Goal: Transaction & Acquisition: Download file/media

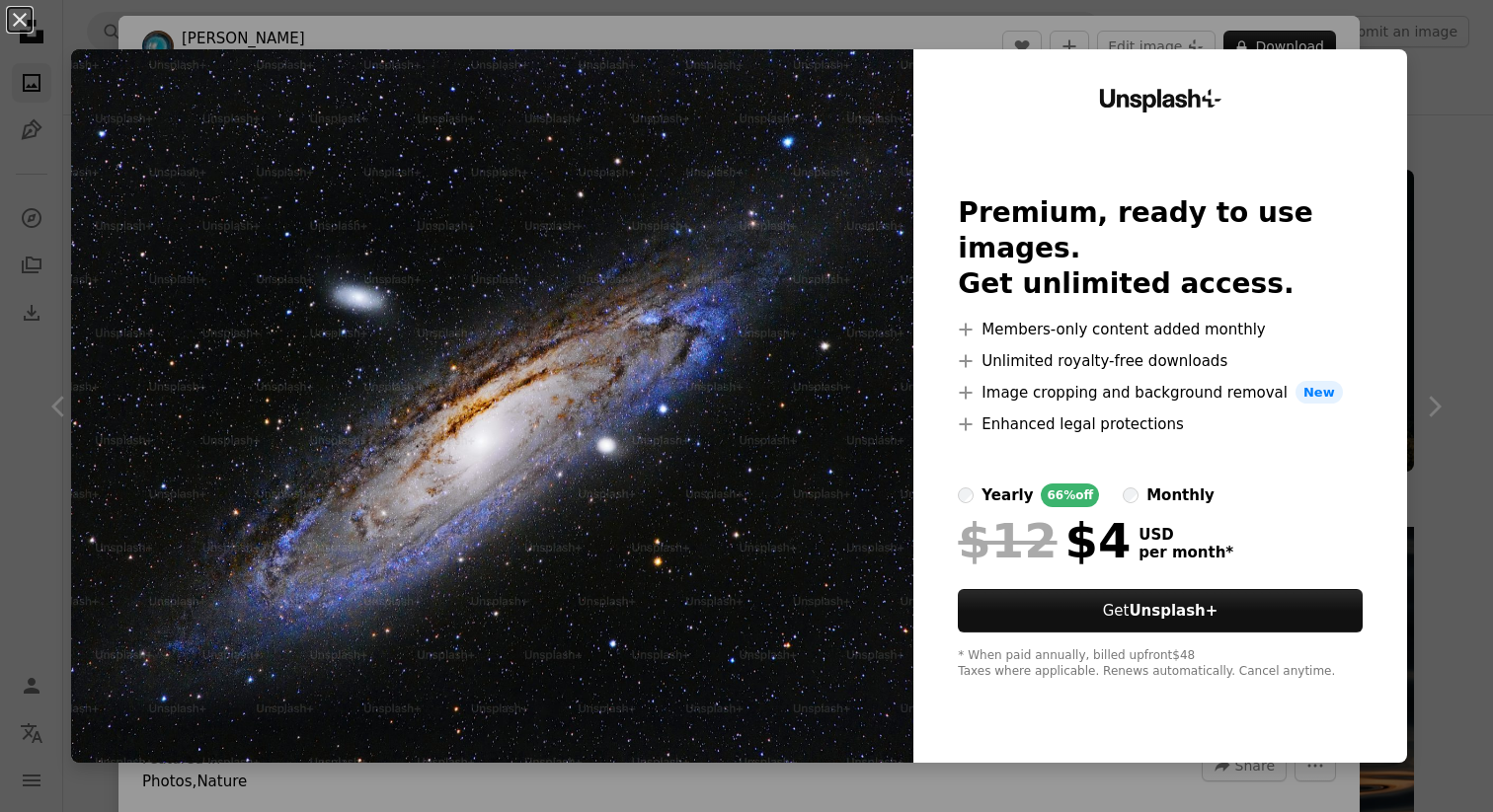
scroll to position [1519, 0]
click at [1483, 141] on div "An X shape Unsplash+ Premium, ready to use images. Get unlimited access. A plus…" at bounding box center [746, 406] width 1493 height 812
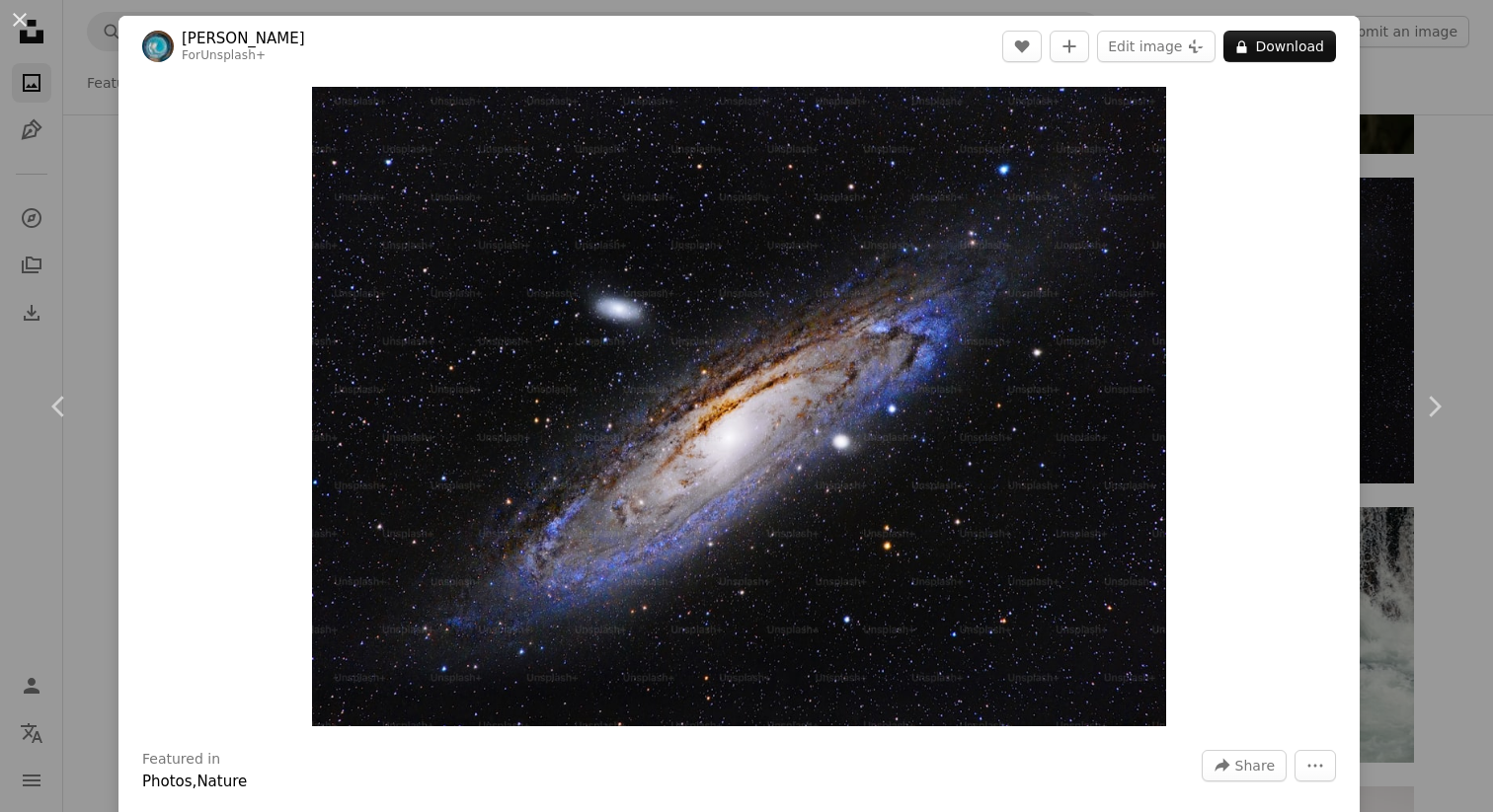
click at [1442, 145] on div "An X shape Chevron left Chevron right [PERSON_NAME] For Unsplash+ A heart A plu…" at bounding box center [746, 406] width 1493 height 812
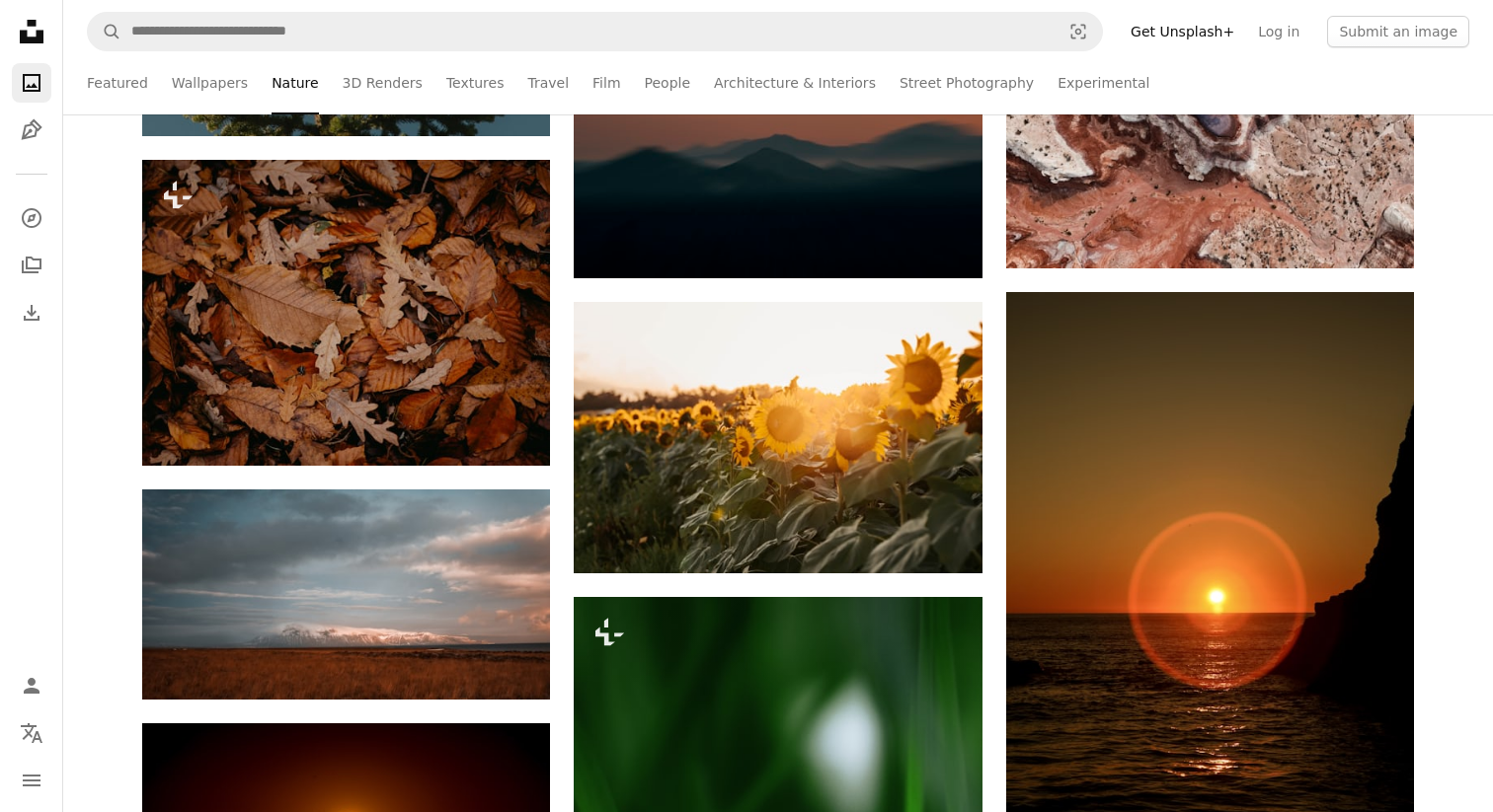
scroll to position [3845, 0]
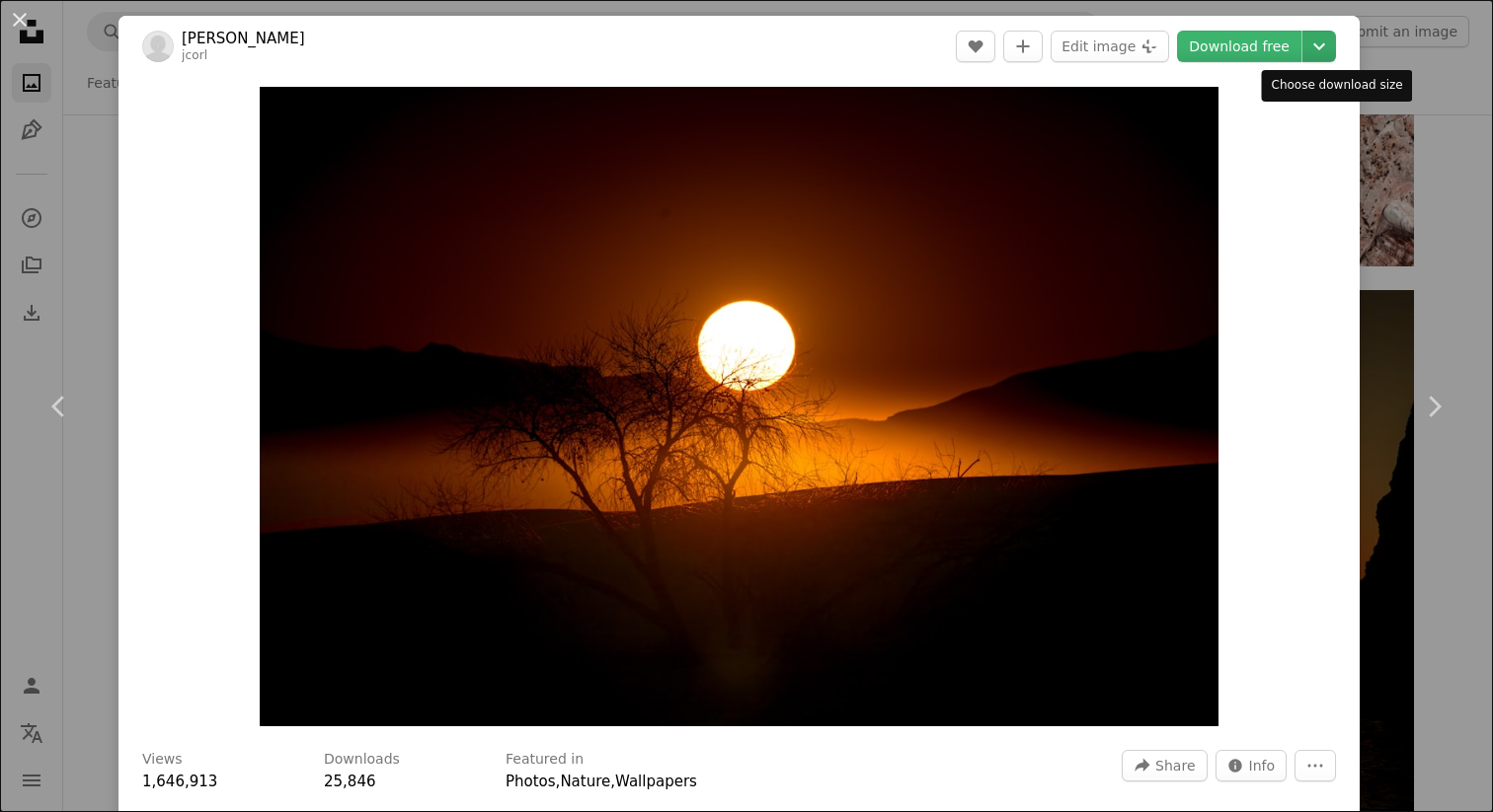
click at [1335, 40] on icon "Chevron down" at bounding box center [1319, 46] width 32 height 24
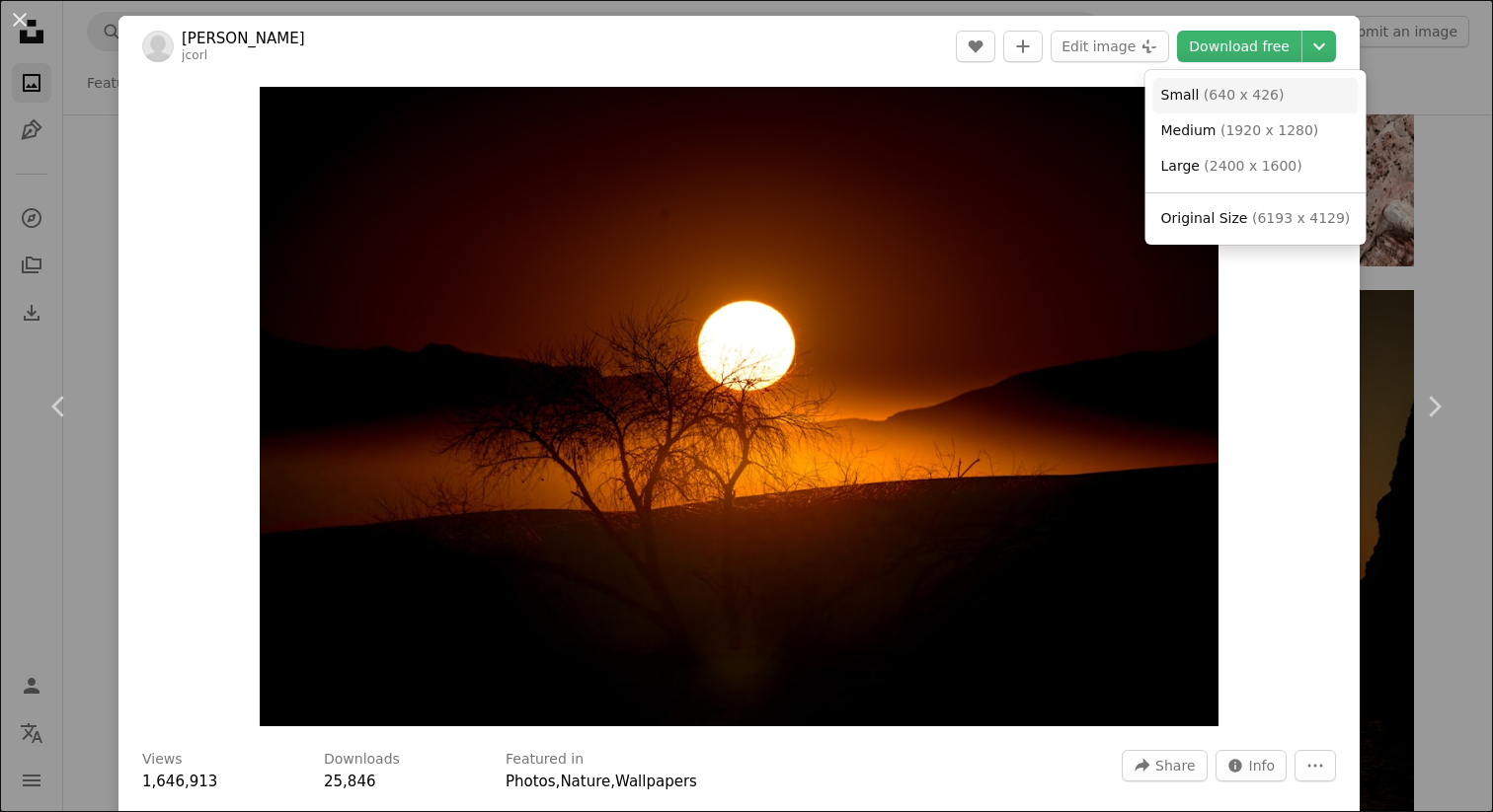
click at [1207, 92] on span "( 640 x 426 )" at bounding box center [1244, 95] width 81 height 16
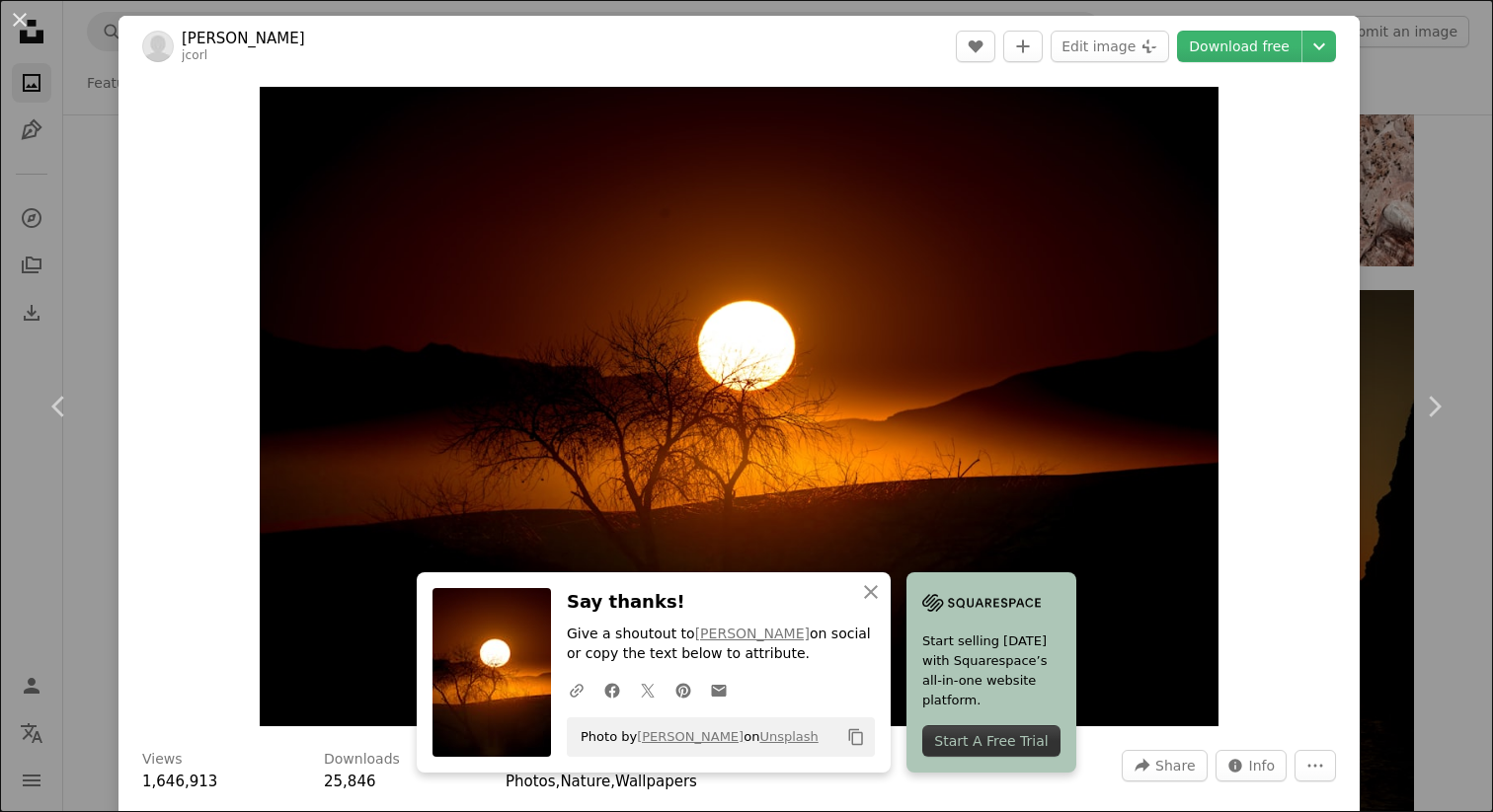
click at [1289, 211] on div "Zoom in" at bounding box center [739, 406] width 1241 height 659
click at [1298, 200] on div "Zoom in" at bounding box center [739, 406] width 1241 height 659
click at [847, 61] on header "[PERSON_NAME] jcorl A heart A plus sign Edit image Plus sign for Unsplash+ Down…" at bounding box center [739, 46] width 1241 height 61
click at [1335, 44] on icon "Chevron down" at bounding box center [1319, 46] width 32 height 24
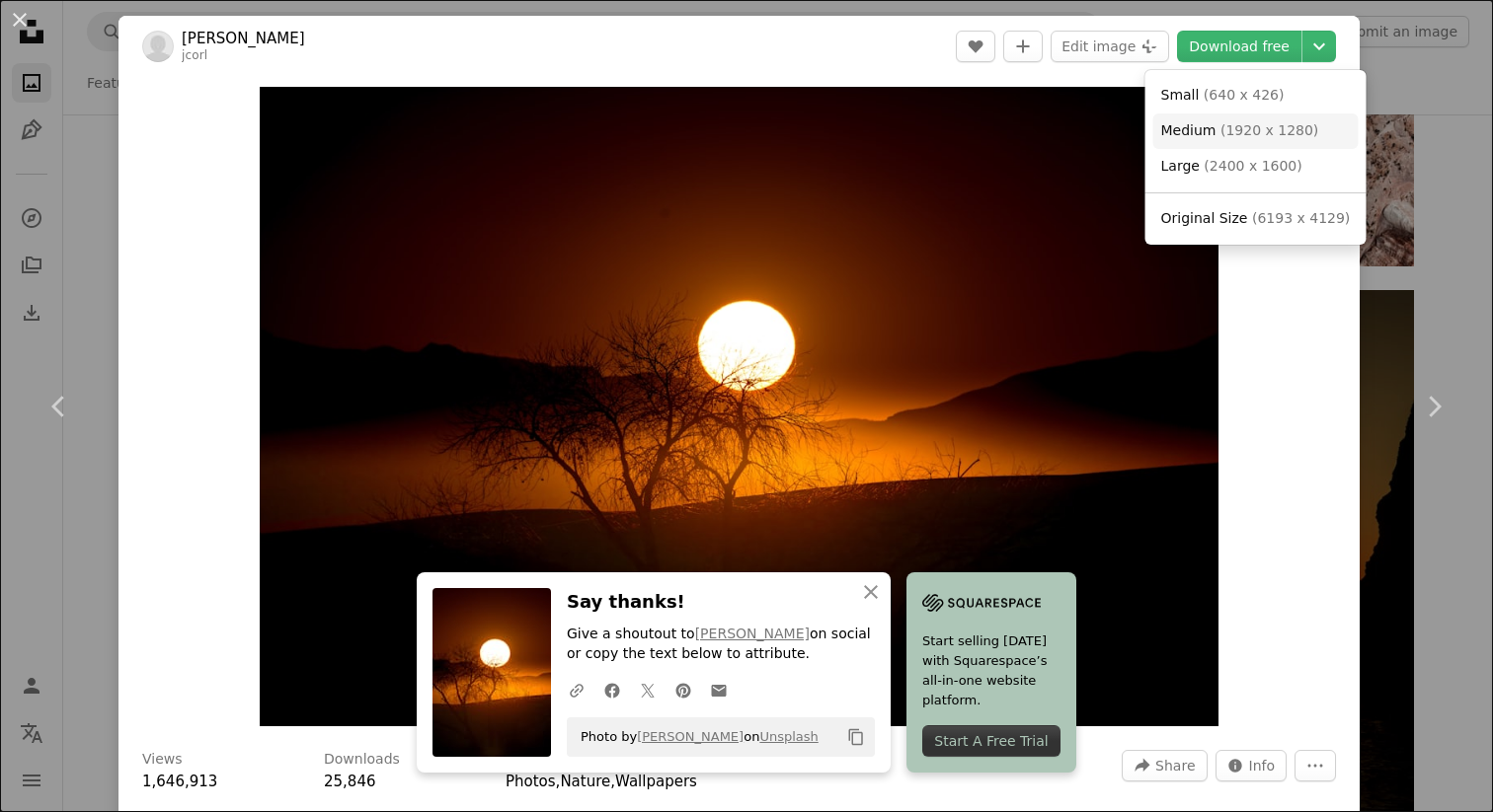
click at [1236, 133] on span "( 1920 x 1280 )" at bounding box center [1269, 130] width 98 height 16
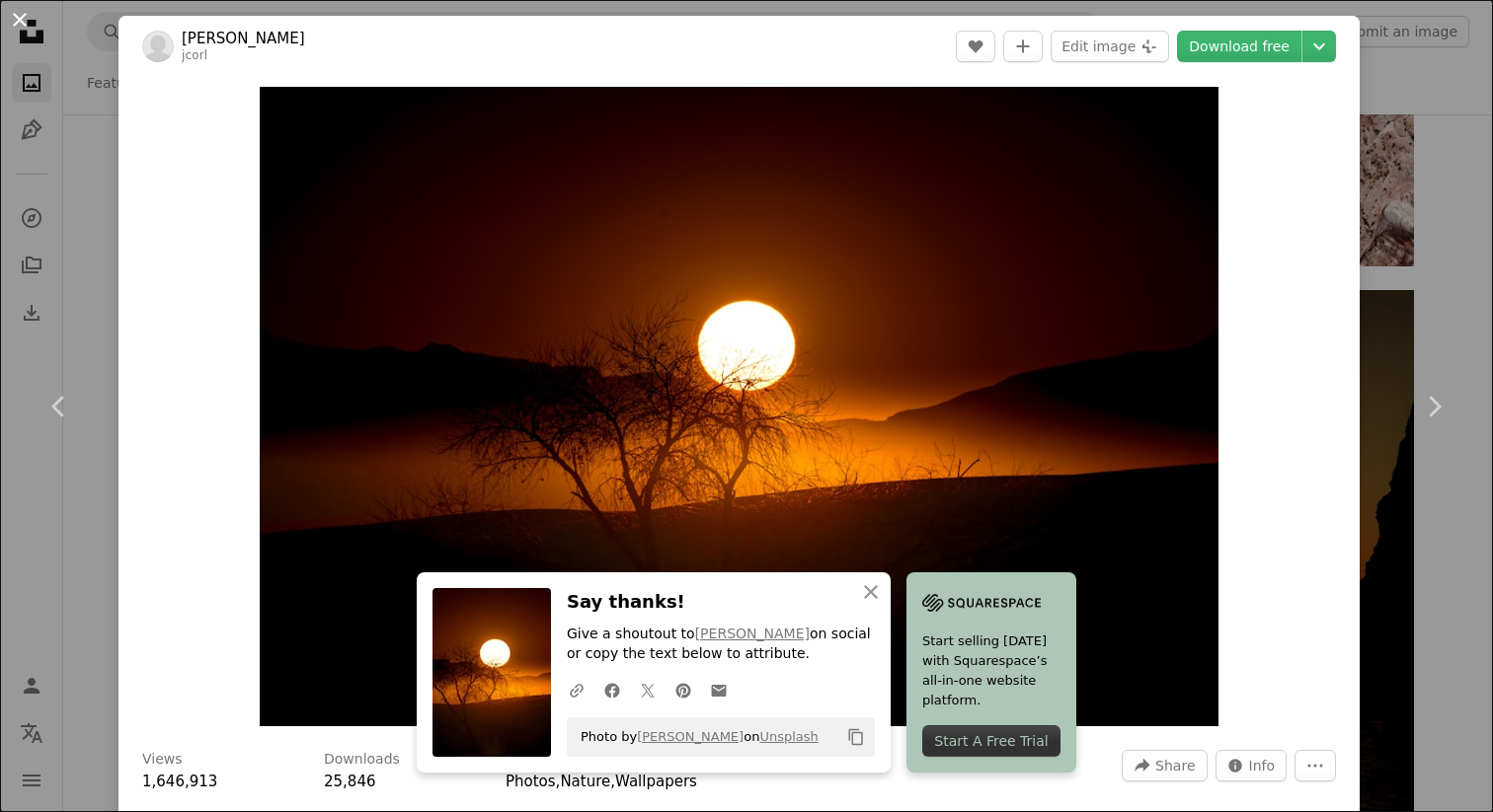
click at [13, 18] on button "An X shape" at bounding box center [20, 20] width 24 height 24
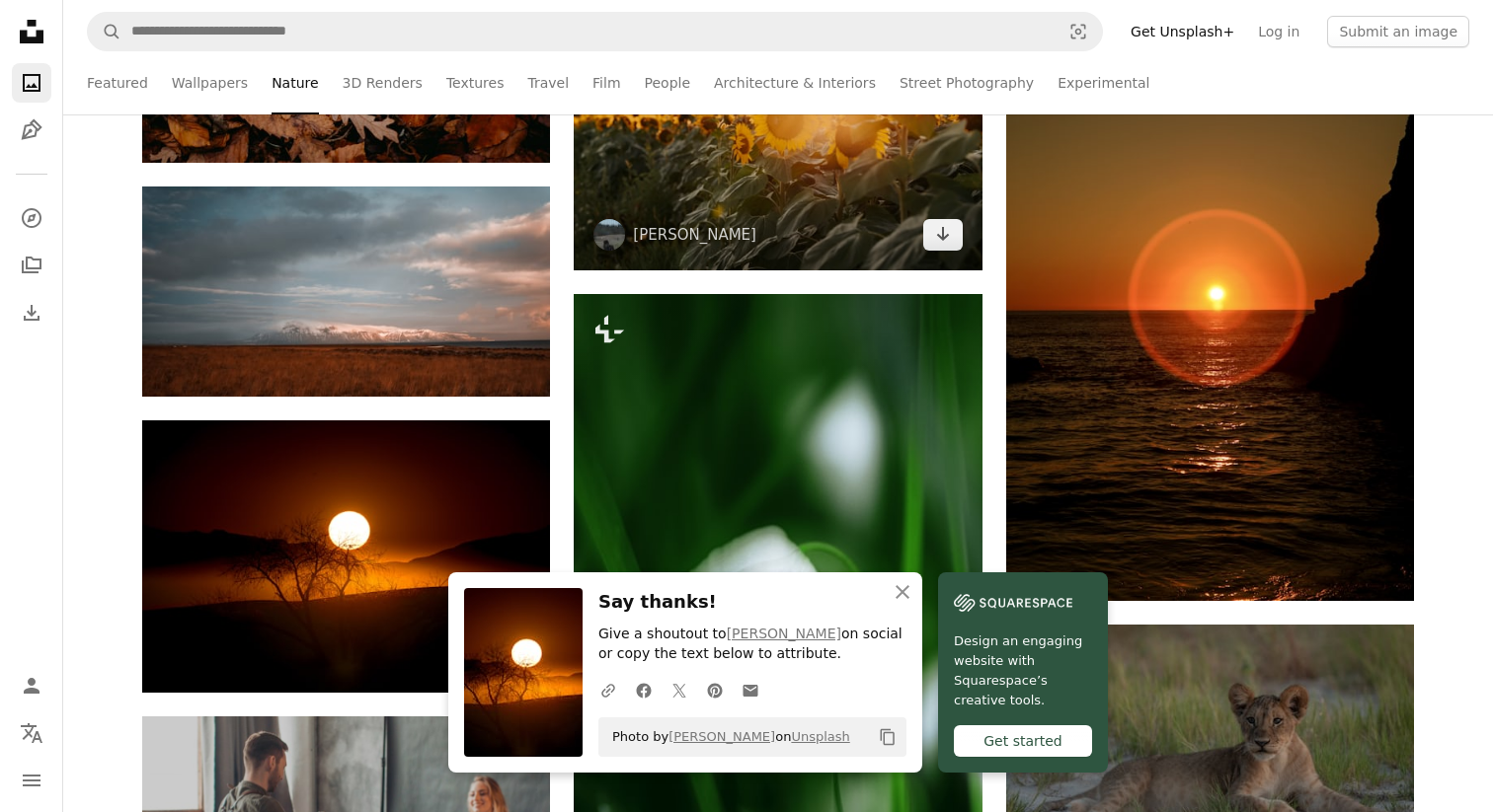
scroll to position [4144, 0]
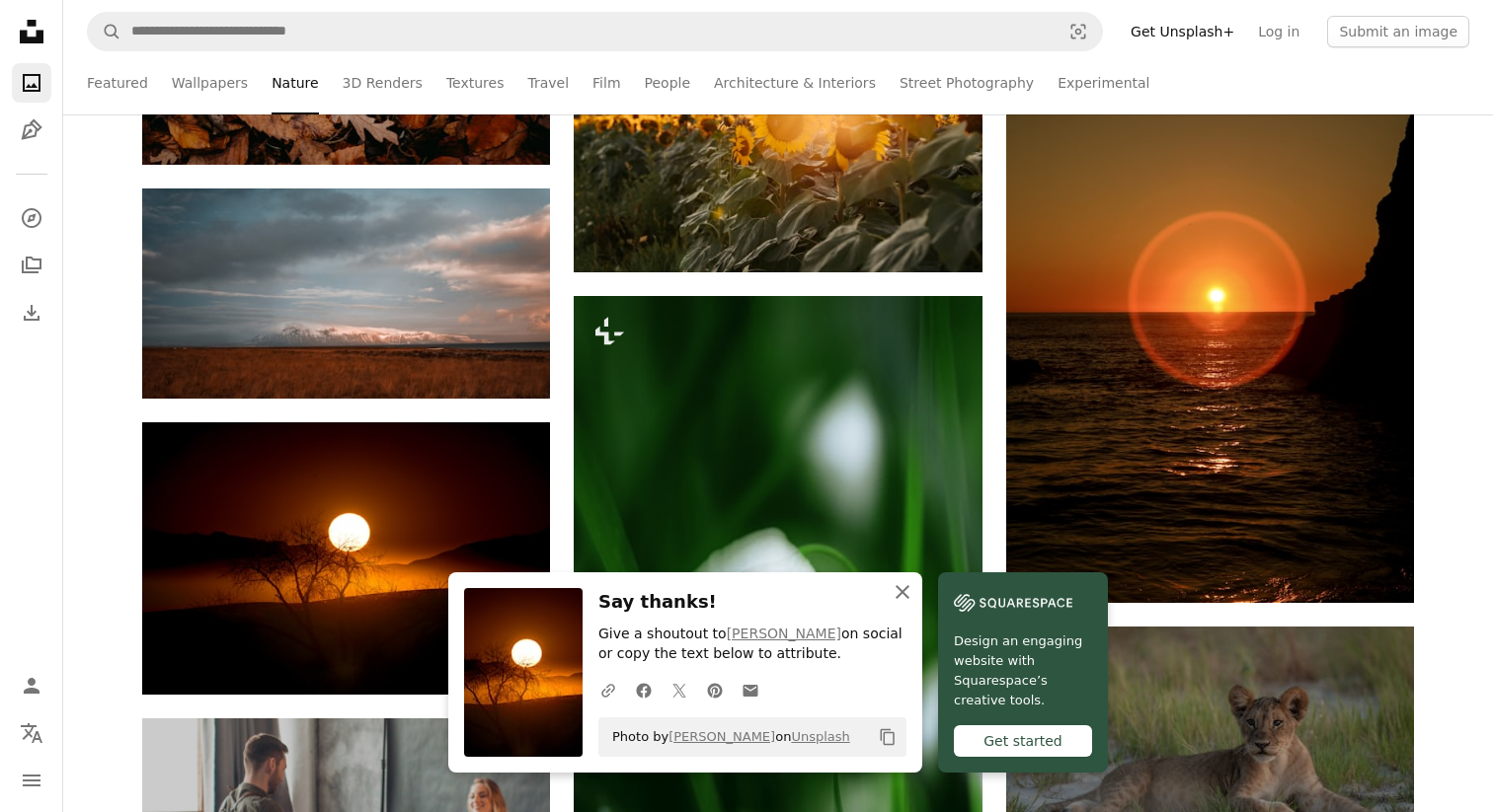
click at [909, 593] on icon "button" at bounding box center [902, 593] width 14 height 14
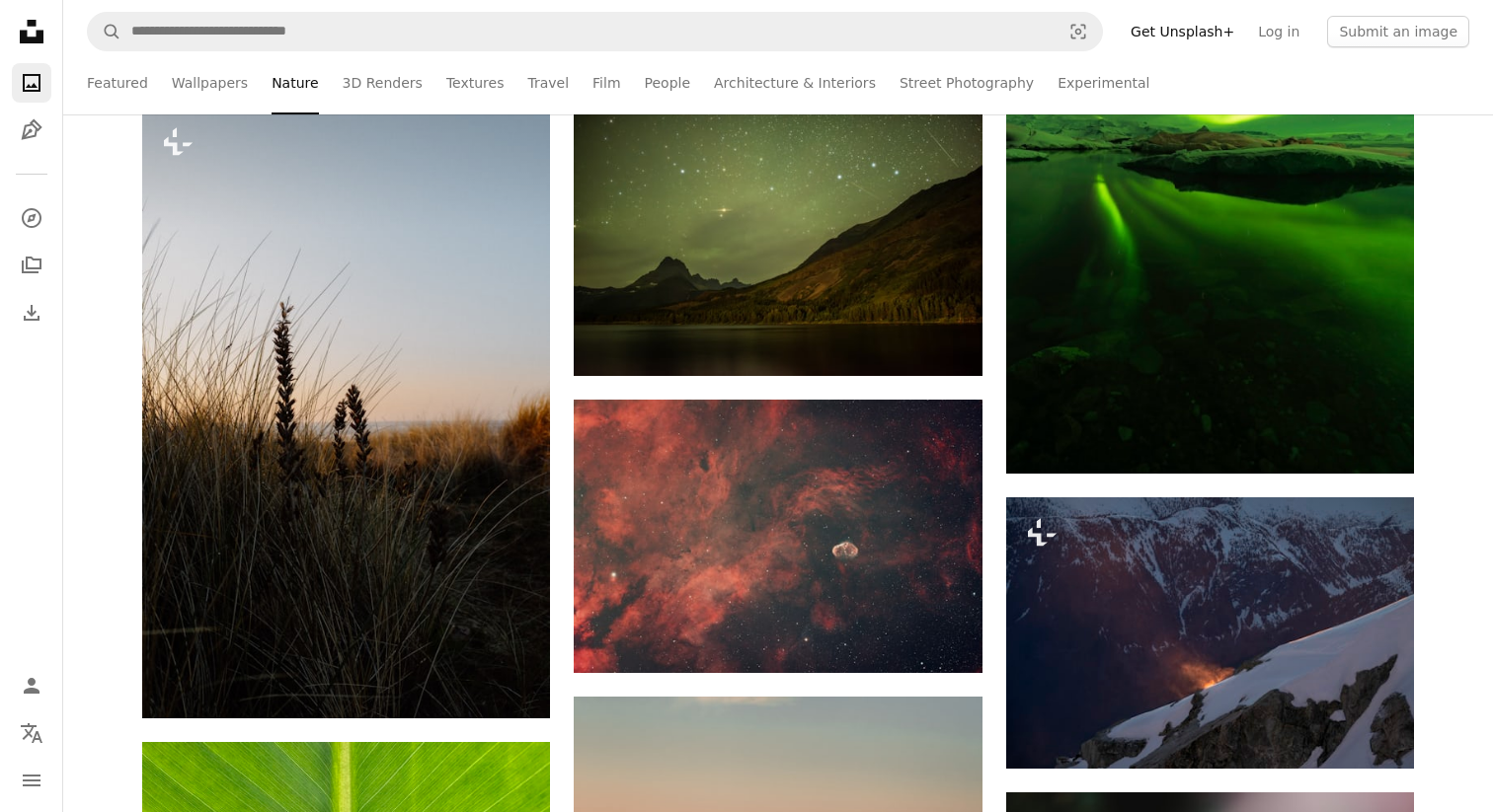
scroll to position [14251, 0]
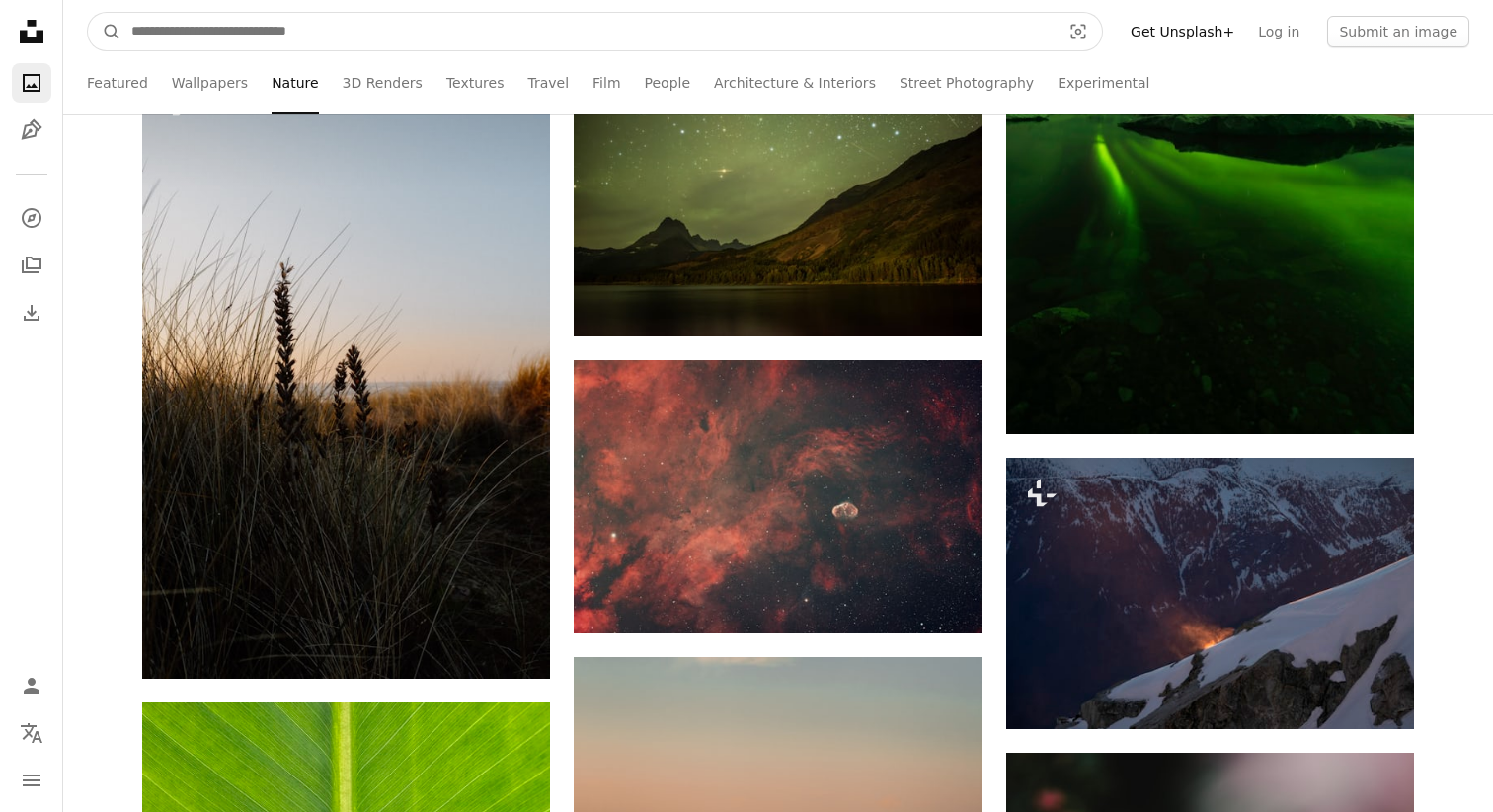
click at [451, 34] on input "Find visuals sitewide" at bounding box center [588, 32] width 933 height 38
type input "********"
click at [88, 13] on button "A magnifying glass" at bounding box center [105, 32] width 34 height 38
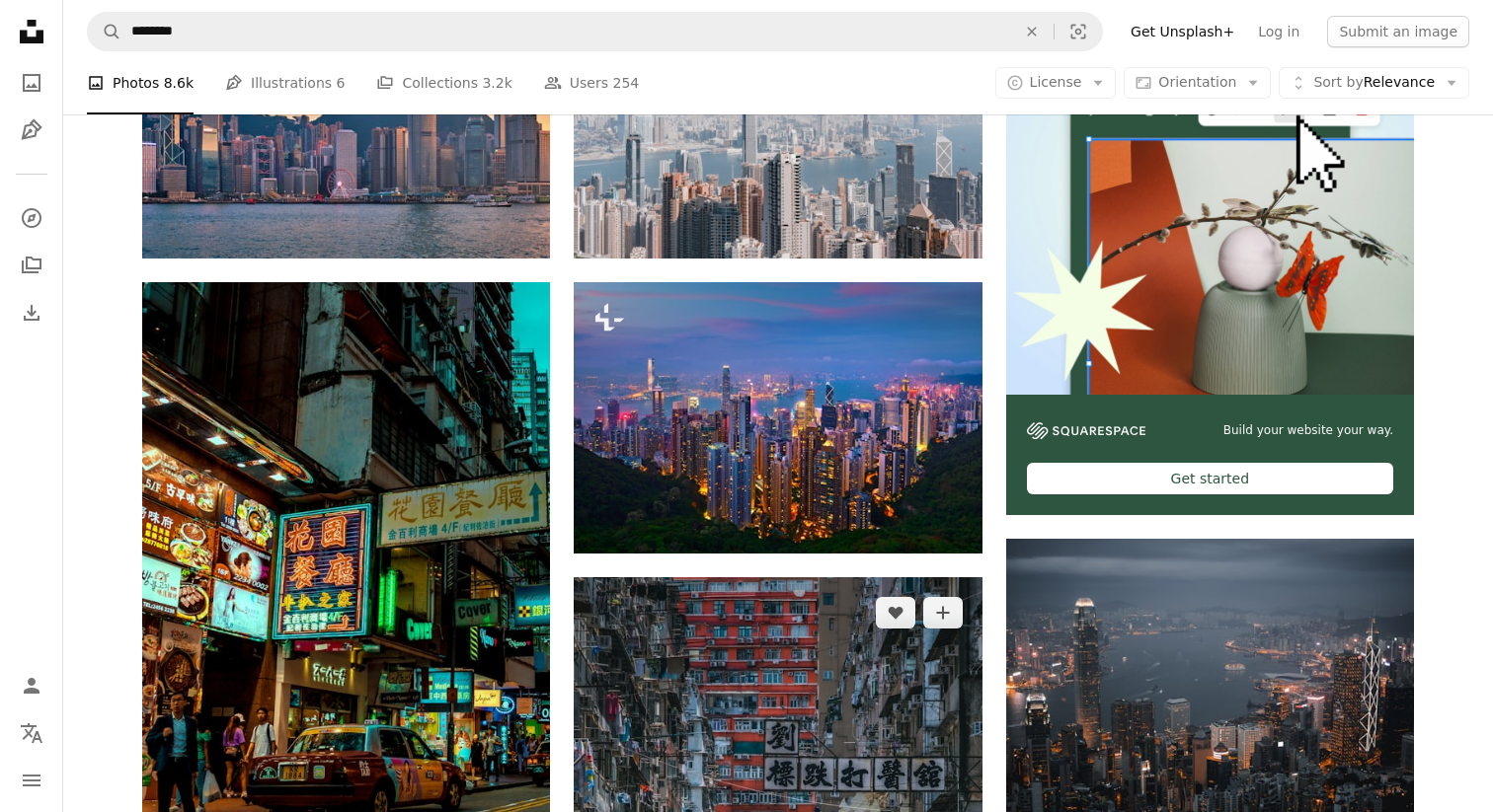
scroll to position [511, 0]
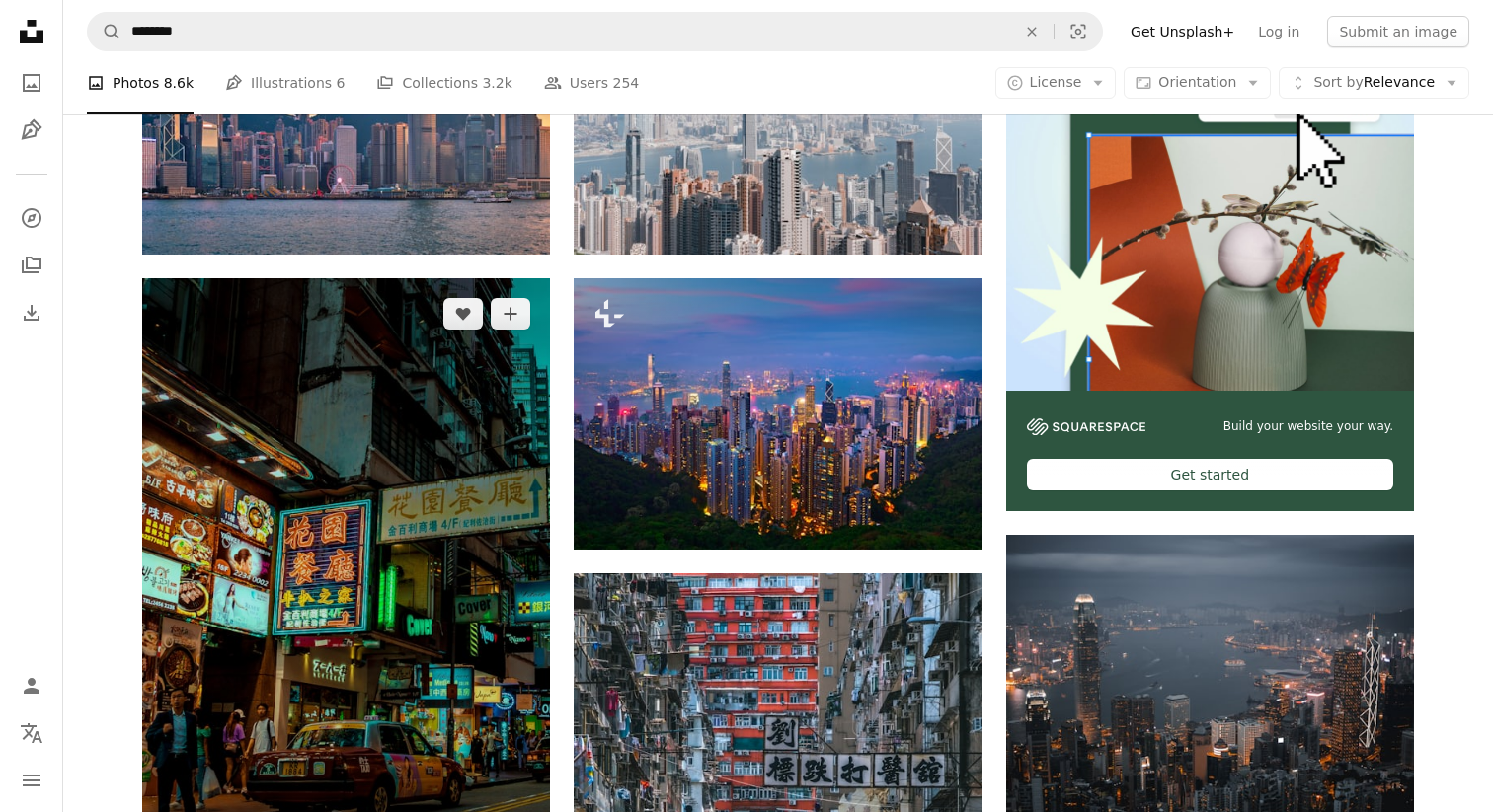
click at [447, 501] on img at bounding box center [346, 585] width 408 height 612
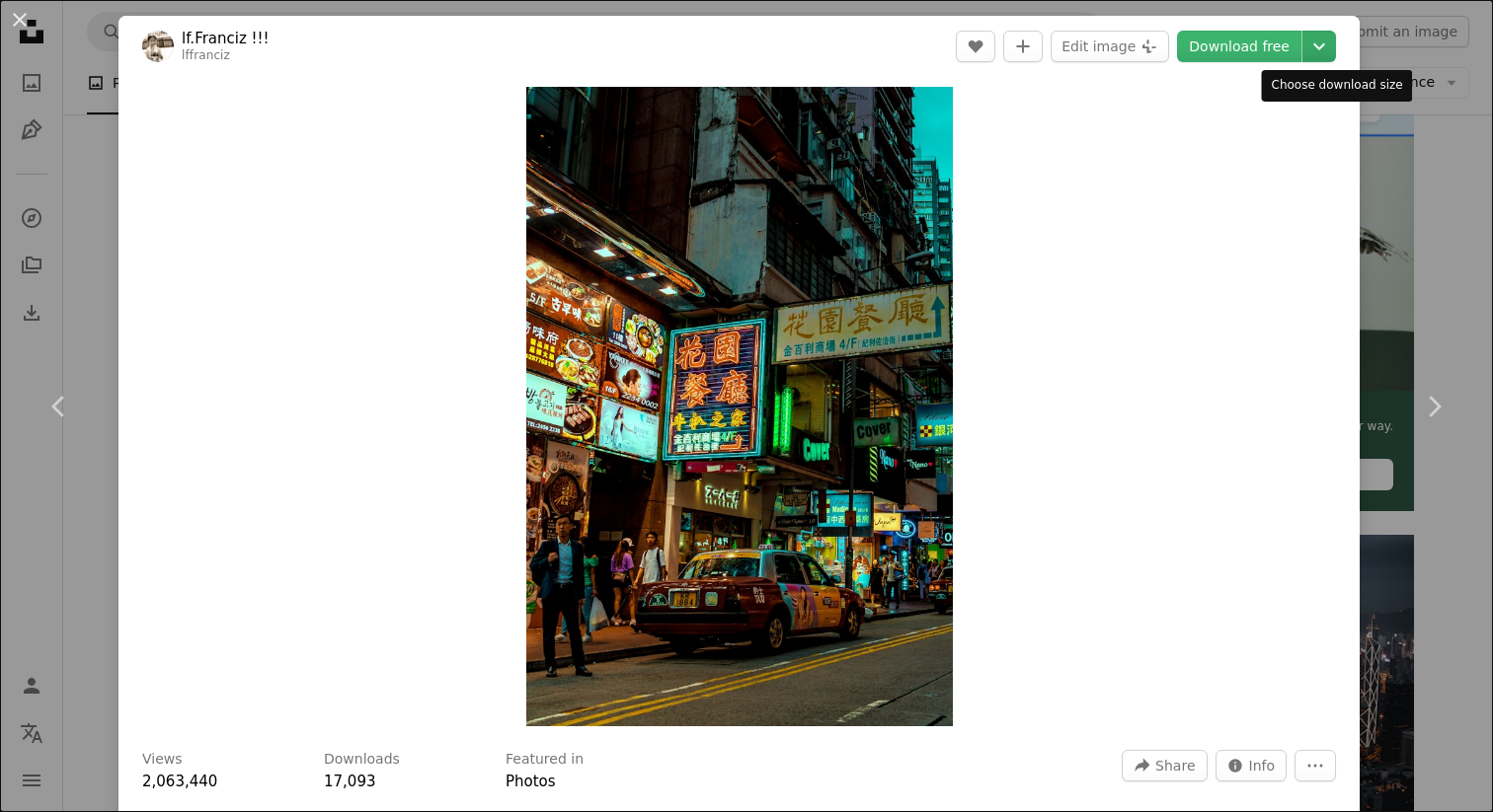
click at [1335, 41] on icon "Chevron down" at bounding box center [1319, 46] width 32 height 24
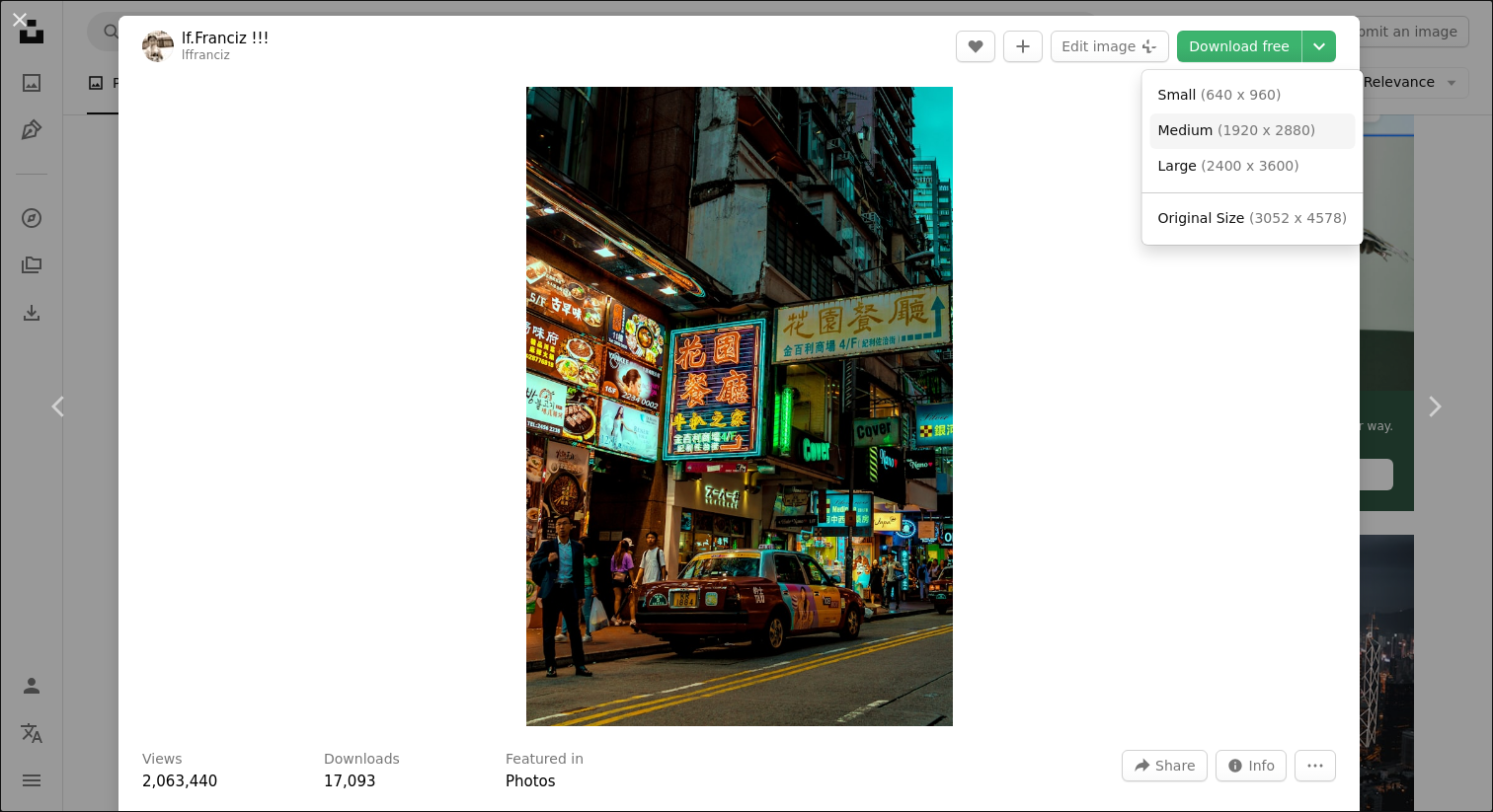
click at [1210, 136] on span "Medium ( 1920 x 2880 )" at bounding box center [1237, 131] width 158 height 20
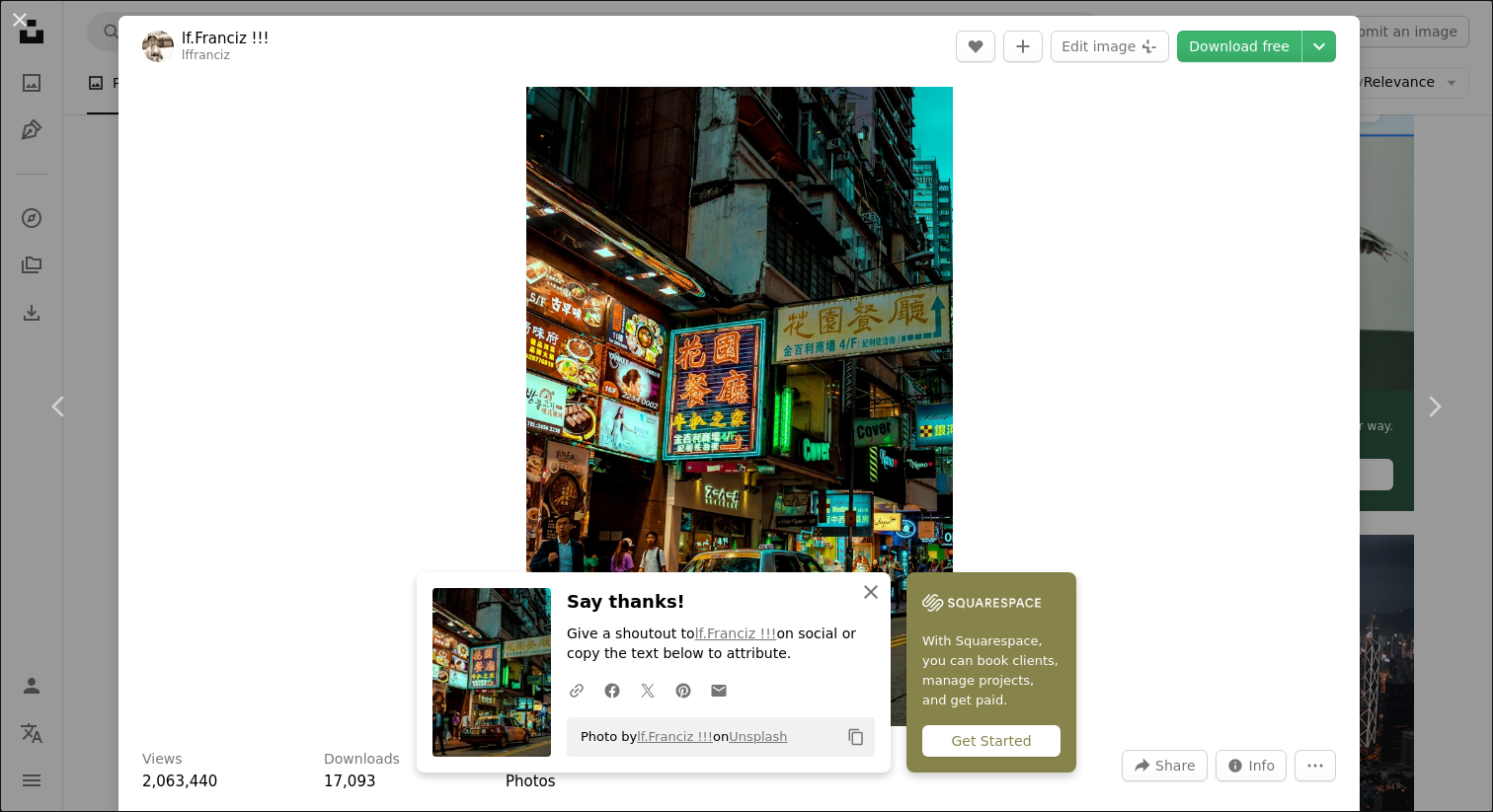
click at [877, 590] on icon "button" at bounding box center [871, 593] width 14 height 14
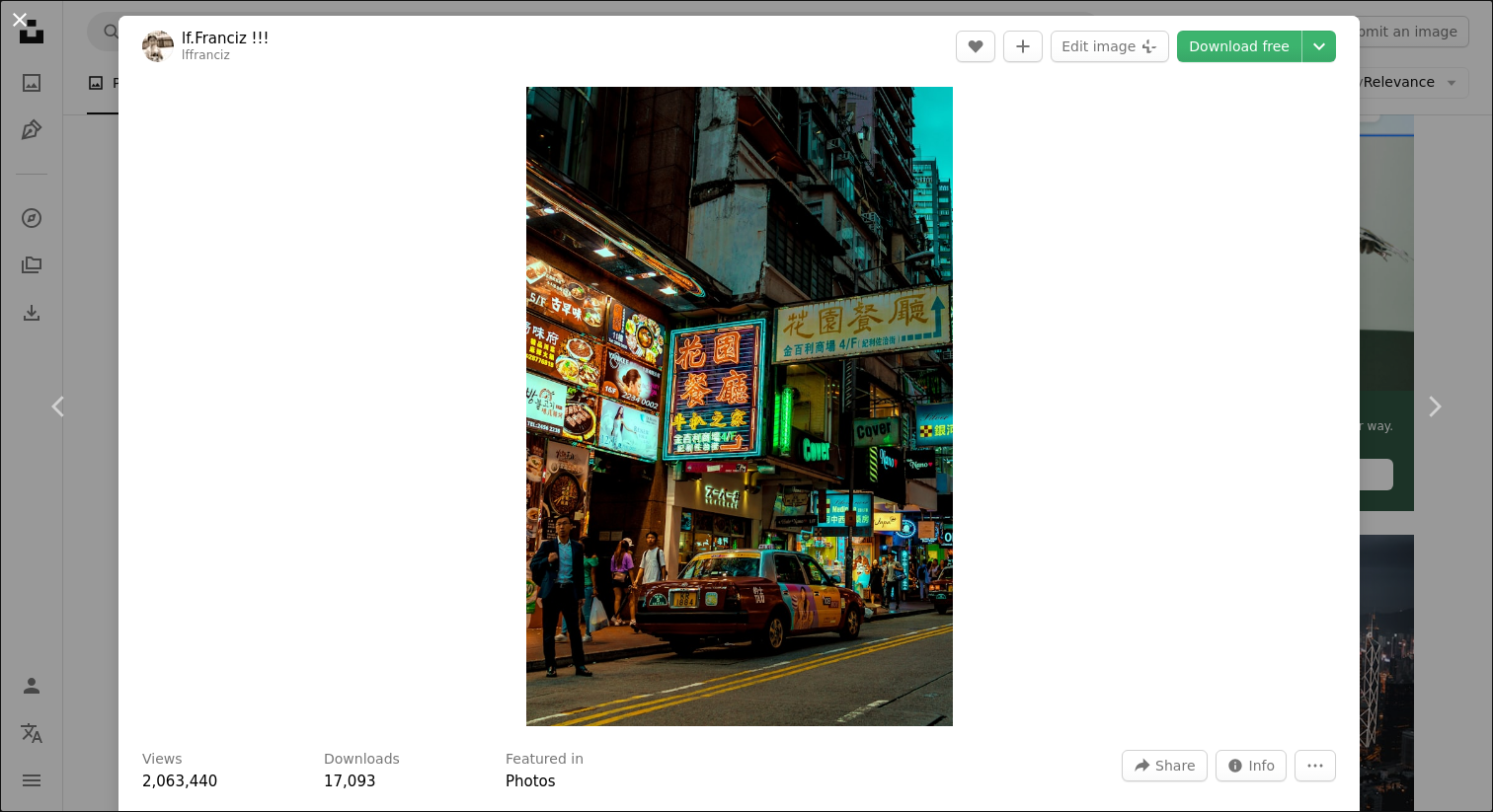
click at [14, 18] on button "An X shape" at bounding box center [20, 20] width 24 height 24
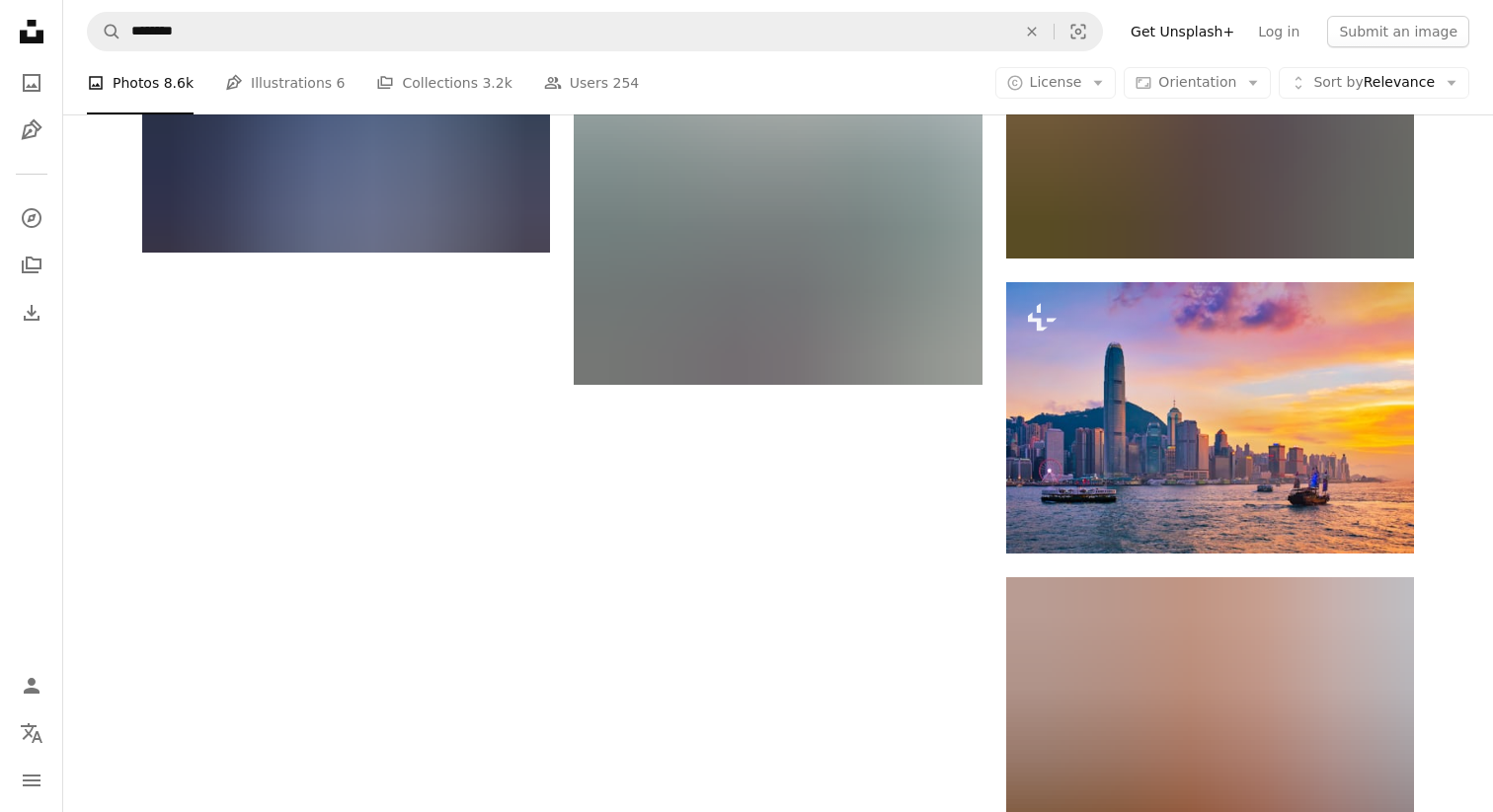
scroll to position [2664, 0]
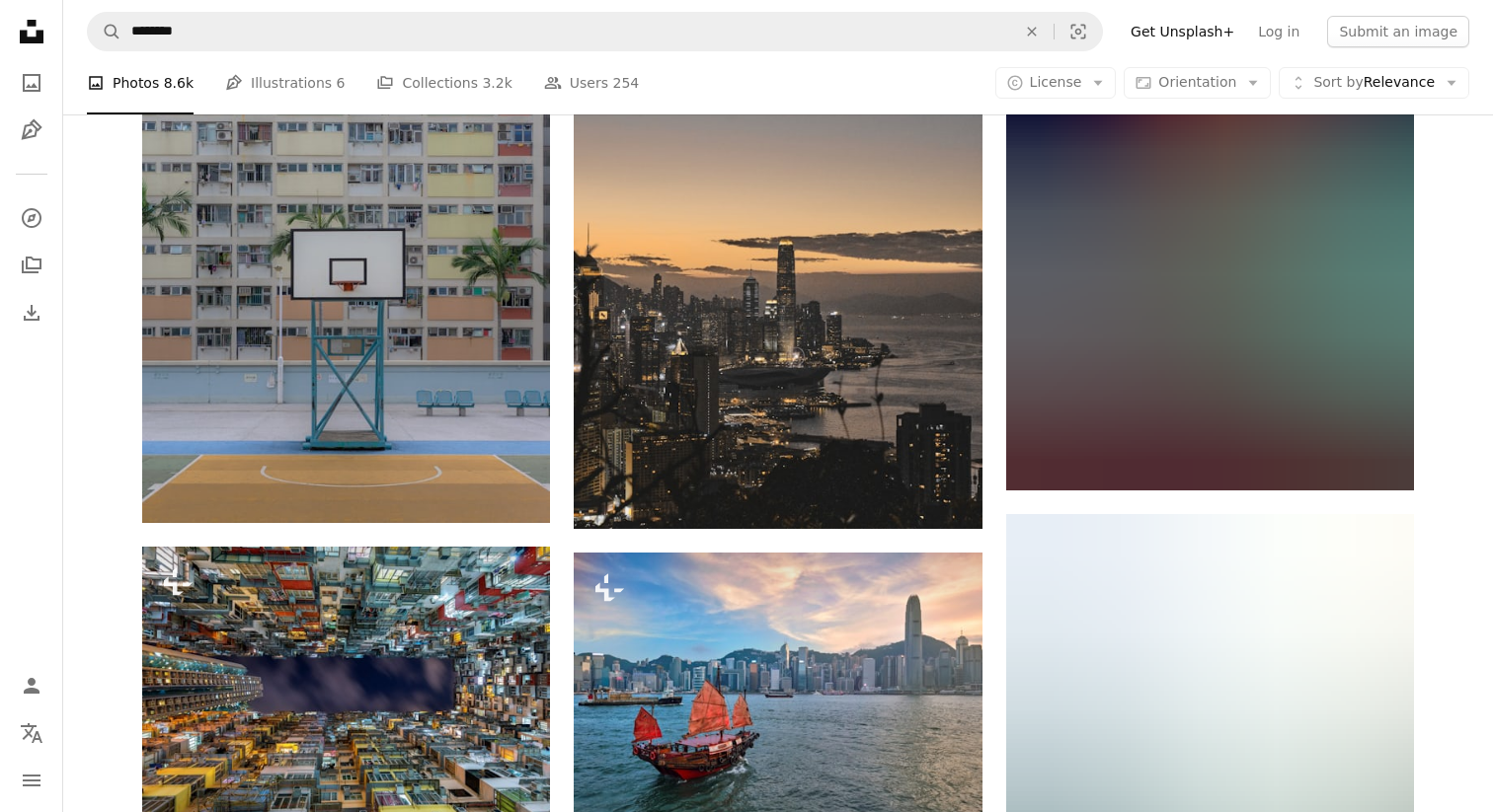
scroll to position [9153, 0]
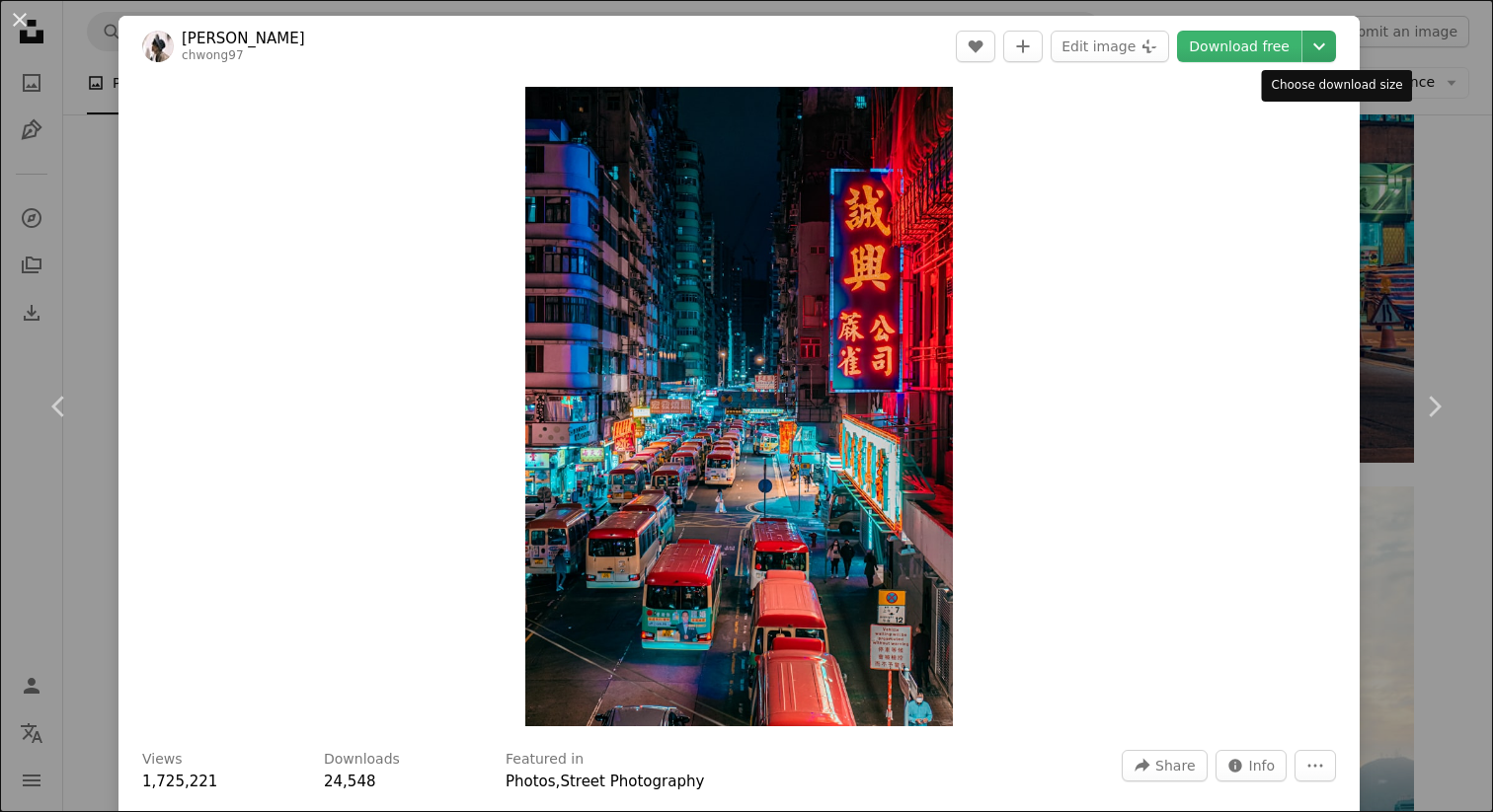
click at [1325, 45] on icon "Choose download size" at bounding box center [1319, 46] width 12 height 7
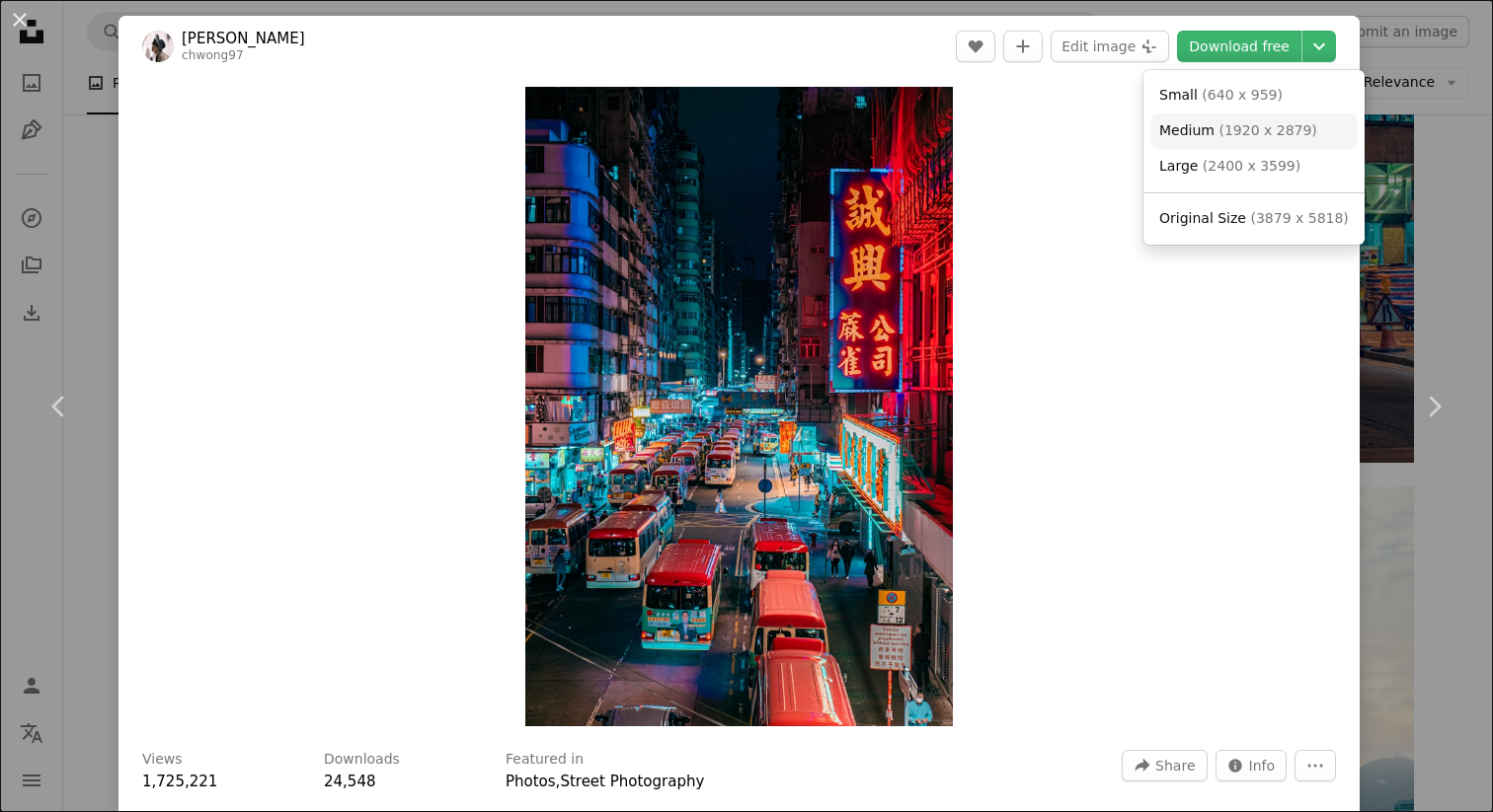
click at [1244, 128] on span "( 1920 x 2879 )" at bounding box center [1267, 130] width 98 height 16
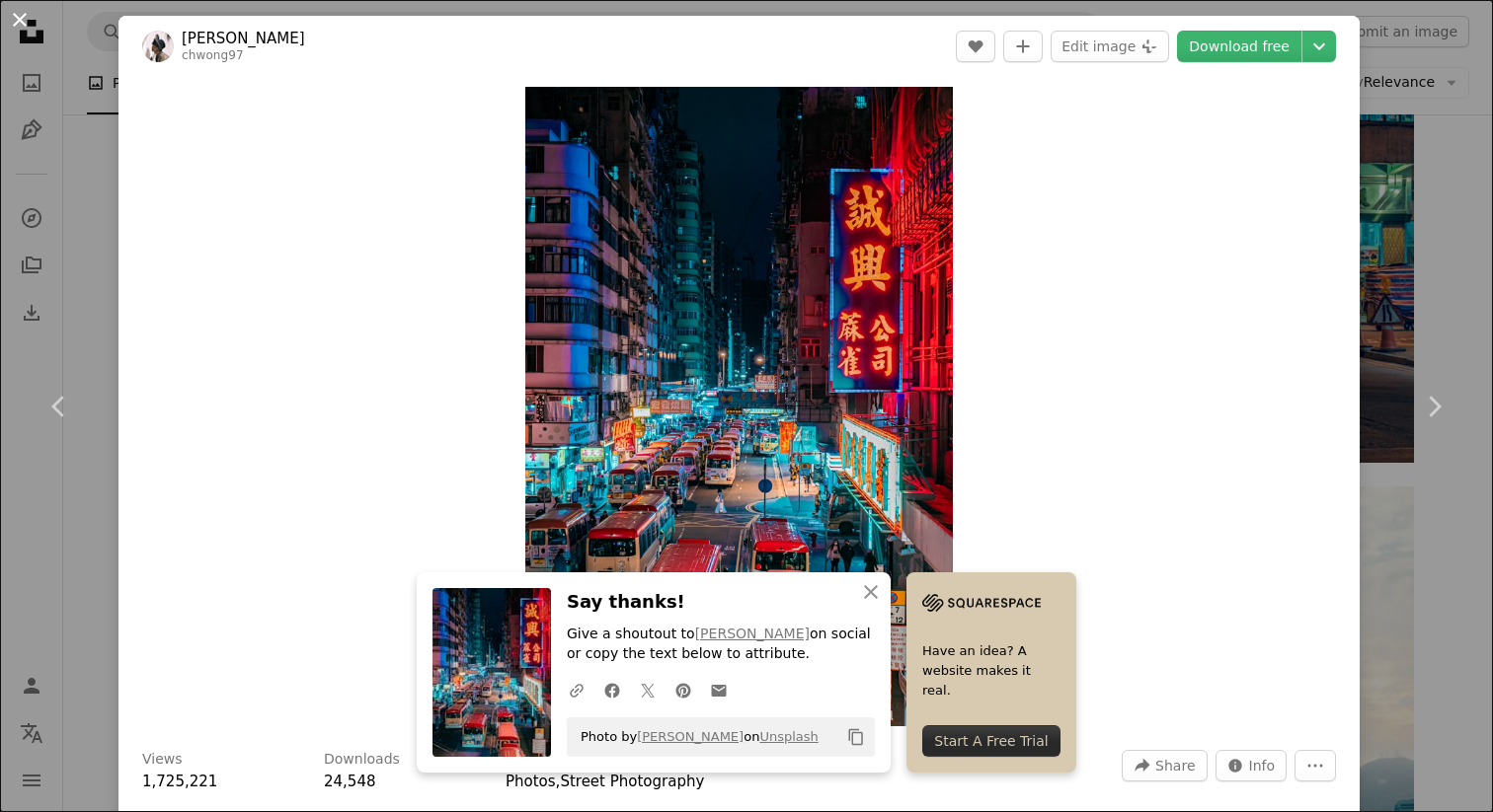
click at [22, 18] on button "An X shape" at bounding box center [20, 20] width 24 height 24
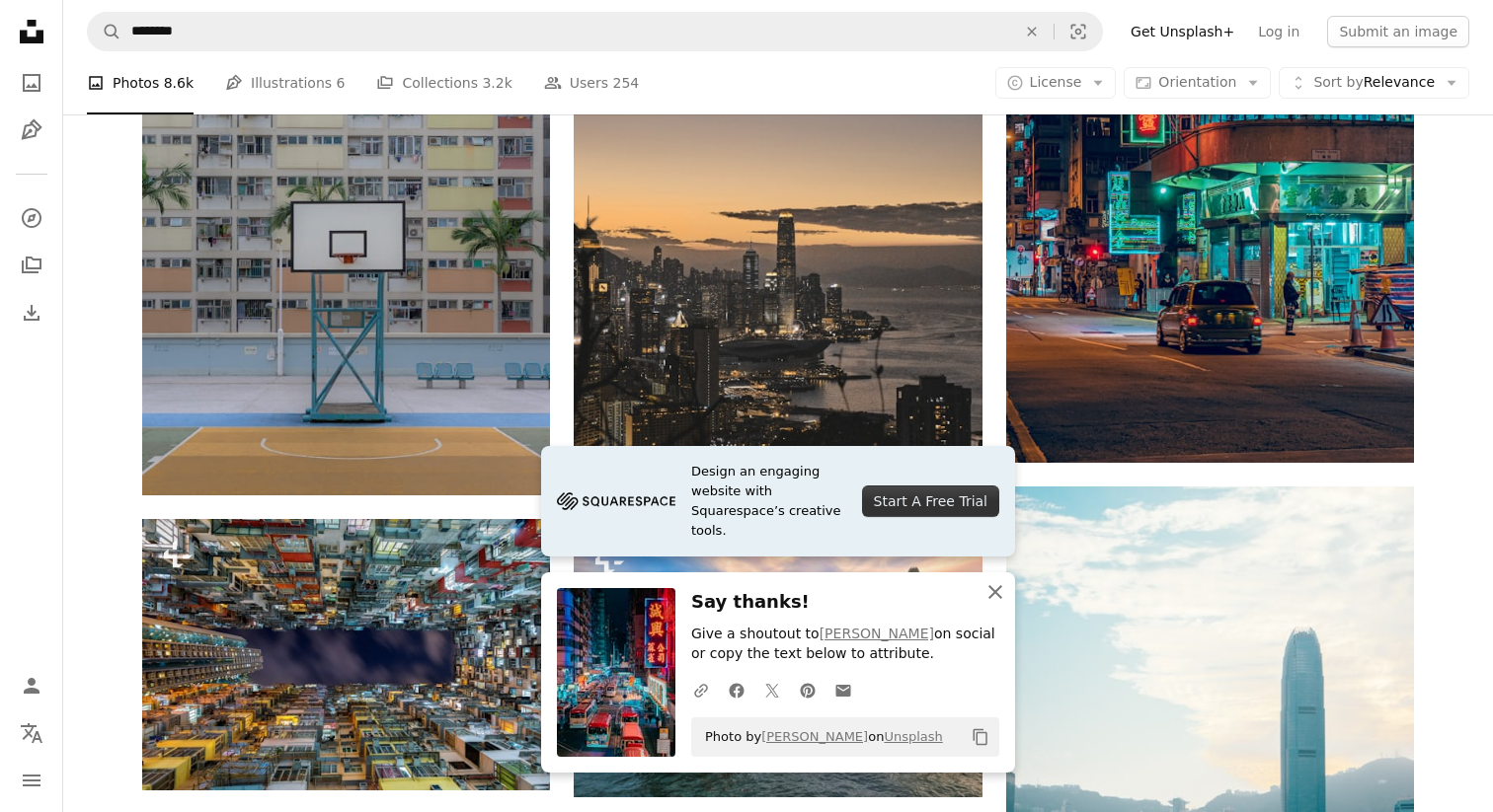
click at [998, 586] on icon "An X shape" at bounding box center [995, 593] width 24 height 24
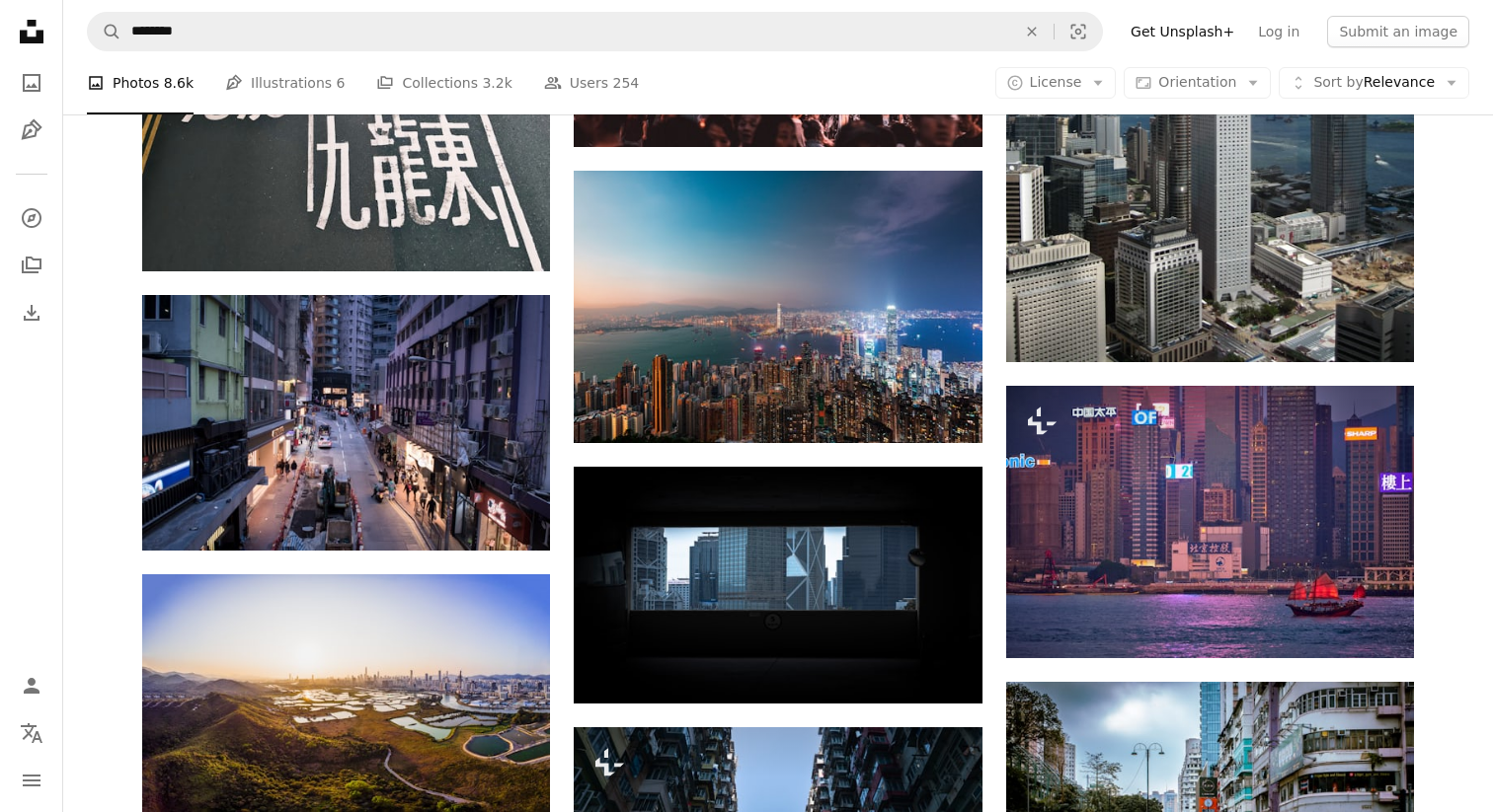
scroll to position [14430, 0]
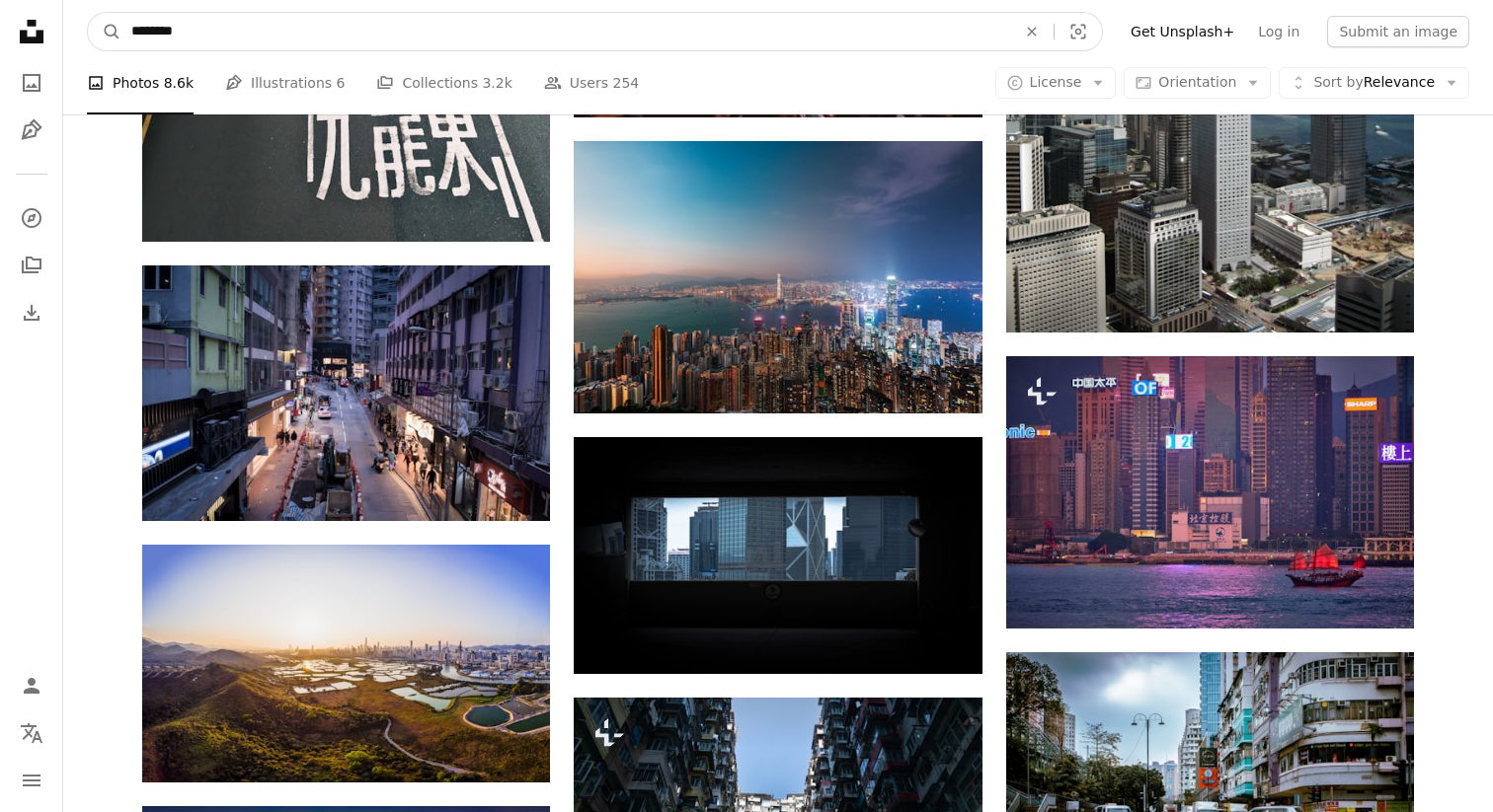
click at [628, 32] on input "********" at bounding box center [565, 32] width 888 height 38
type input "**"
click at [88, 13] on button "A magnifying glass" at bounding box center [105, 32] width 34 height 38
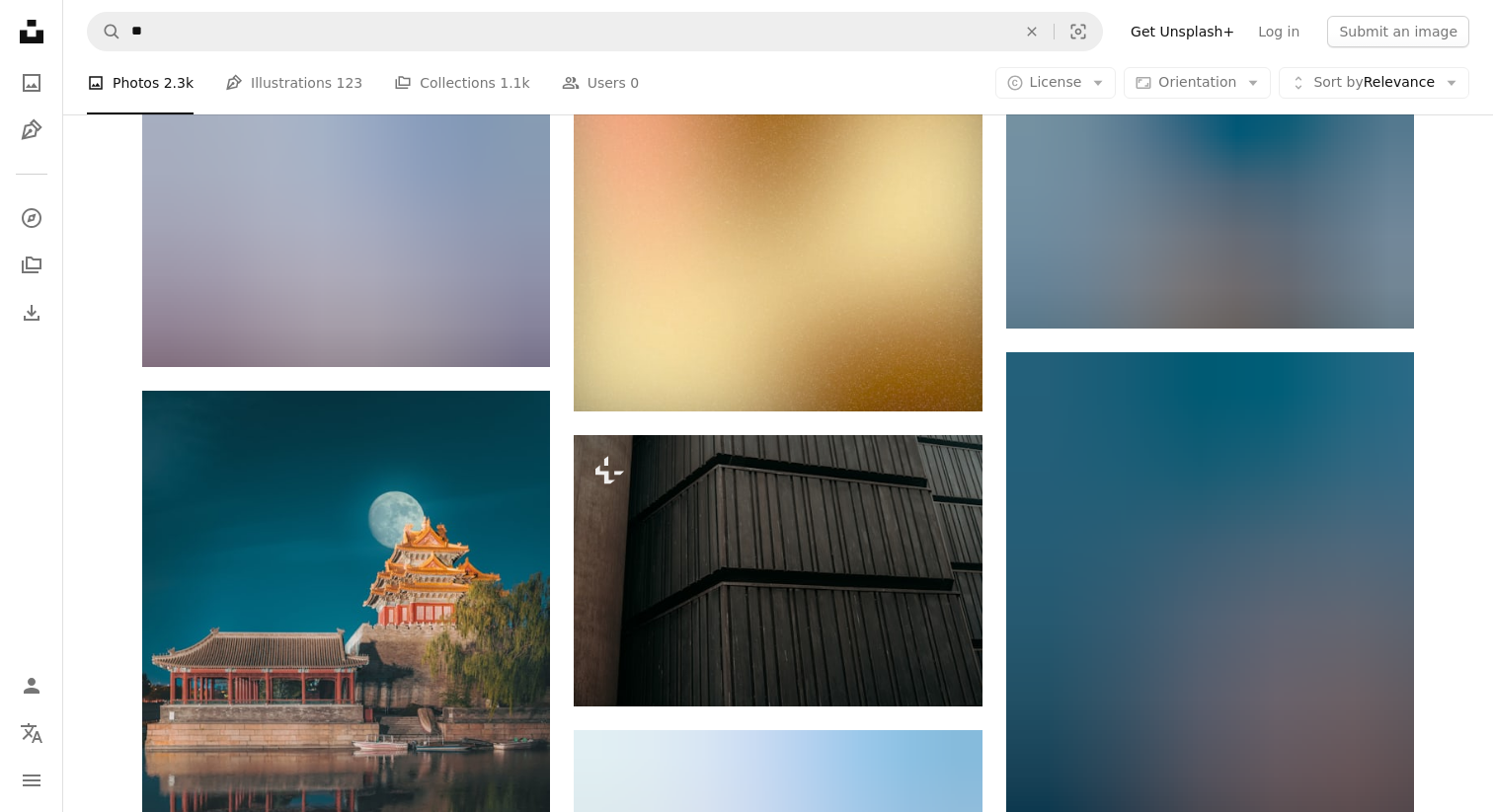
scroll to position [1648, 0]
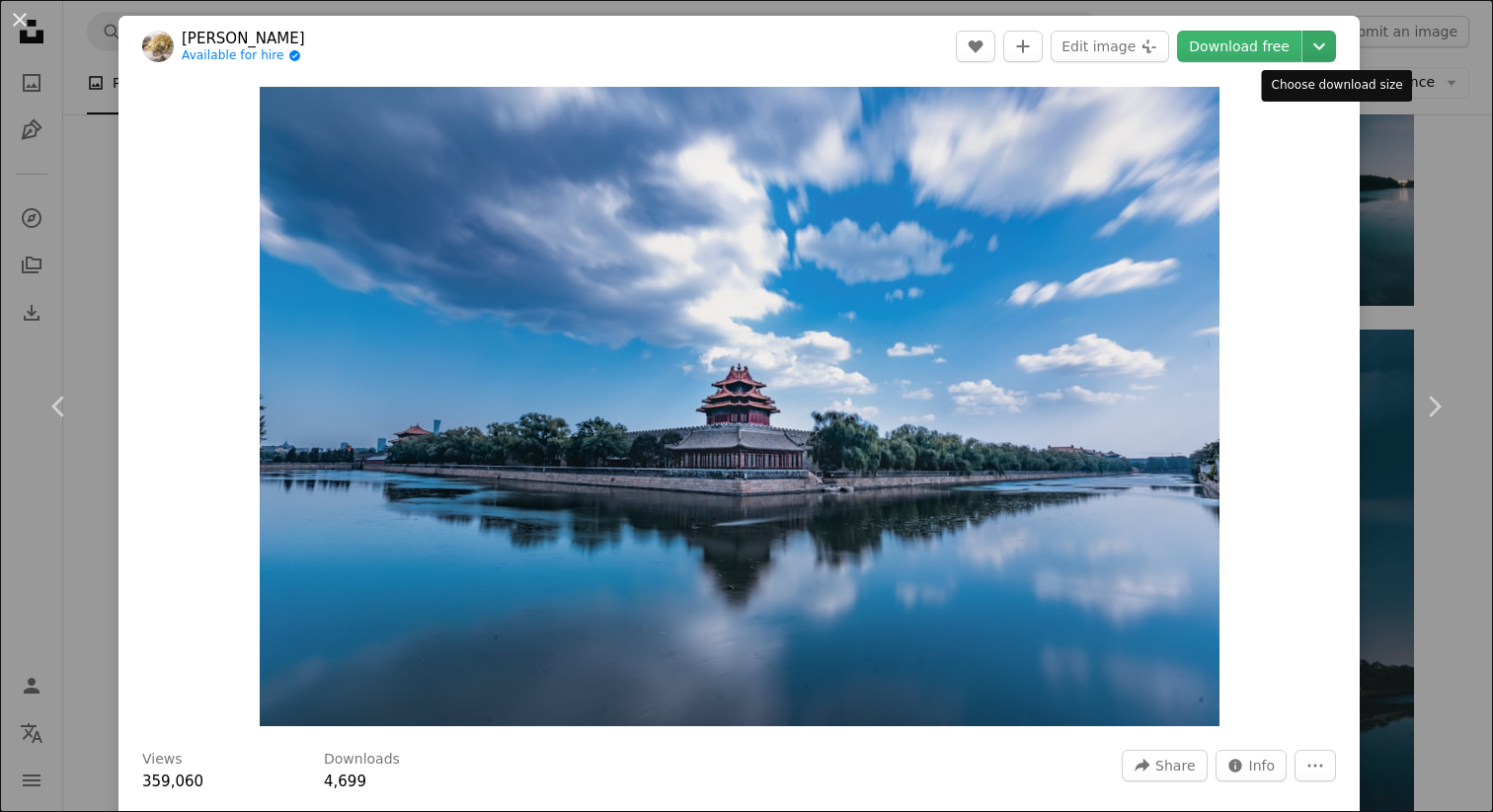
click at [1335, 48] on icon "Chevron down" at bounding box center [1319, 46] width 32 height 24
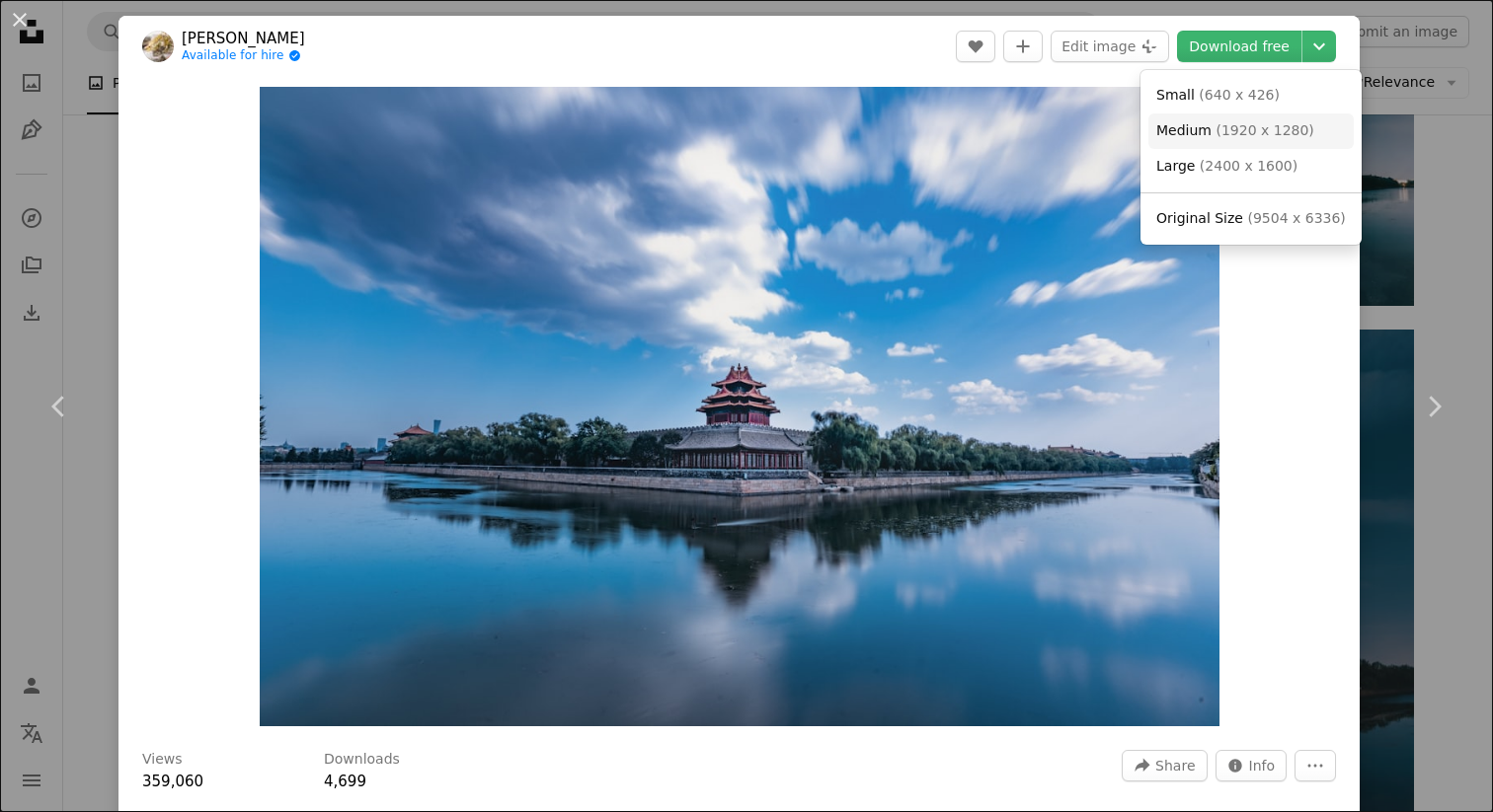
click at [1209, 128] on span "Medium ( 1920 x 1280 )" at bounding box center [1235, 131] width 158 height 20
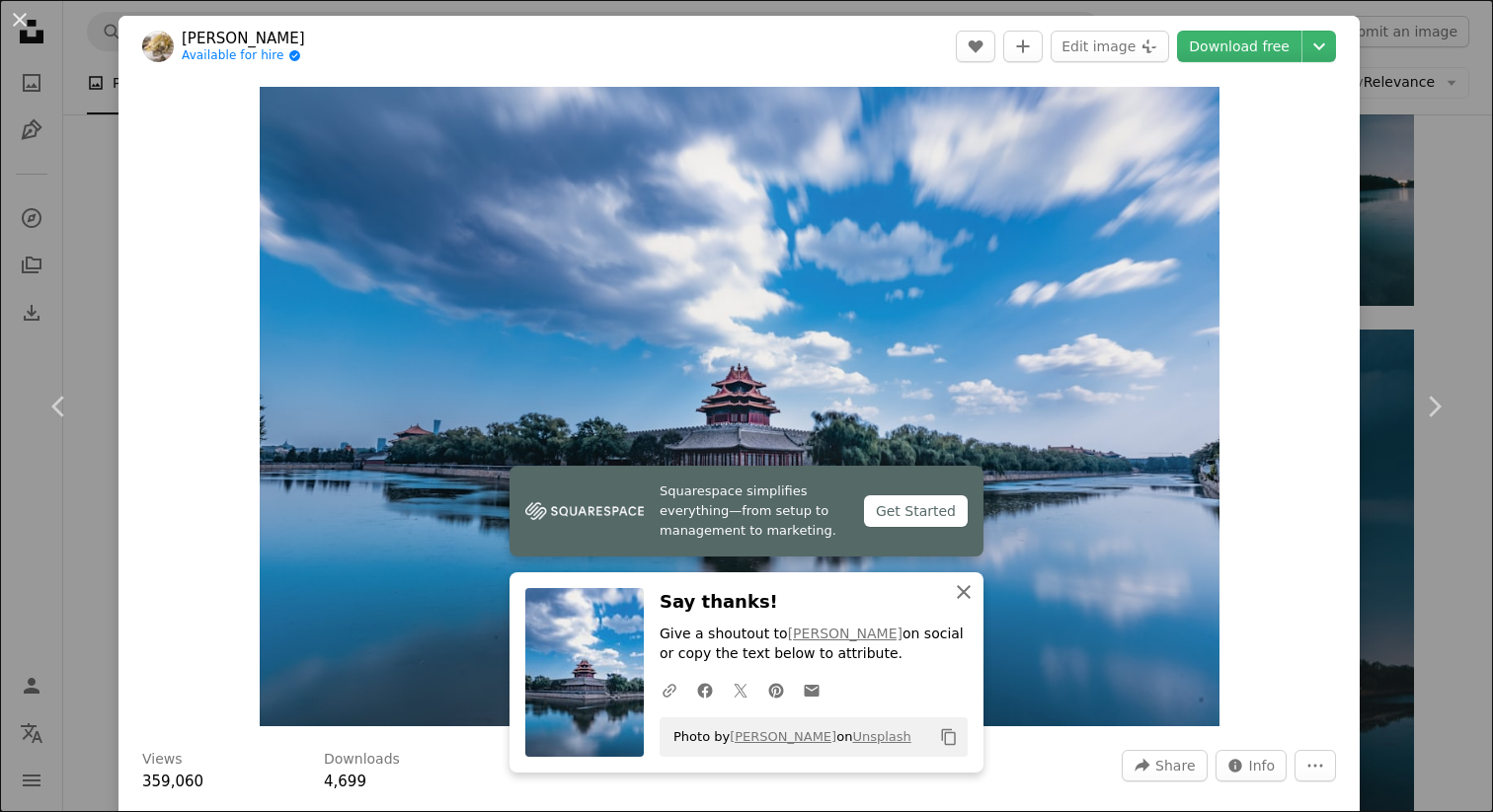
click at [962, 592] on icon "button" at bounding box center [963, 593] width 14 height 14
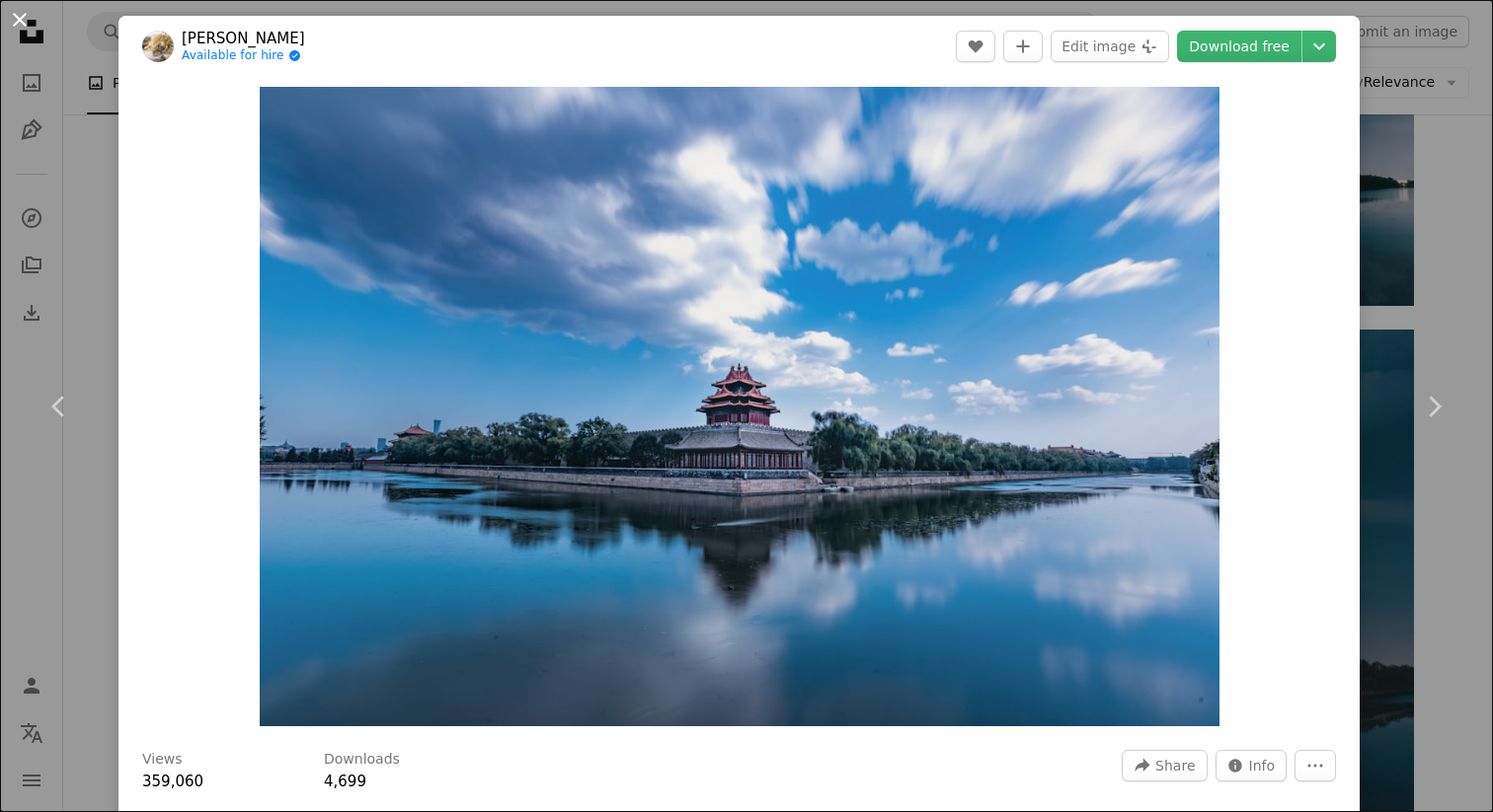
click at [16, 22] on button "An X shape" at bounding box center [20, 20] width 24 height 24
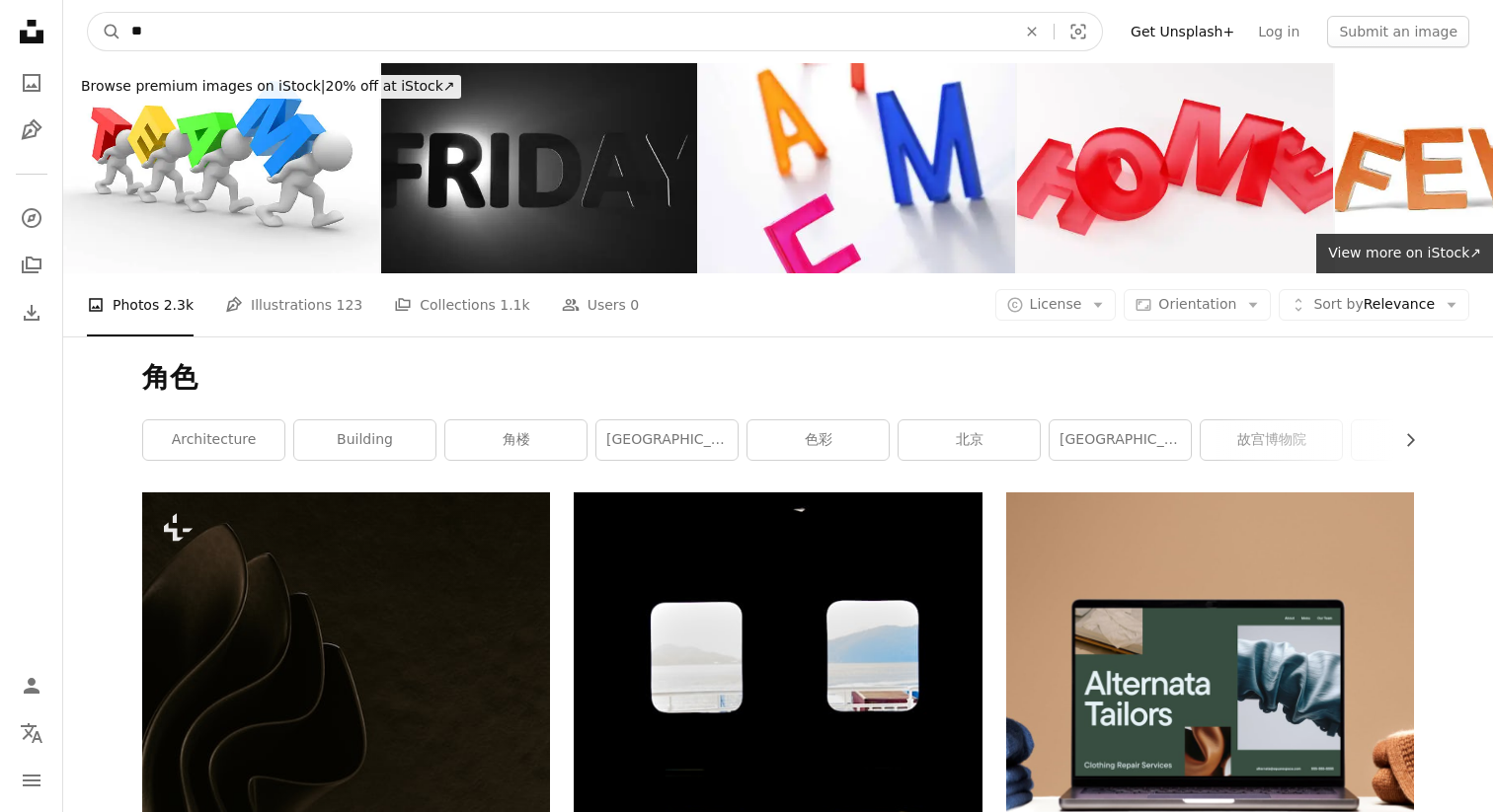
click at [177, 37] on input "**" at bounding box center [565, 32] width 888 height 38
type input "*"
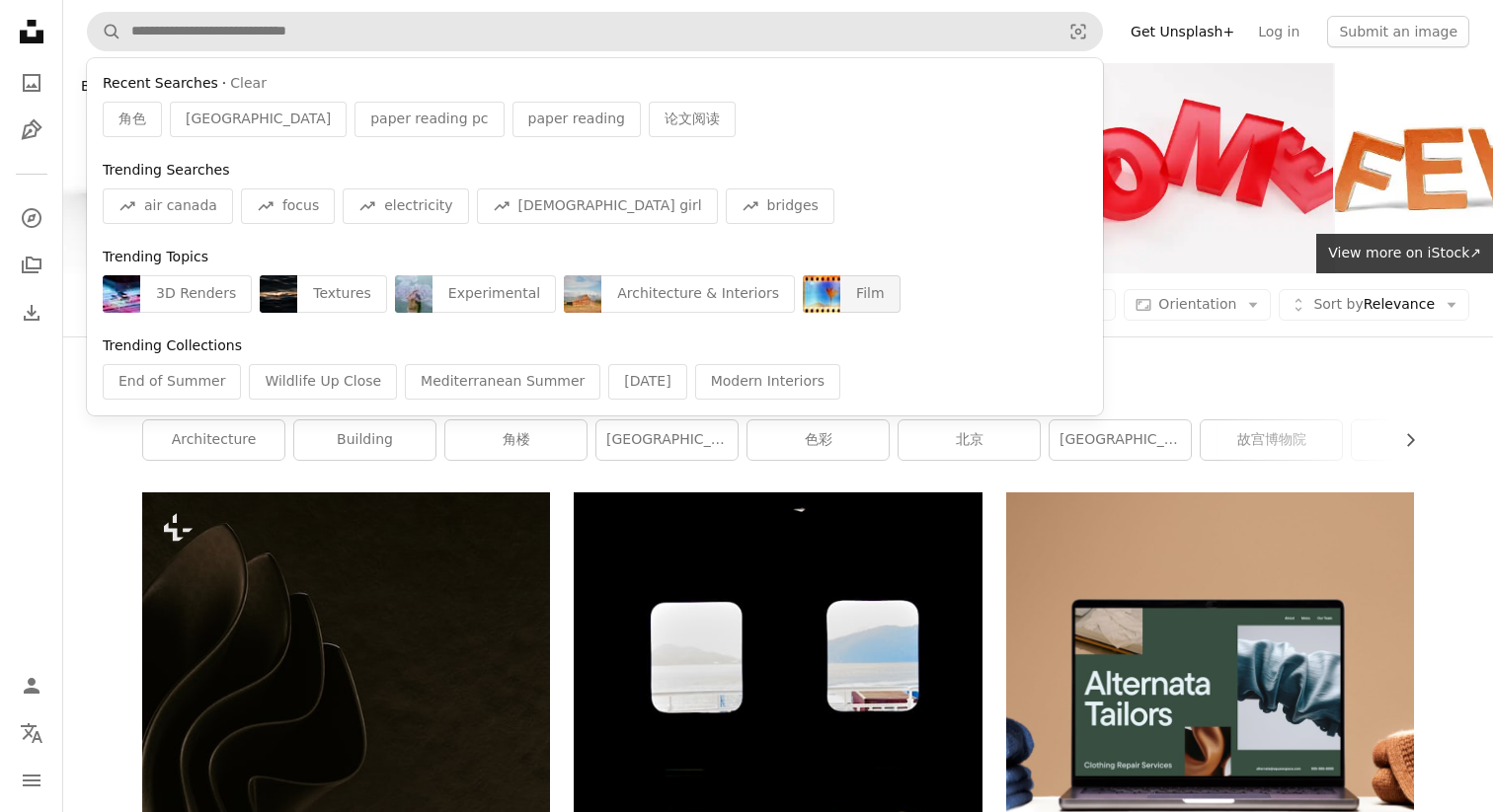
click at [840, 298] on div "Film" at bounding box center [870, 294] width 59 height 38
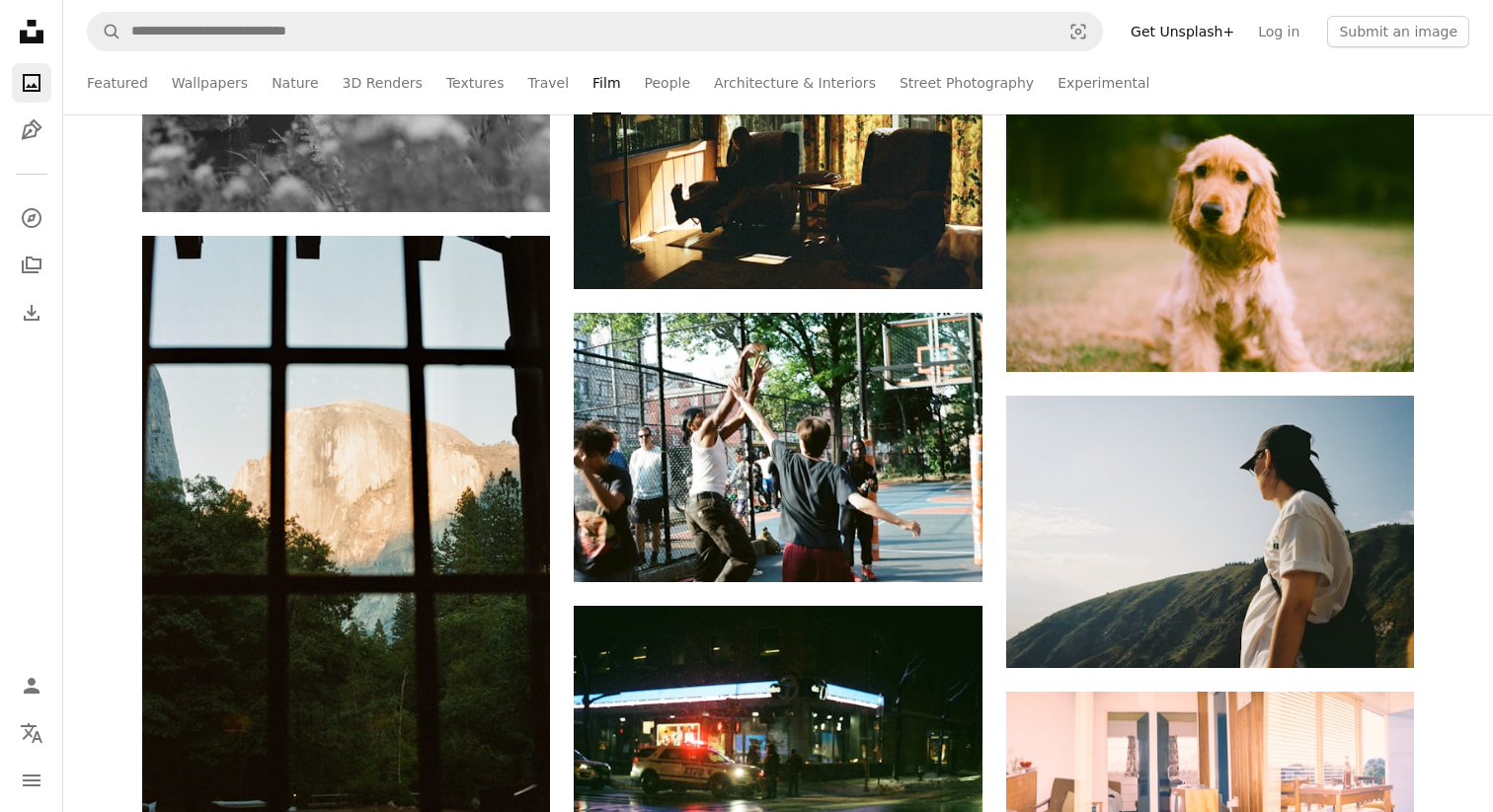
scroll to position [11311, 0]
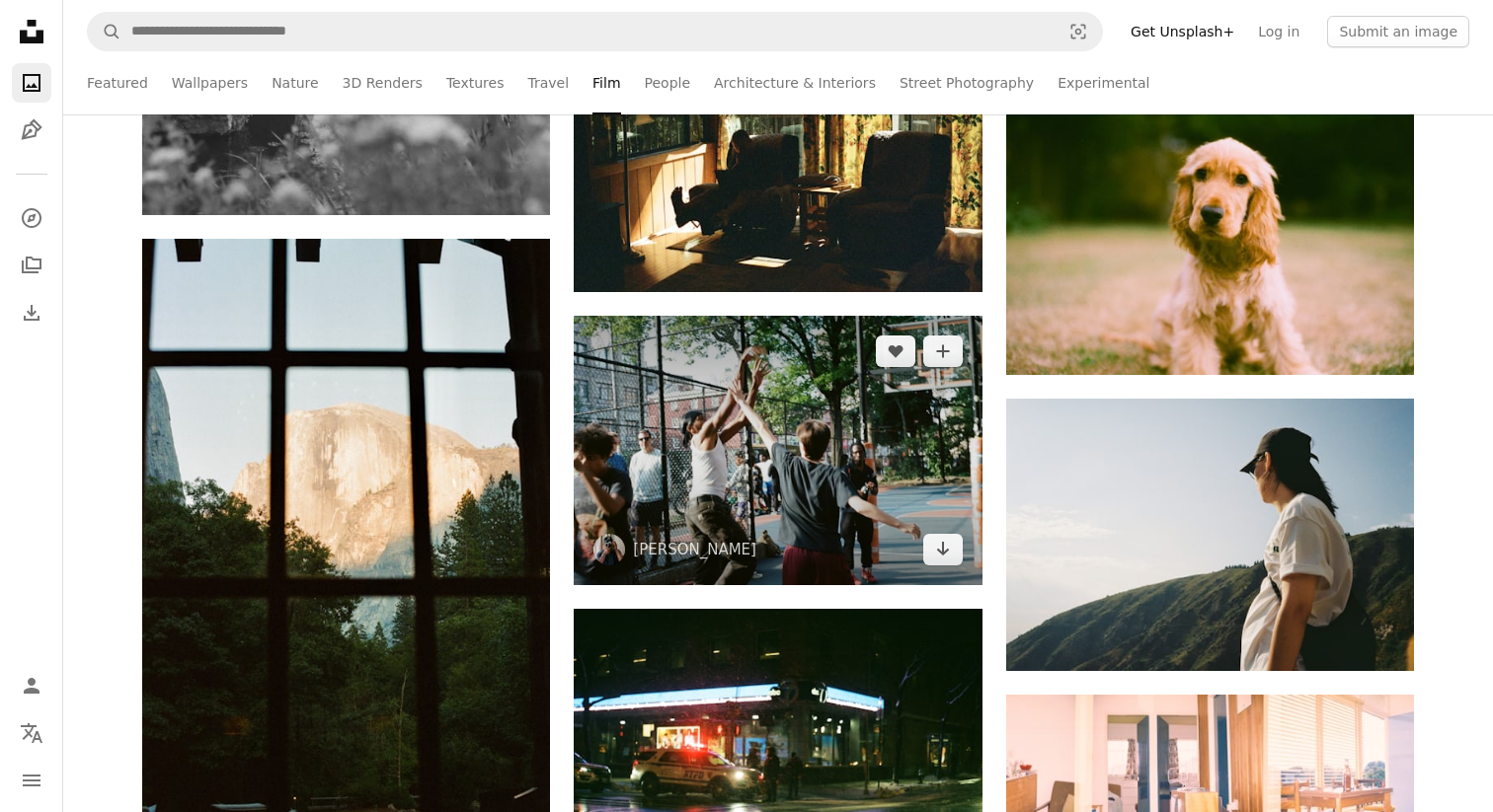
click at [744, 448] on img at bounding box center [778, 451] width 408 height 271
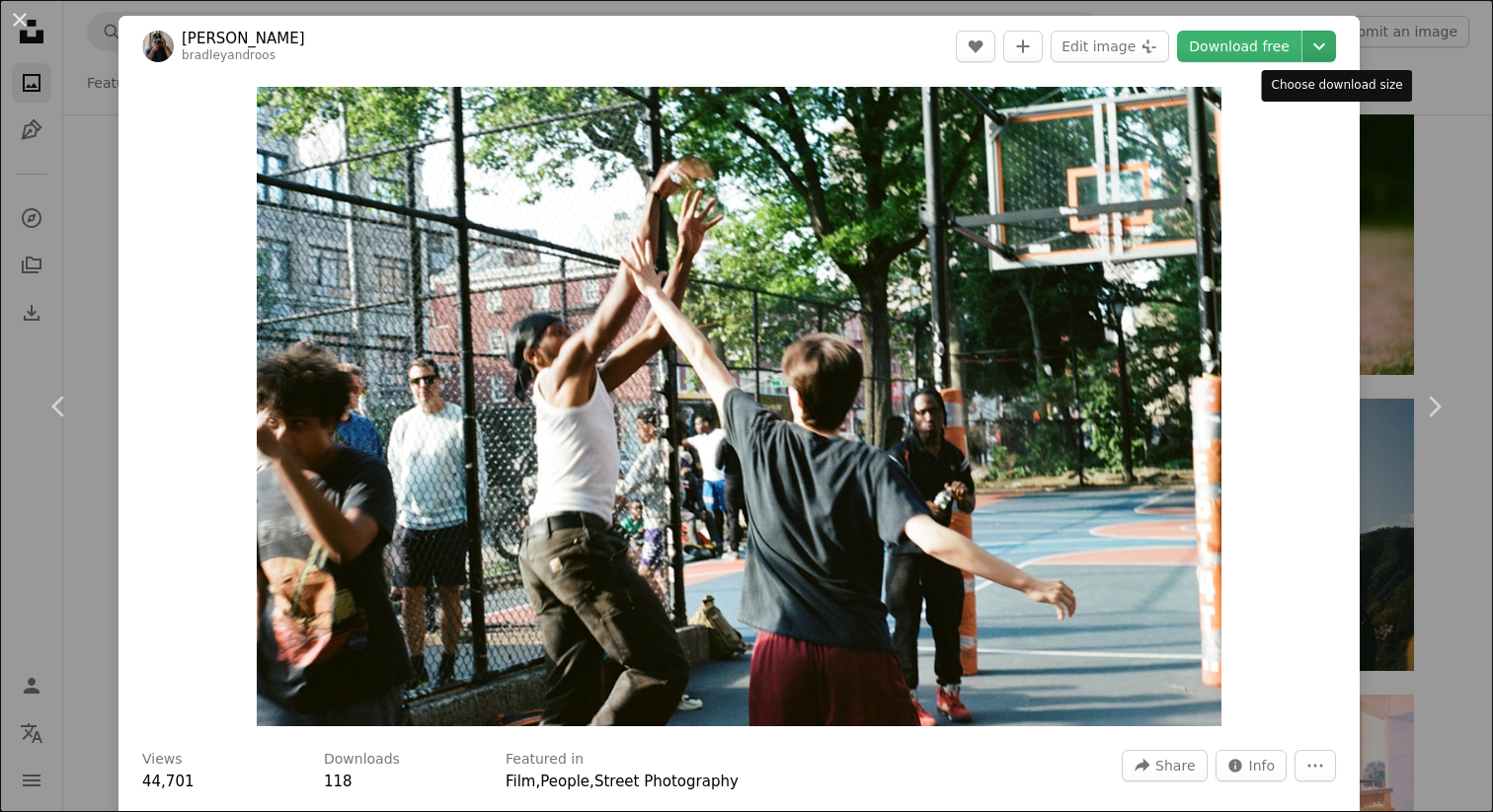
click at [1331, 42] on icon "Chevron down" at bounding box center [1319, 46] width 32 height 24
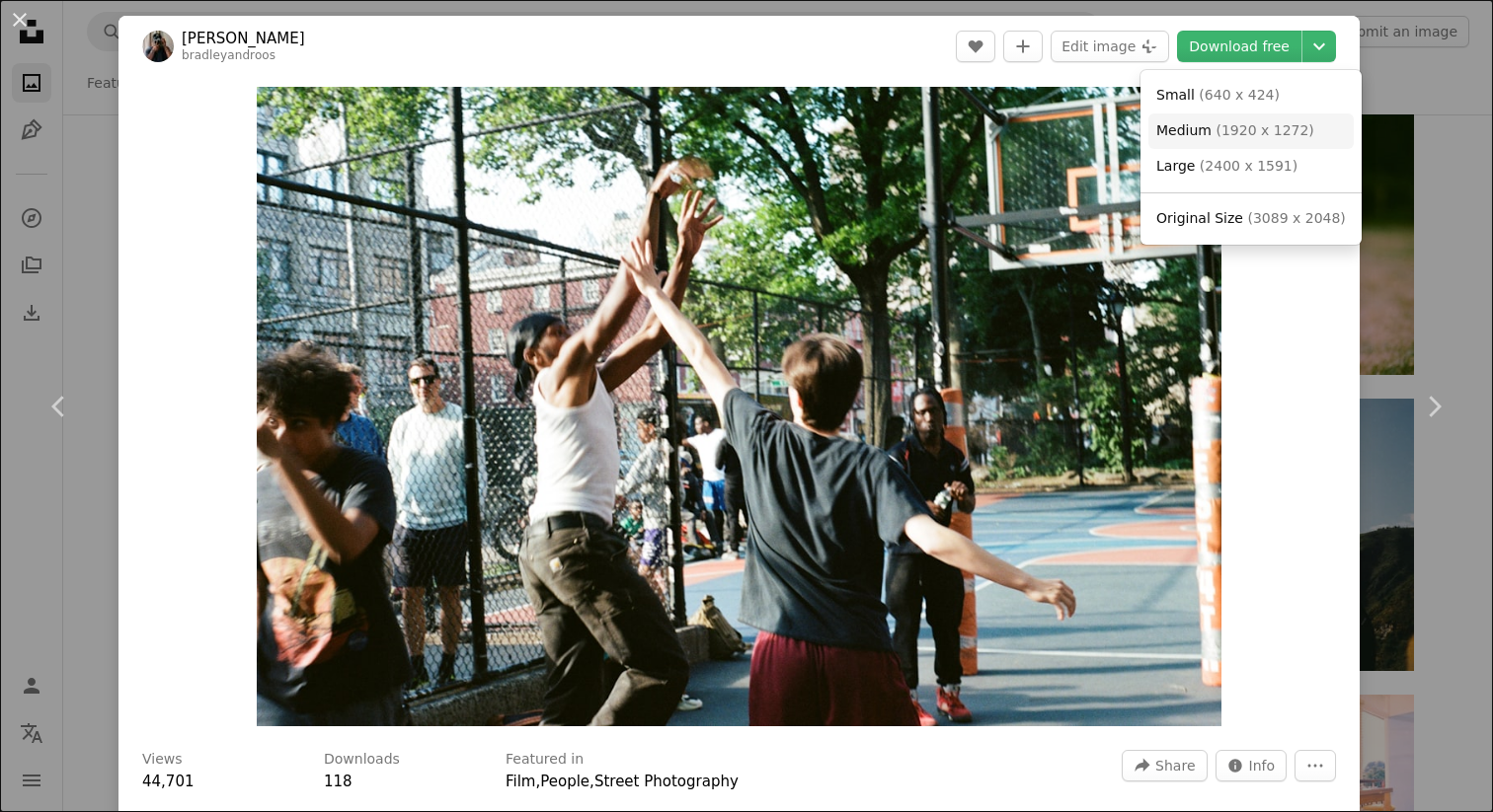
click at [1215, 133] on span "( 1920 x 1272 )" at bounding box center [1264, 130] width 98 height 16
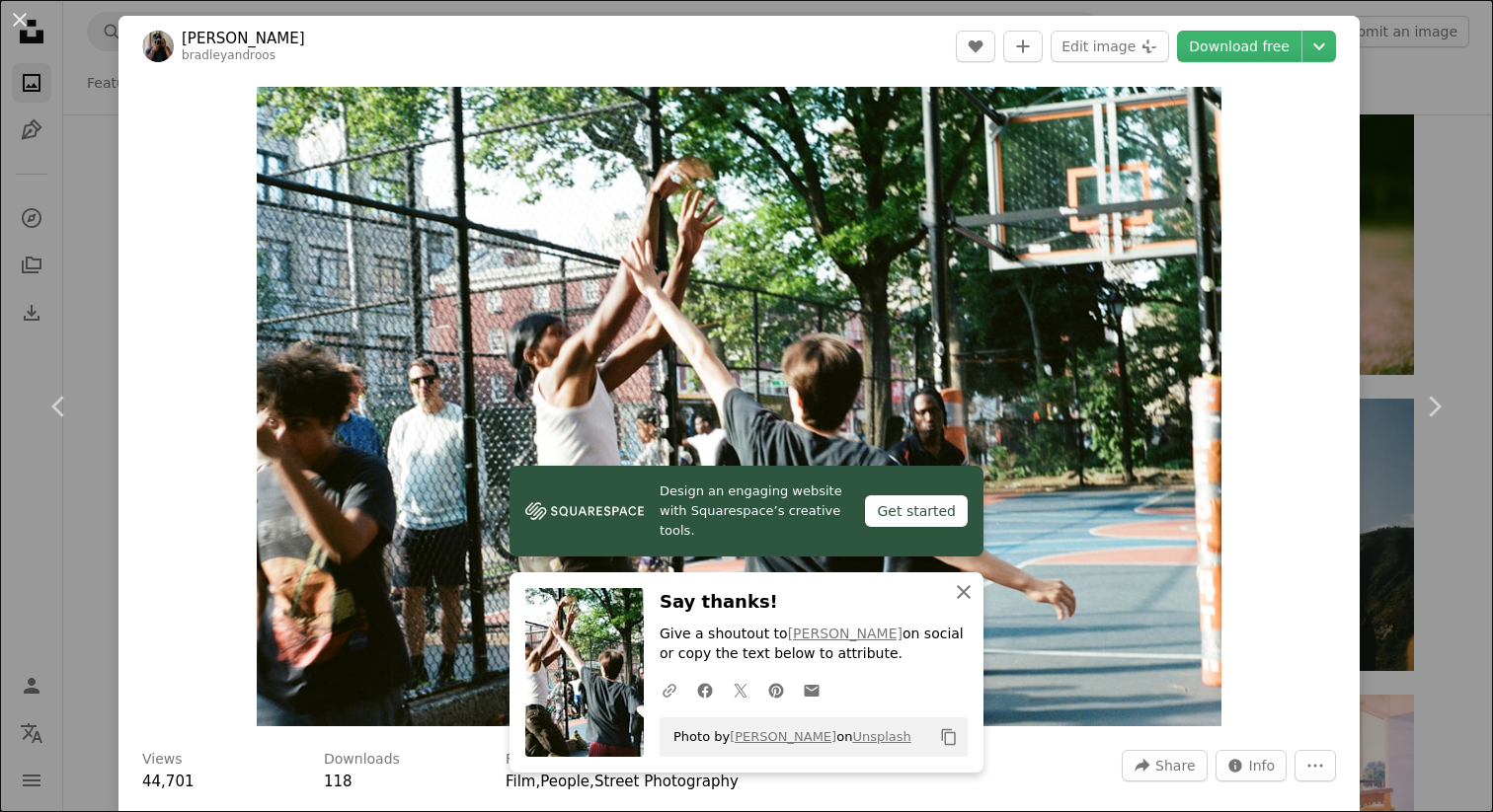
click at [963, 598] on icon "An X shape" at bounding box center [963, 593] width 24 height 24
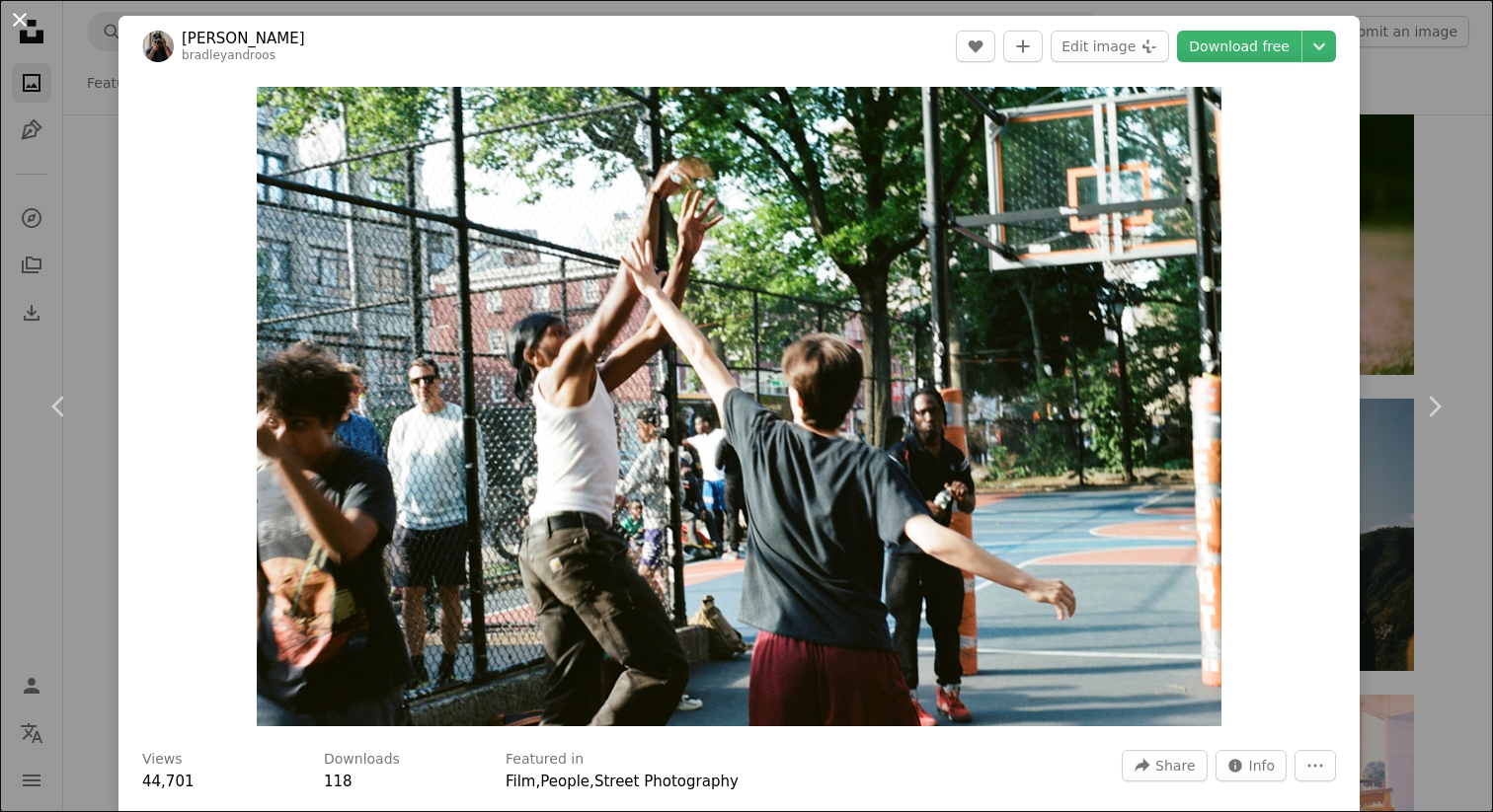
click at [11, 11] on button "An X shape" at bounding box center [20, 20] width 24 height 24
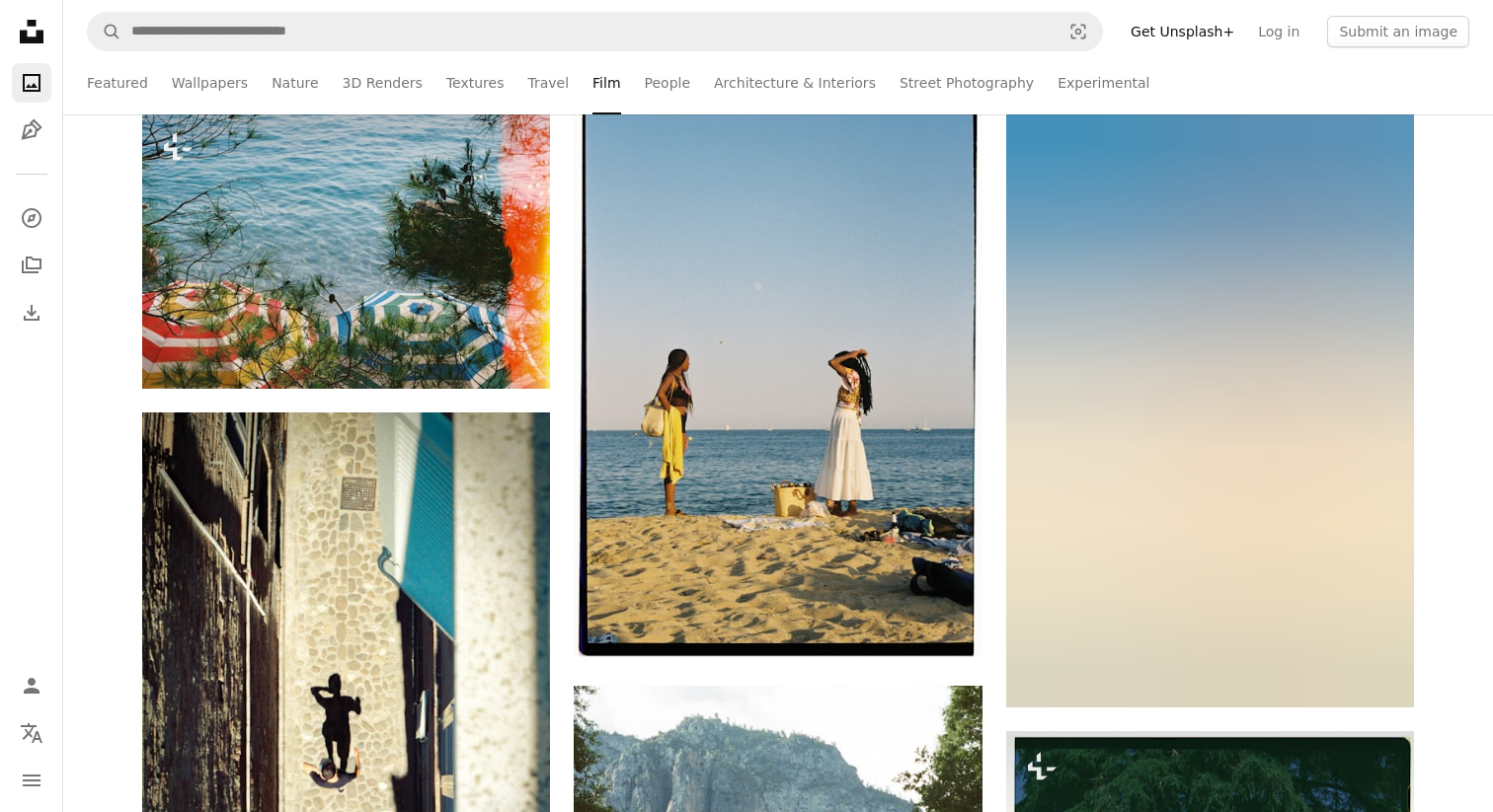
scroll to position [18398, 0]
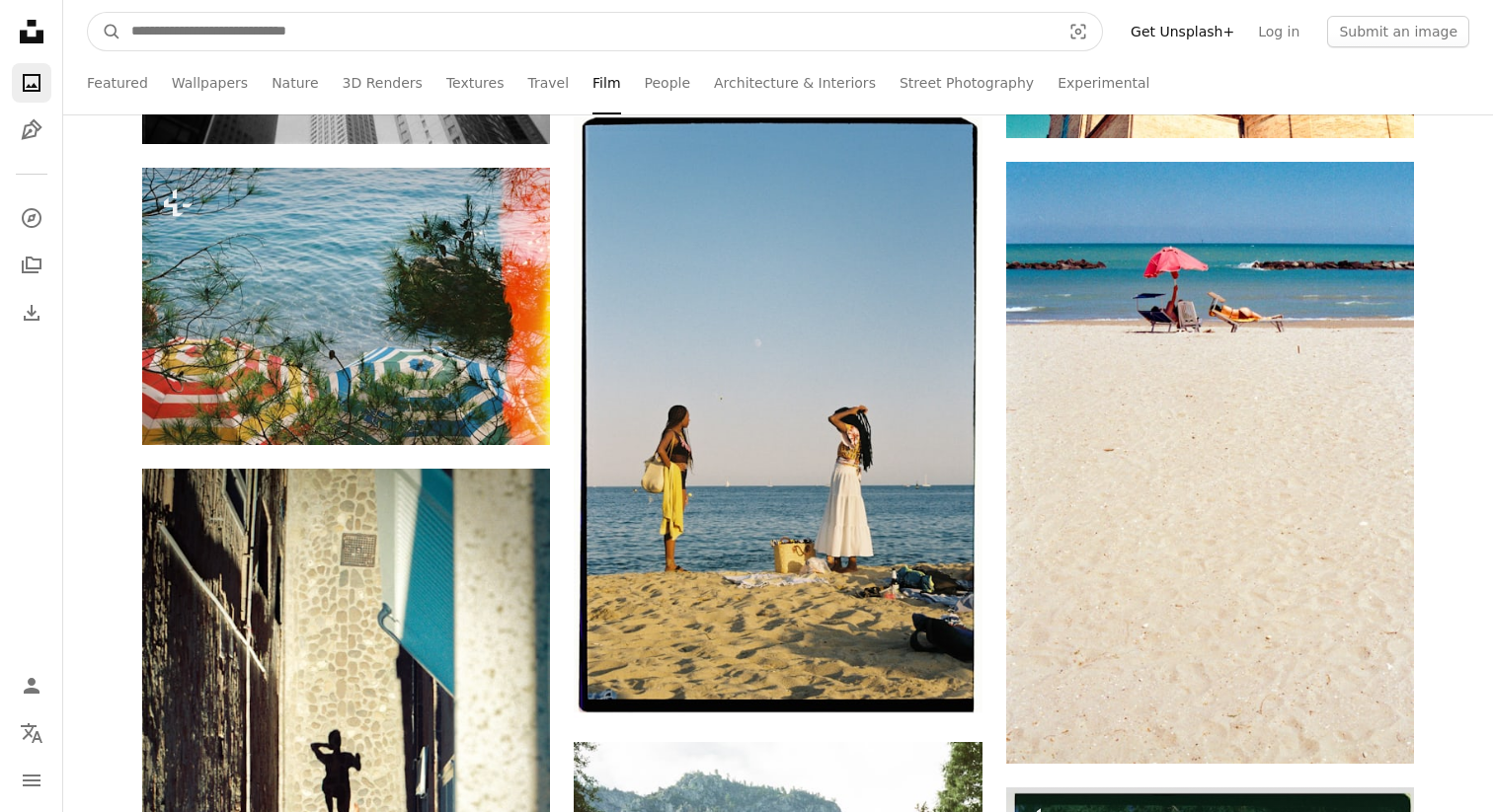
click at [580, 30] on input "Find visuals sitewide" at bounding box center [588, 32] width 933 height 38
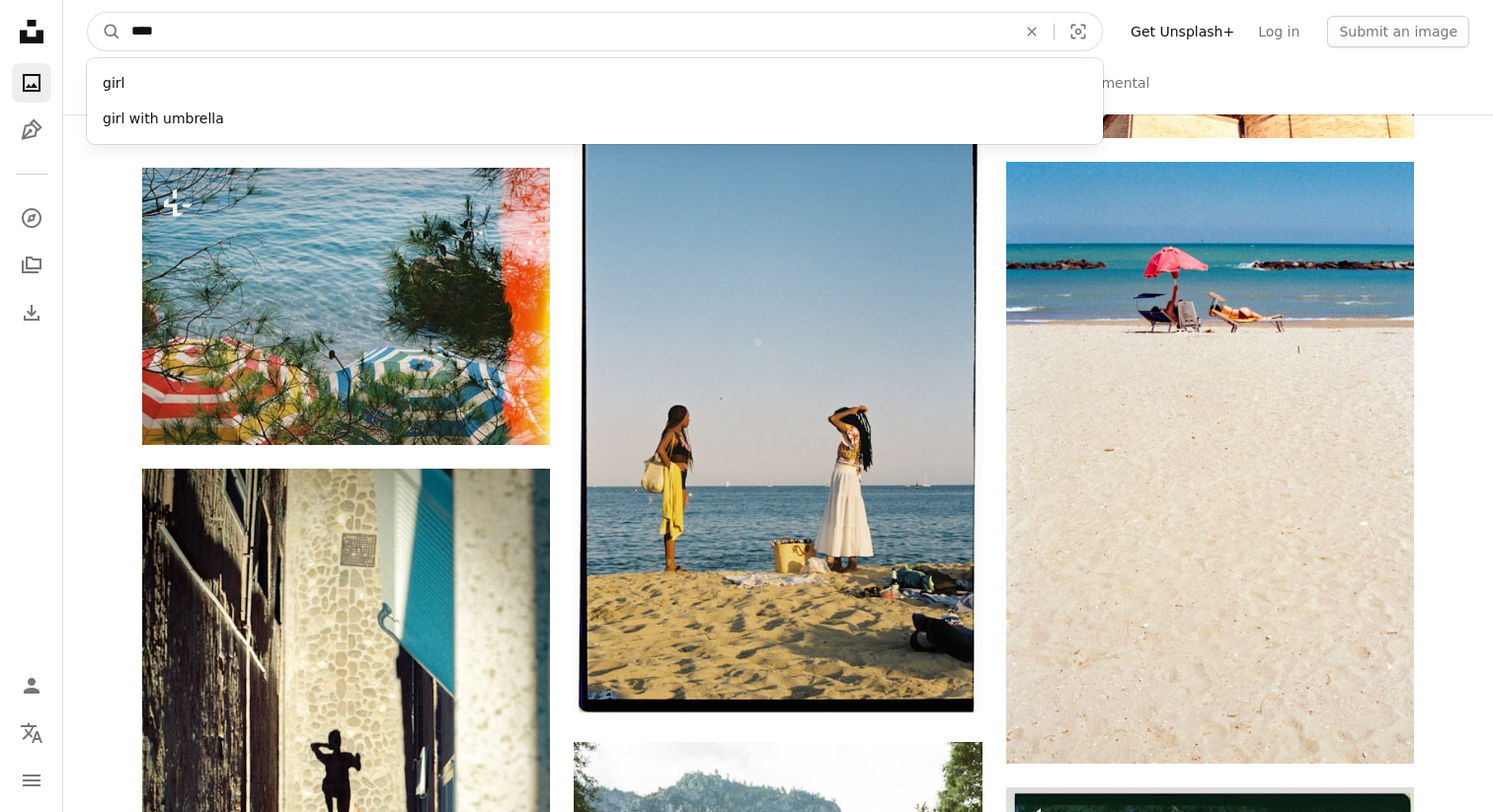
type input "*****"
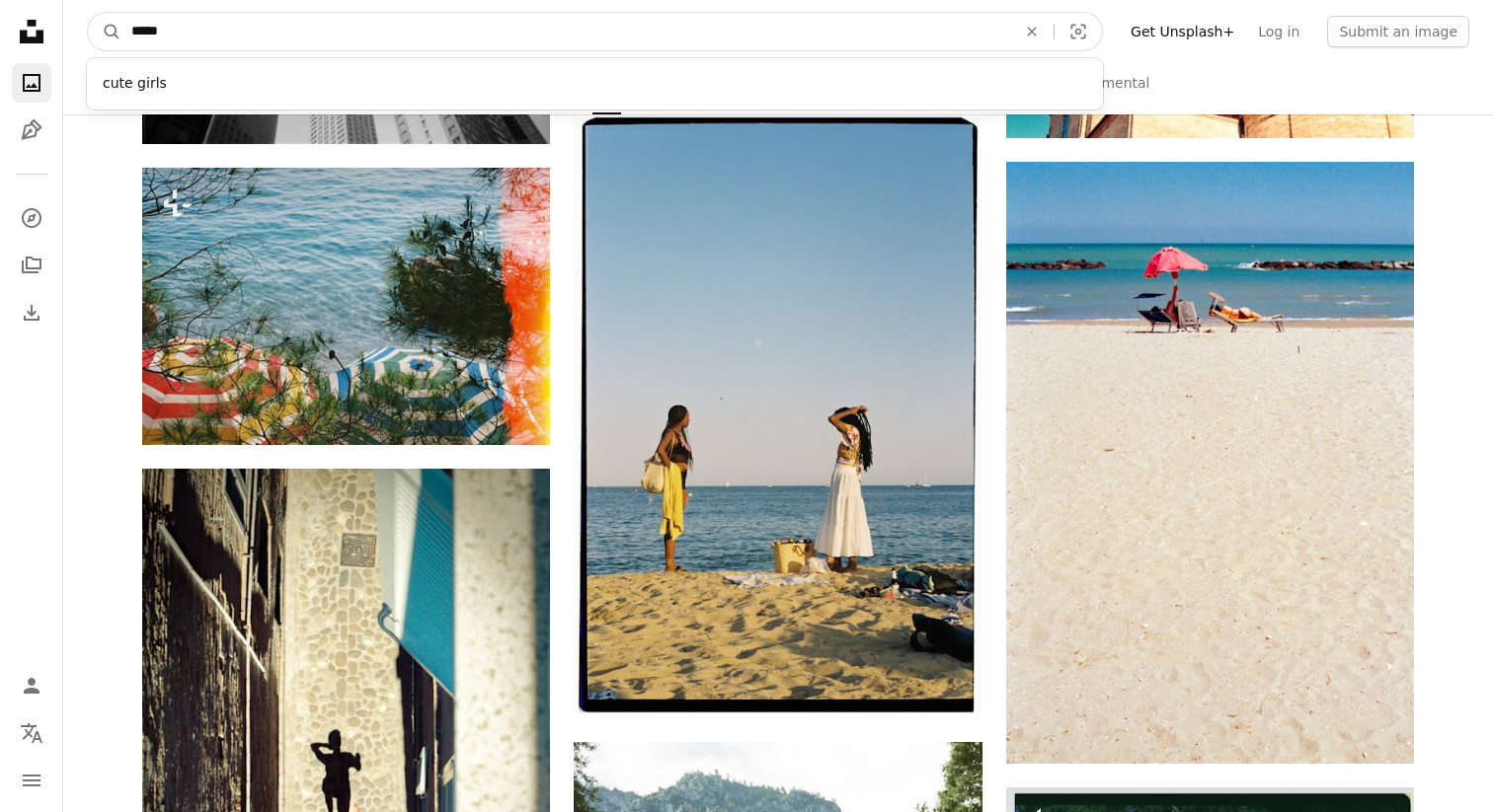
click button "A magnifying glass" at bounding box center [105, 32] width 34 height 38
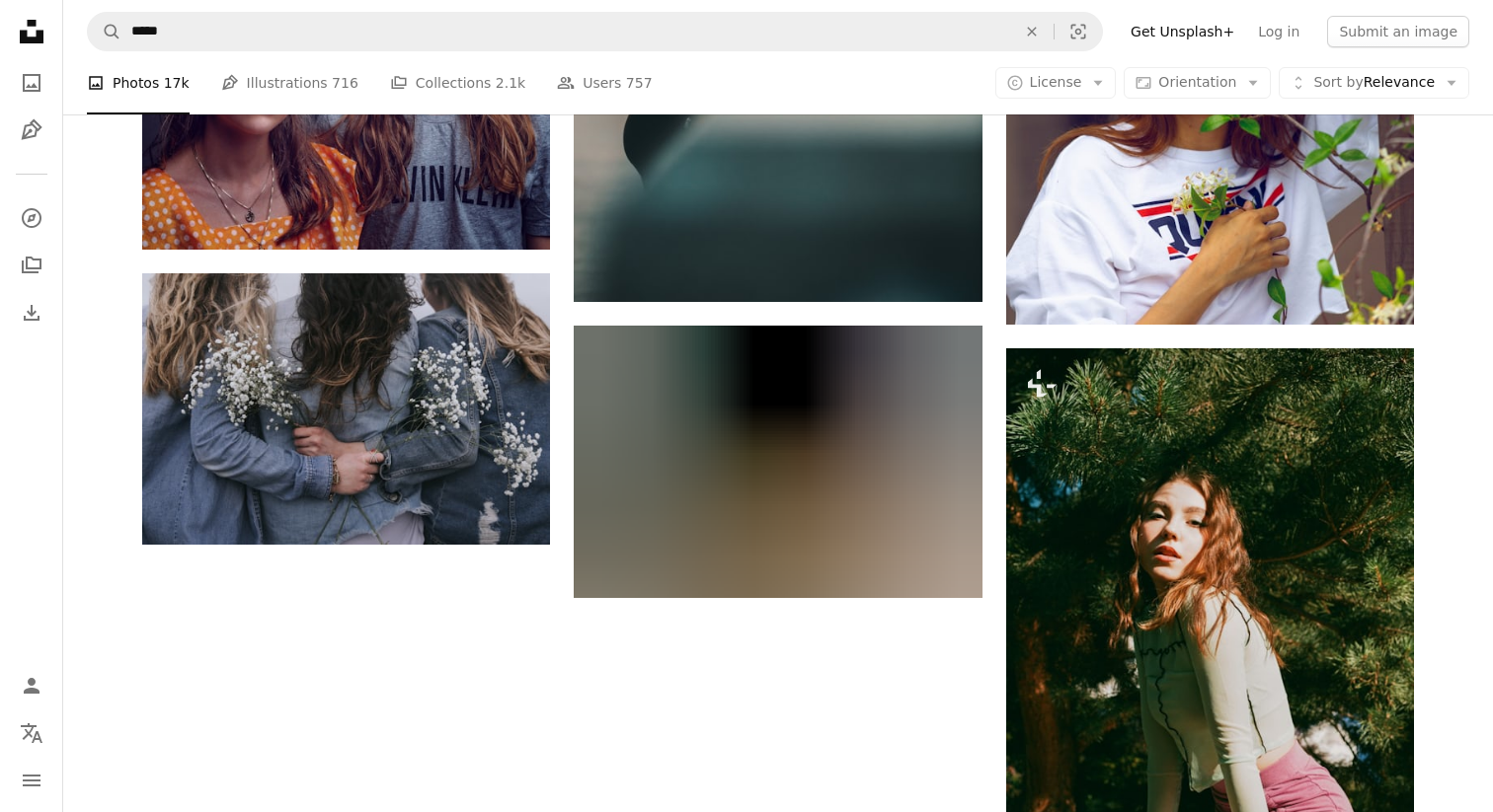
scroll to position [3902, 0]
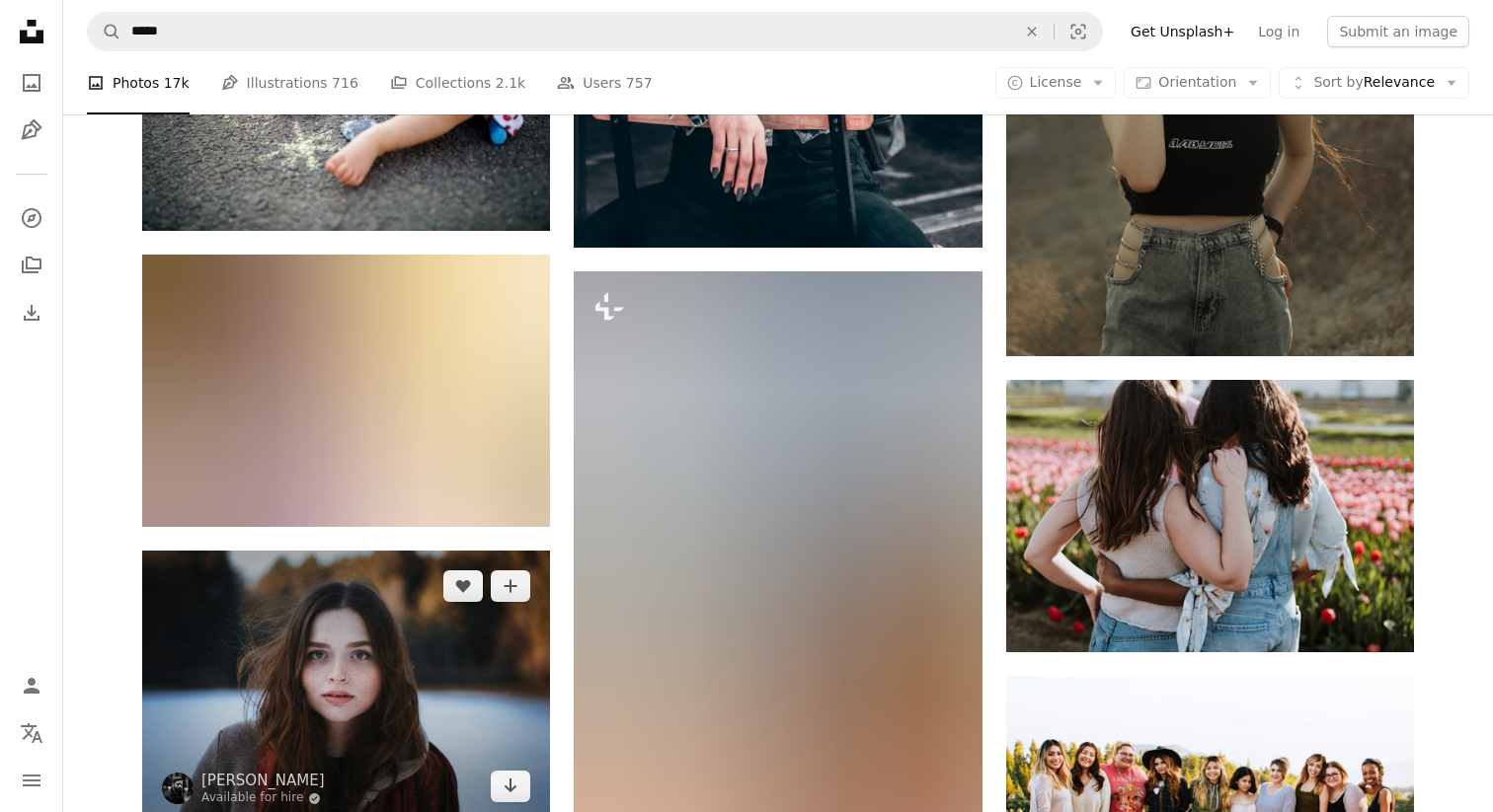
scroll to position [27734, 0]
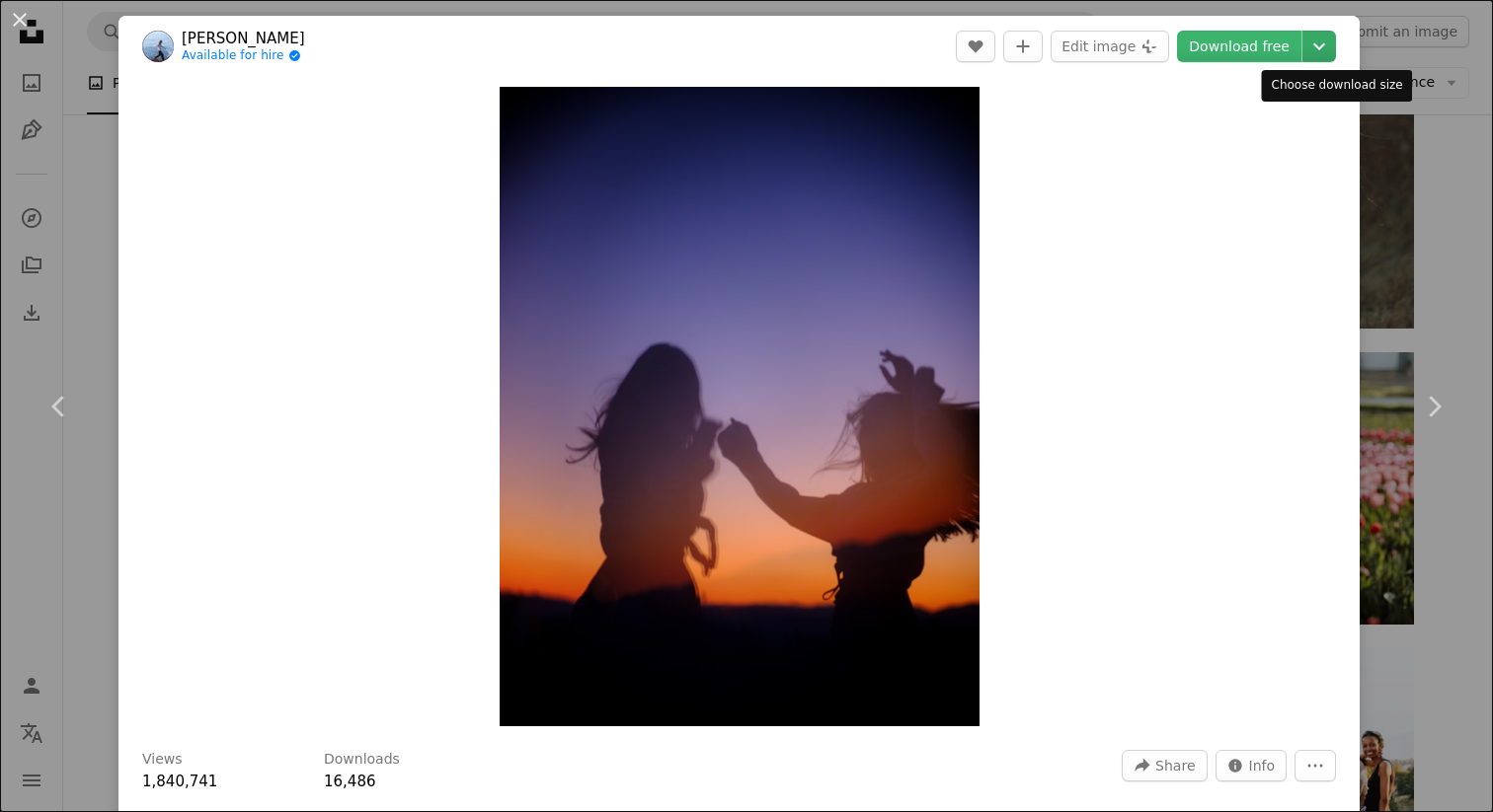
click at [1330, 39] on icon "Chevron down" at bounding box center [1319, 46] width 32 height 24
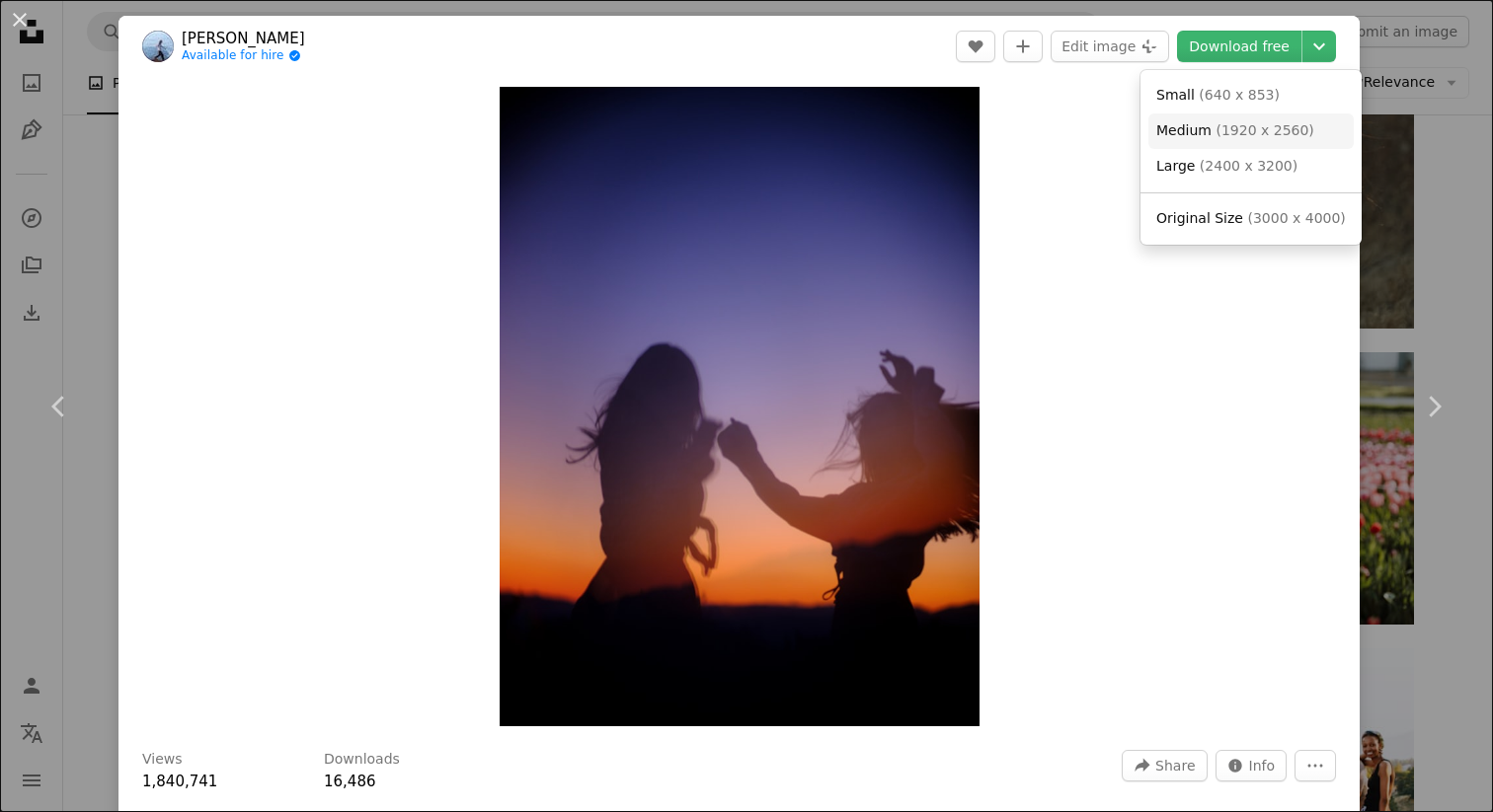
click at [1267, 131] on span "( 1920 x 2560 )" at bounding box center [1264, 130] width 98 height 16
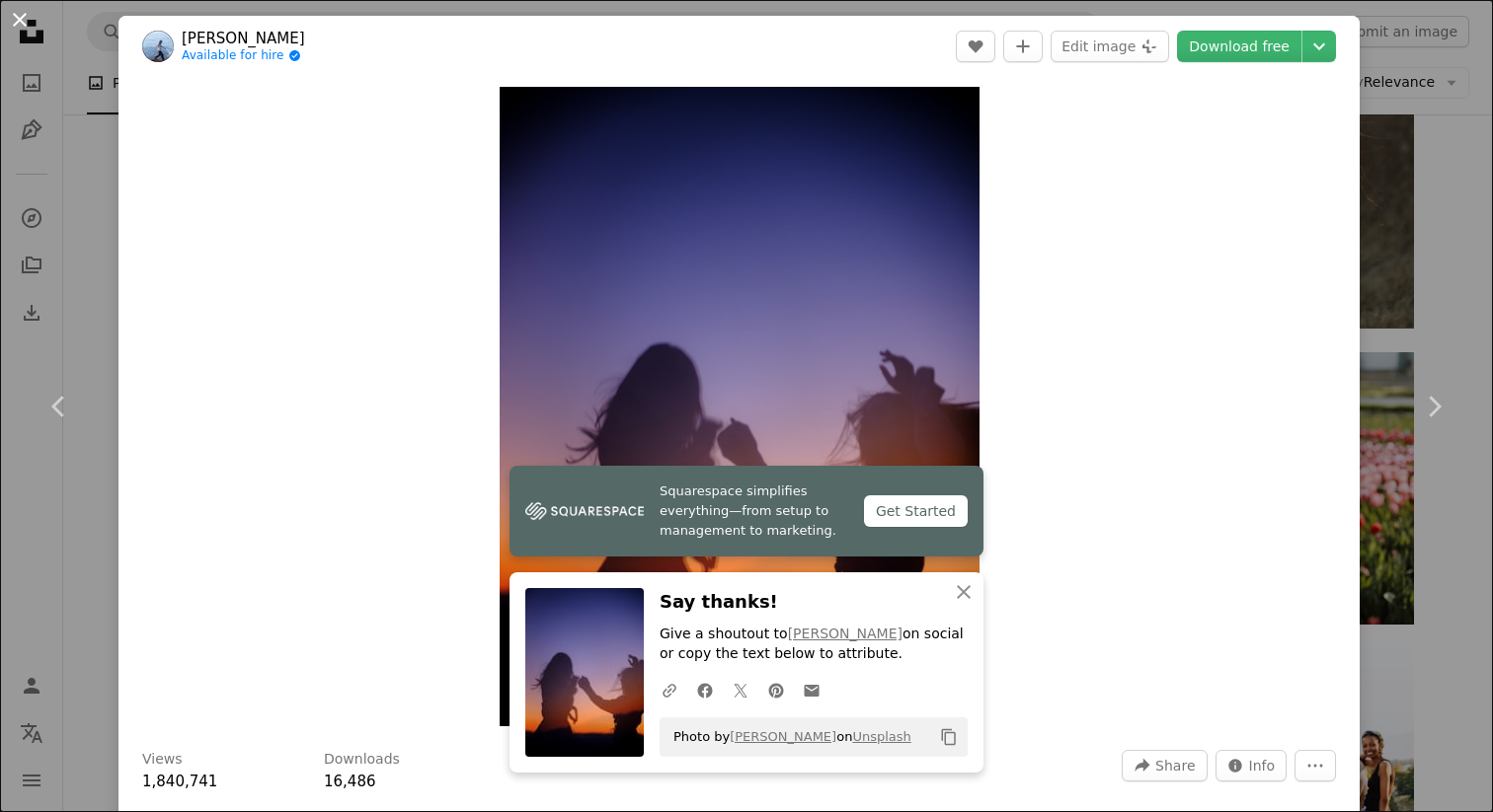
click at [19, 22] on button "An X shape" at bounding box center [20, 20] width 24 height 24
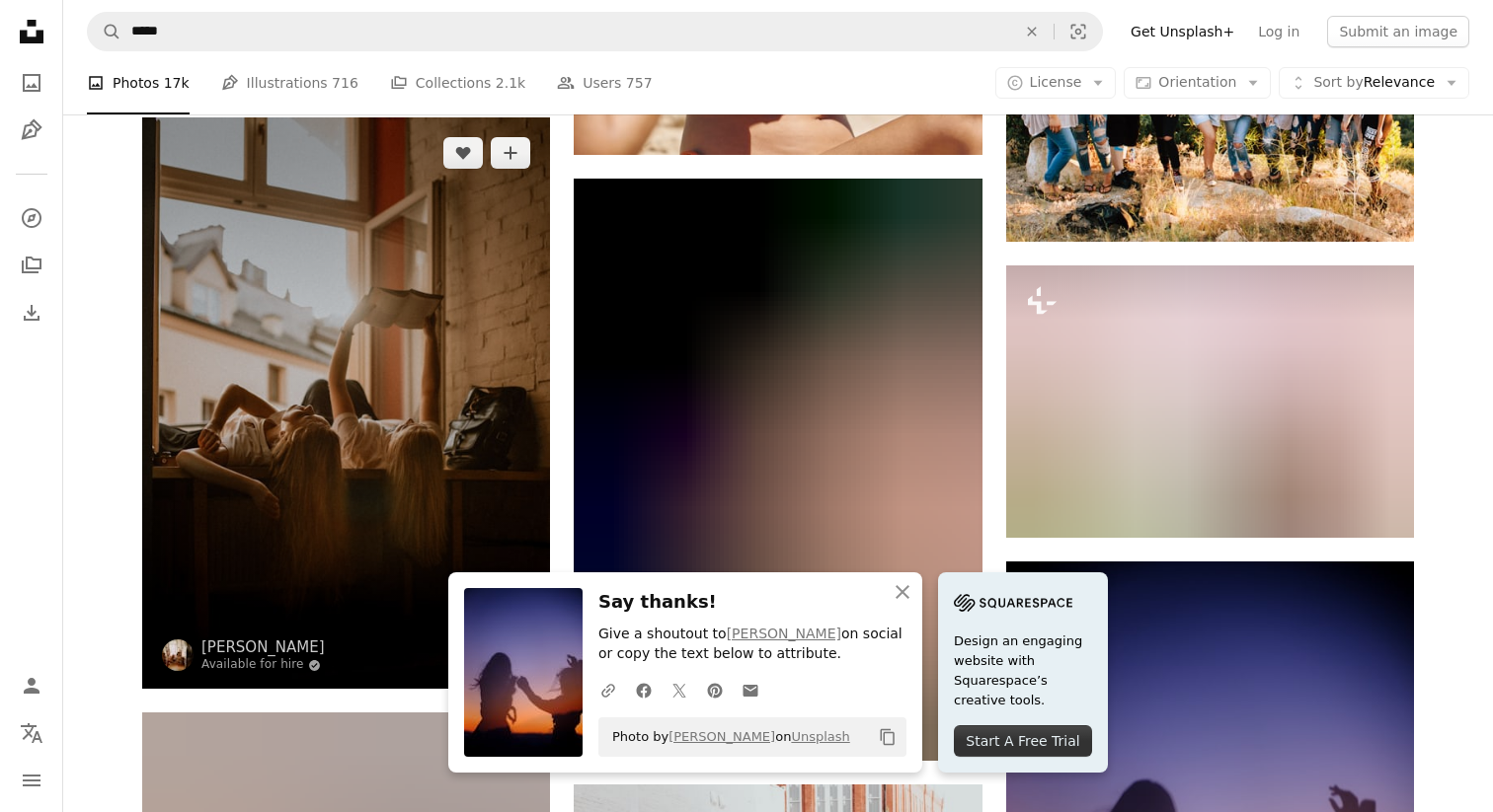
scroll to position [28434, 0]
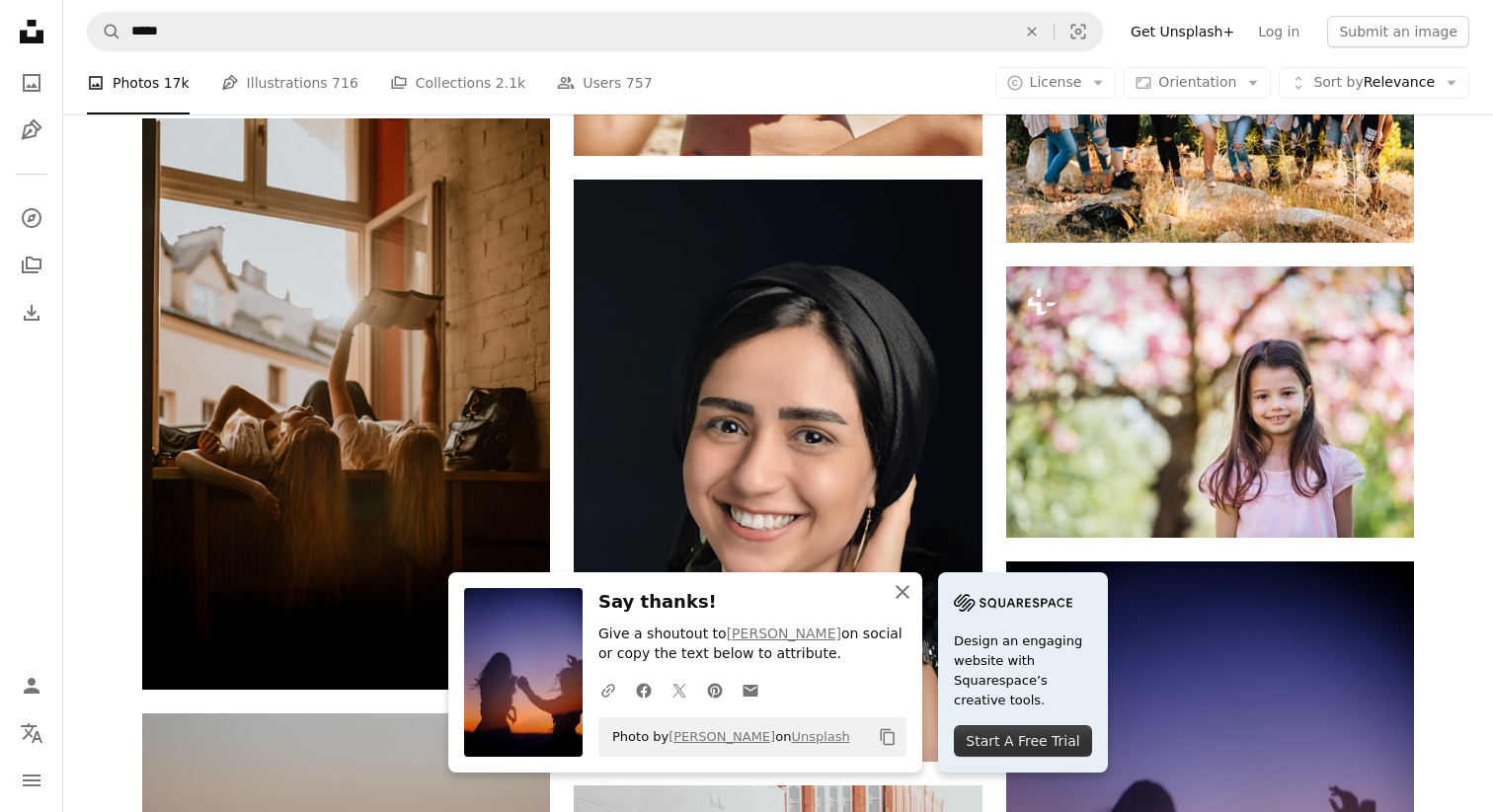
click at [914, 594] on icon "An X shape" at bounding box center [902, 593] width 24 height 24
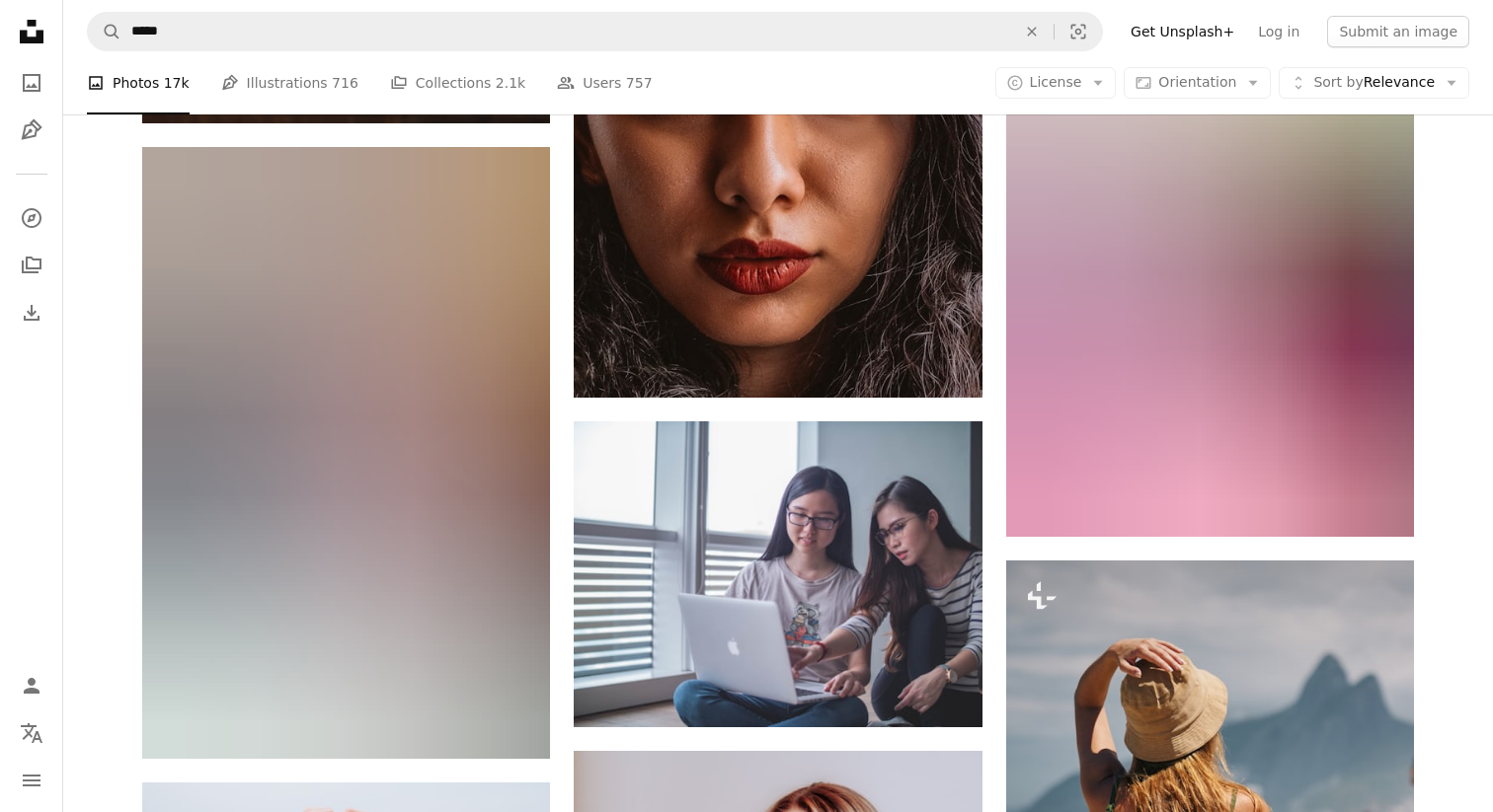
scroll to position [29638, 0]
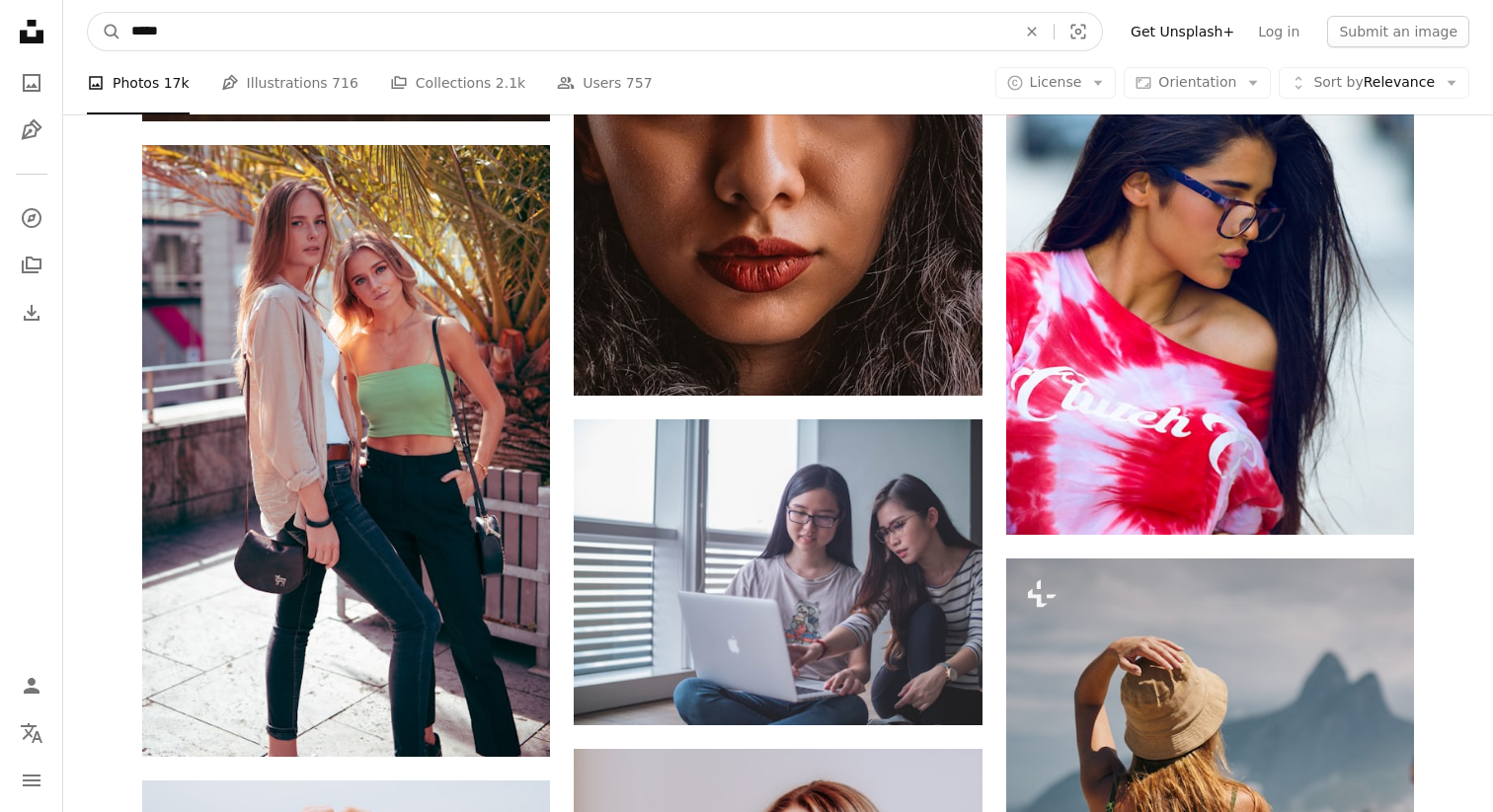
click at [407, 25] on input "*****" at bounding box center [565, 32] width 888 height 38
type input "******"
click button "A magnifying glass" at bounding box center [105, 32] width 34 height 38
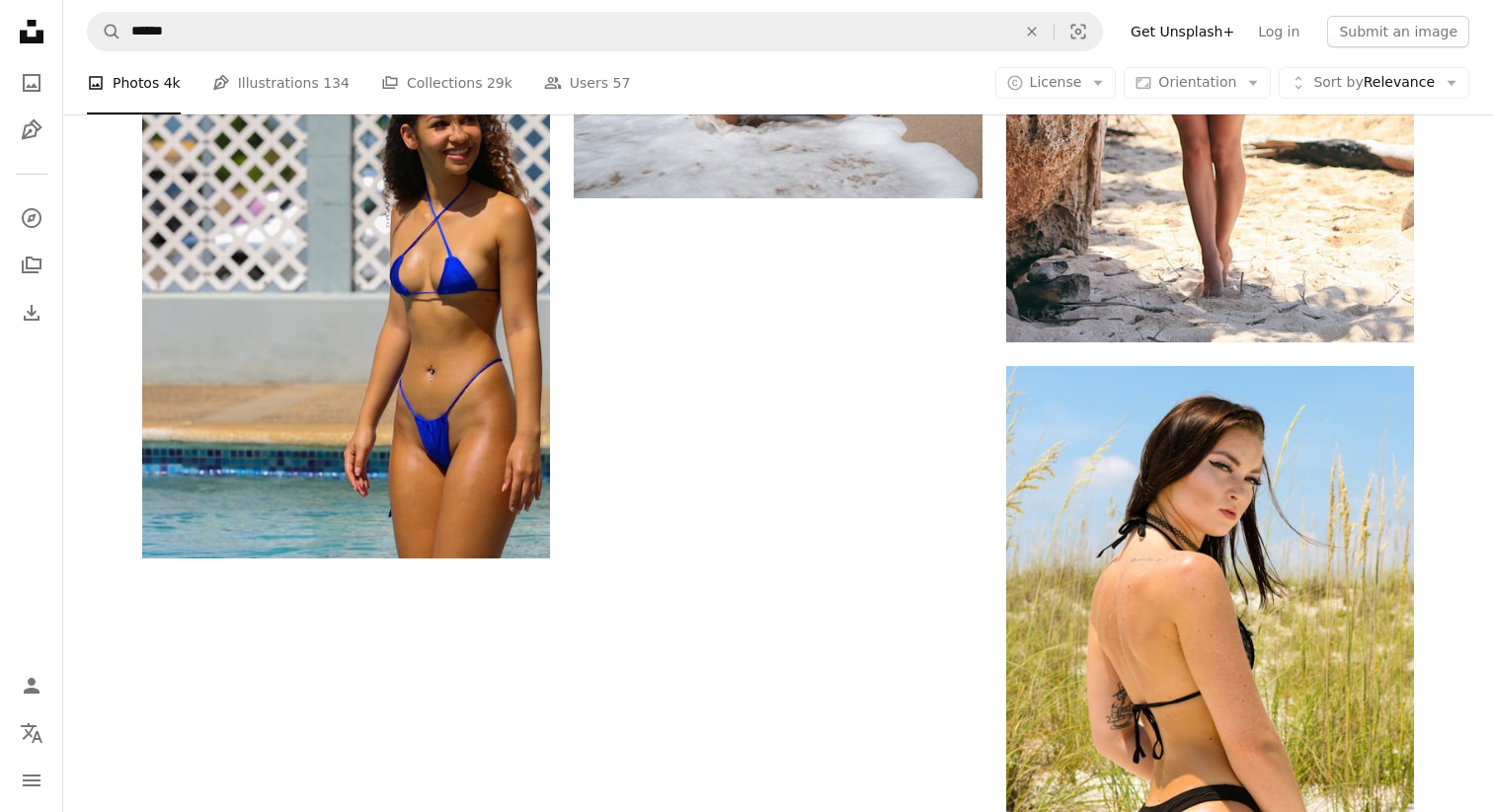
scroll to position [4042, 0]
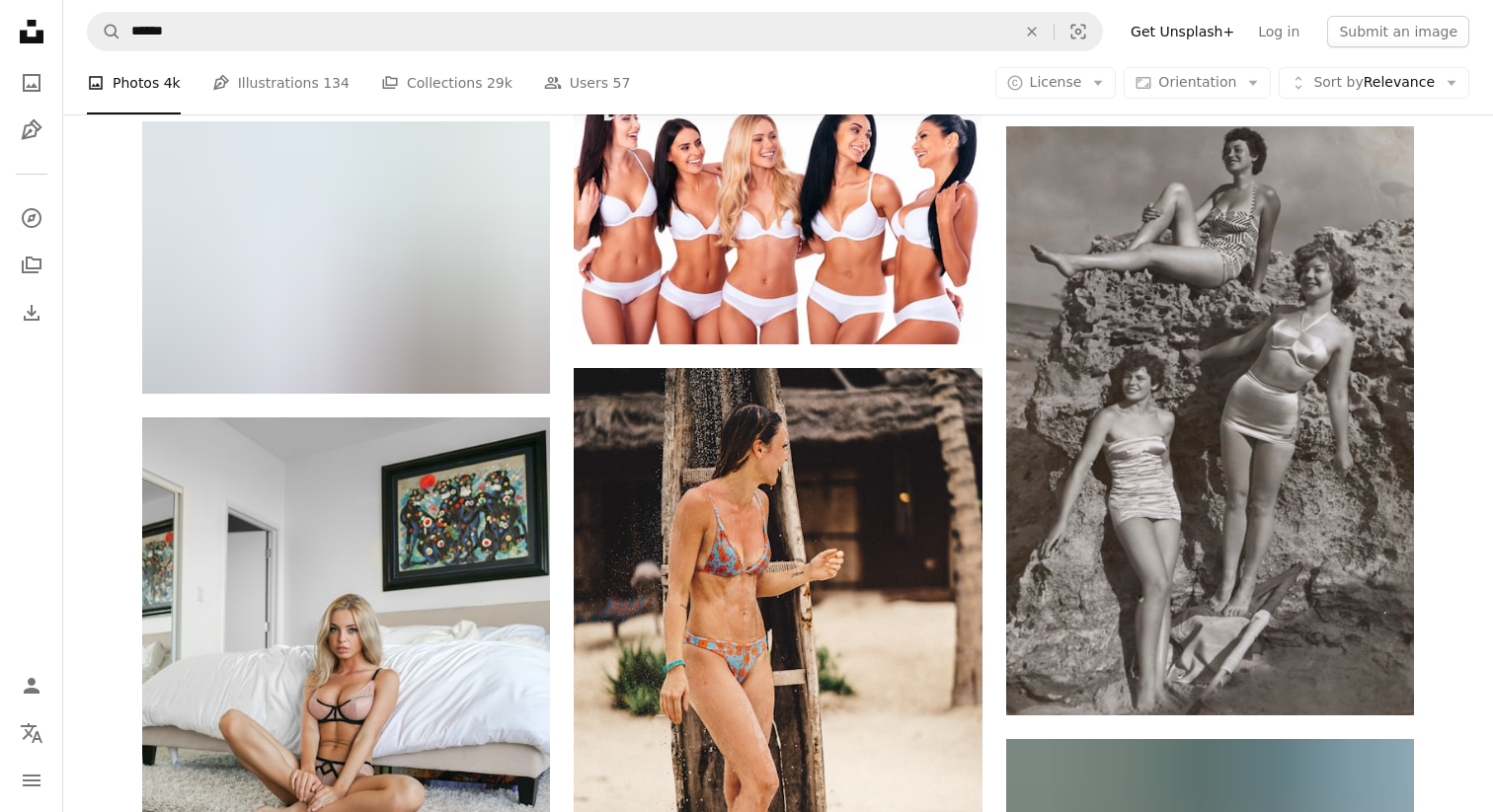
scroll to position [7172, 0]
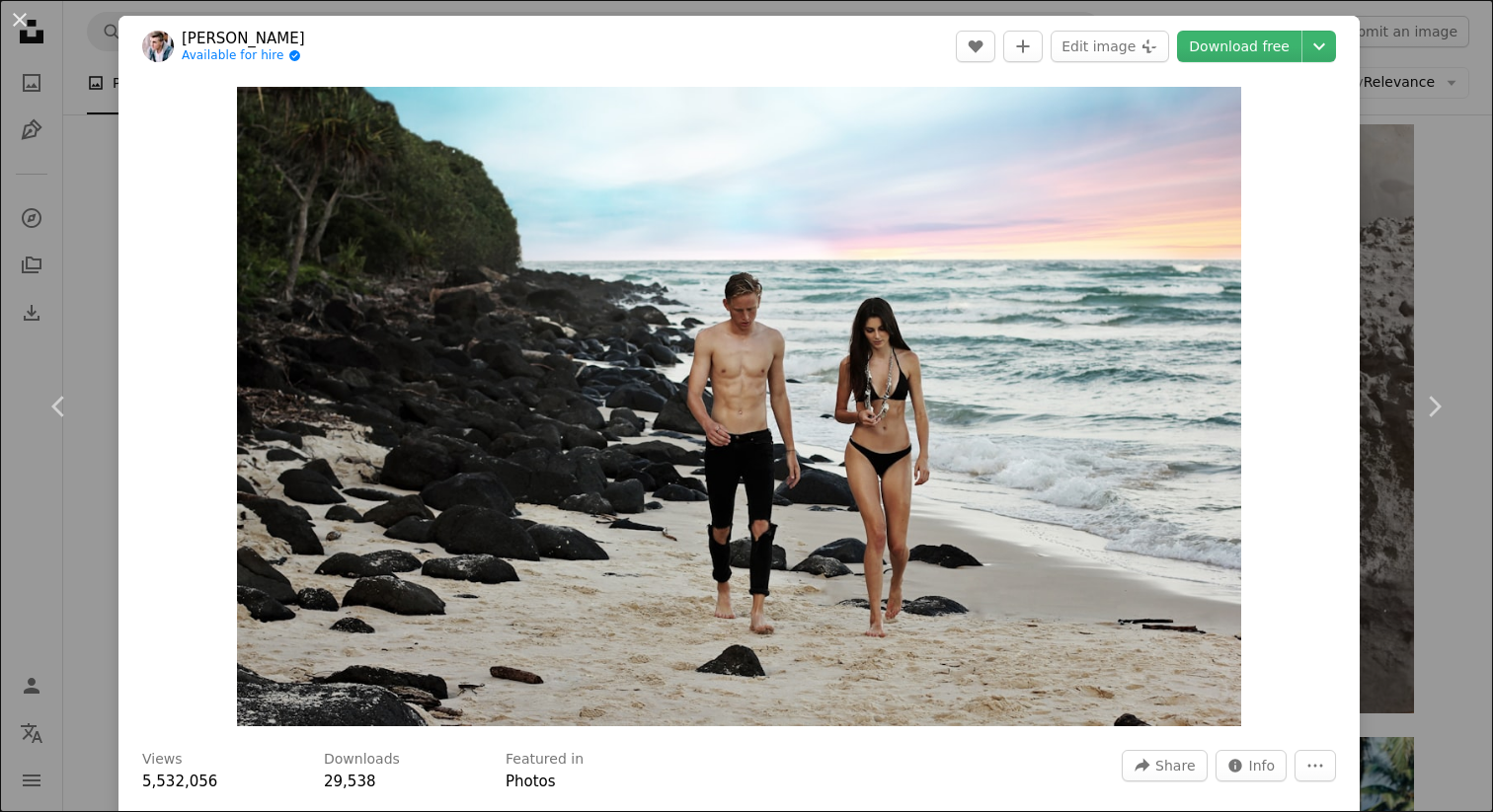
click at [1419, 206] on div "An X shape Chevron left Chevron right [PERSON_NAME] Available for hire A checkm…" at bounding box center [746, 406] width 1493 height 812
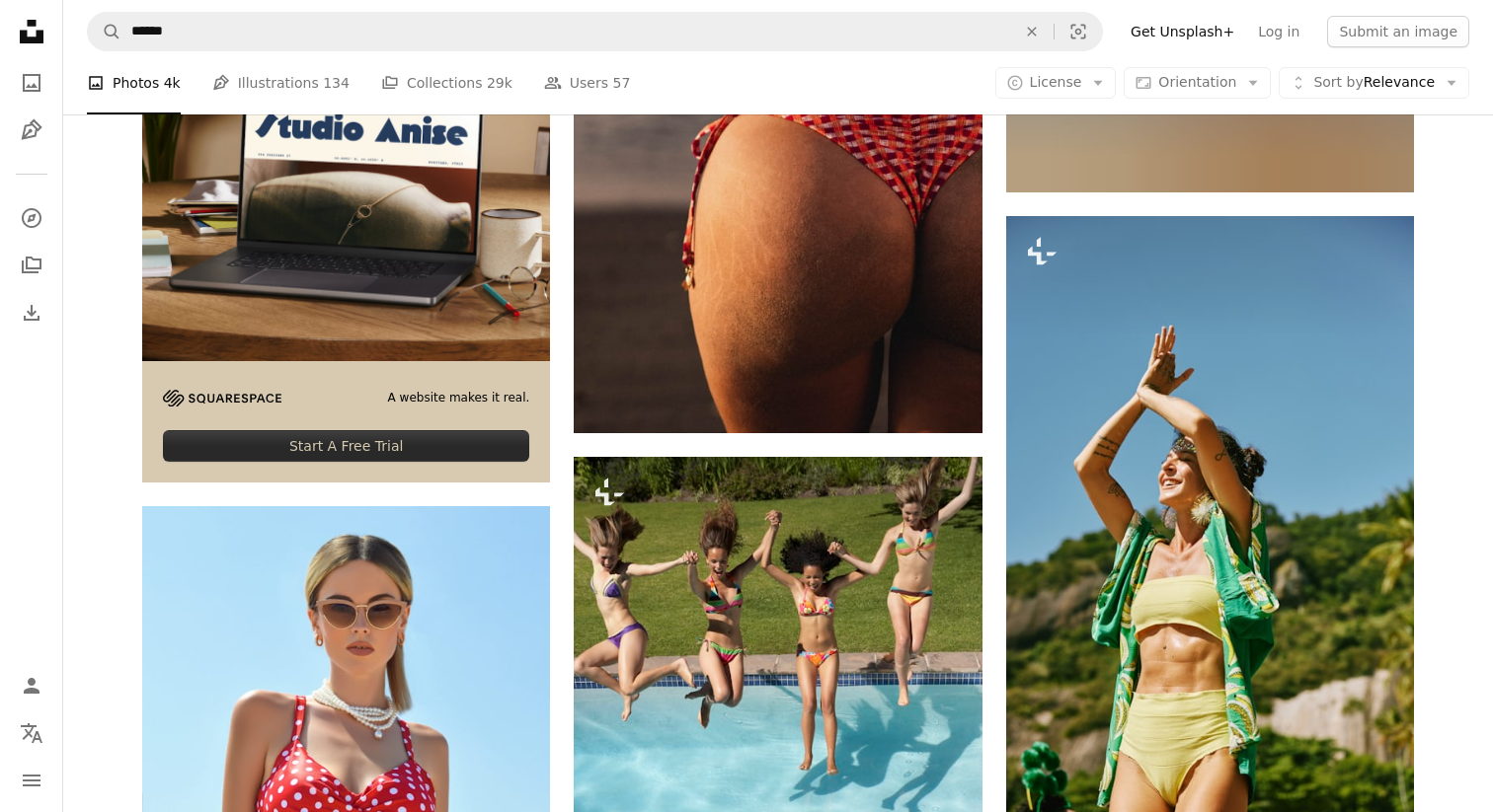
scroll to position [6147, 0]
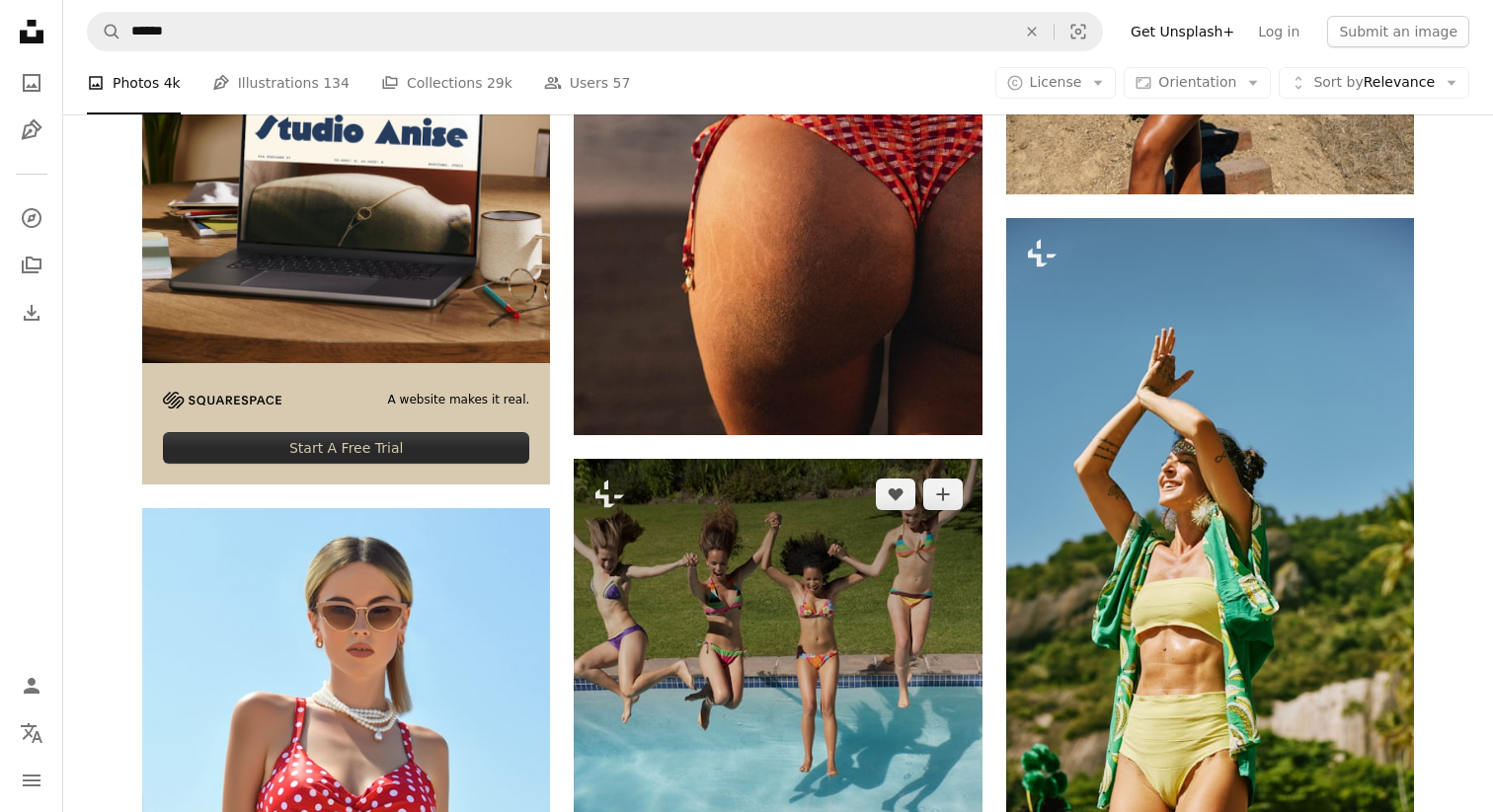
click at [743, 537] on img at bounding box center [778, 766] width 408 height 612
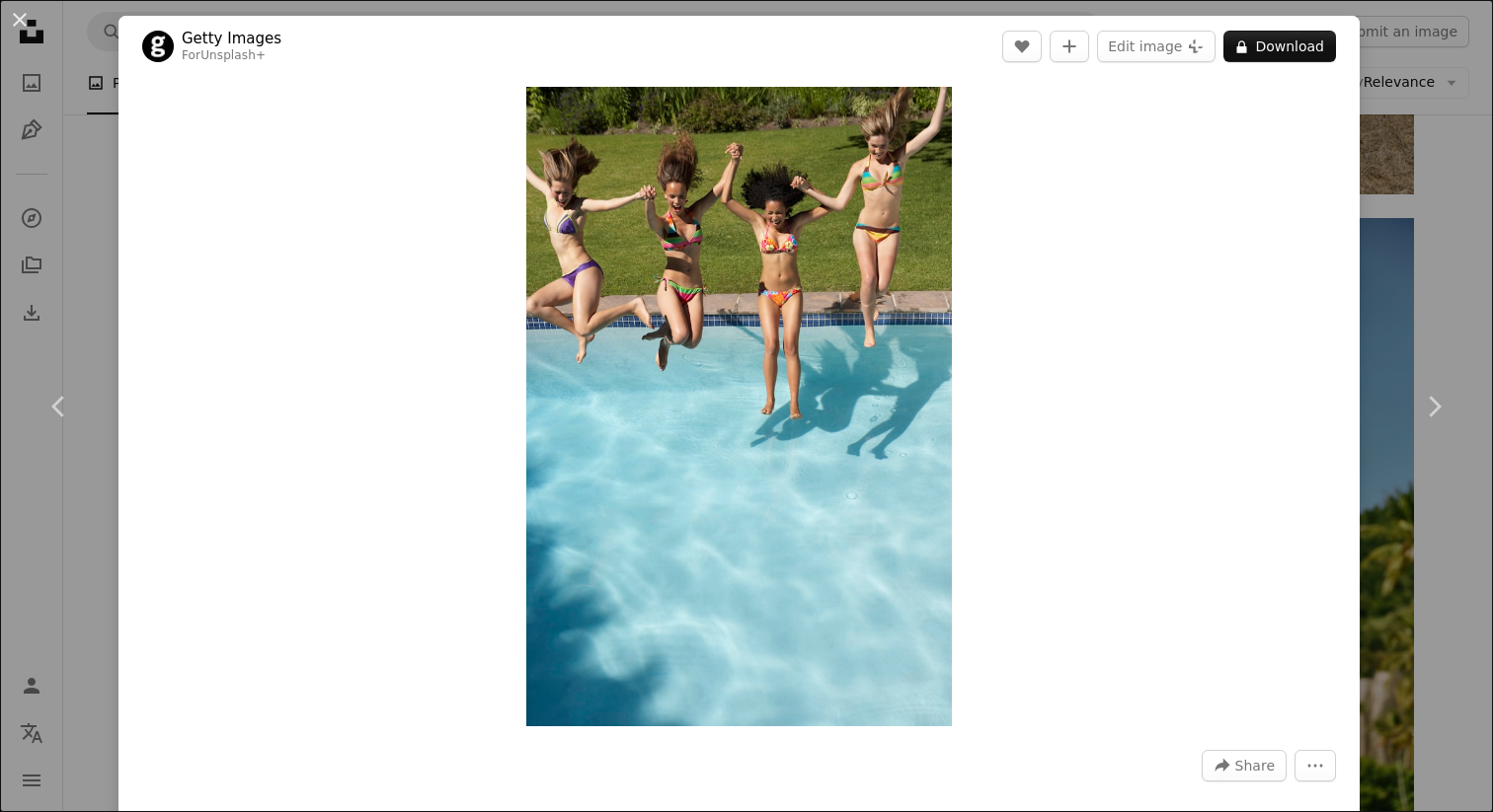
click at [1450, 195] on div "An X shape Chevron left Chevron right Getty Images For Unsplash+ A heart A plus…" at bounding box center [746, 406] width 1493 height 812
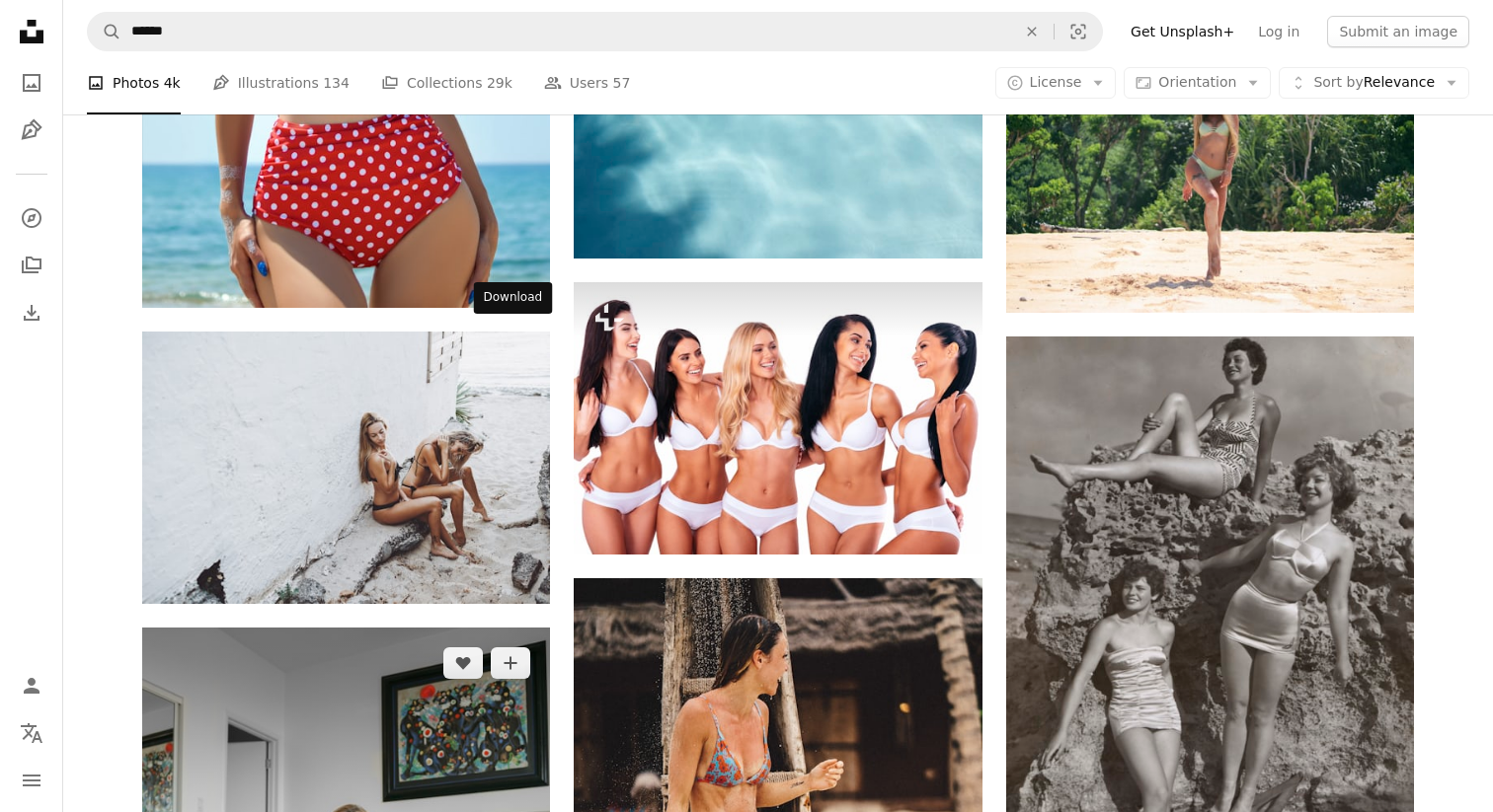
scroll to position [6971, 0]
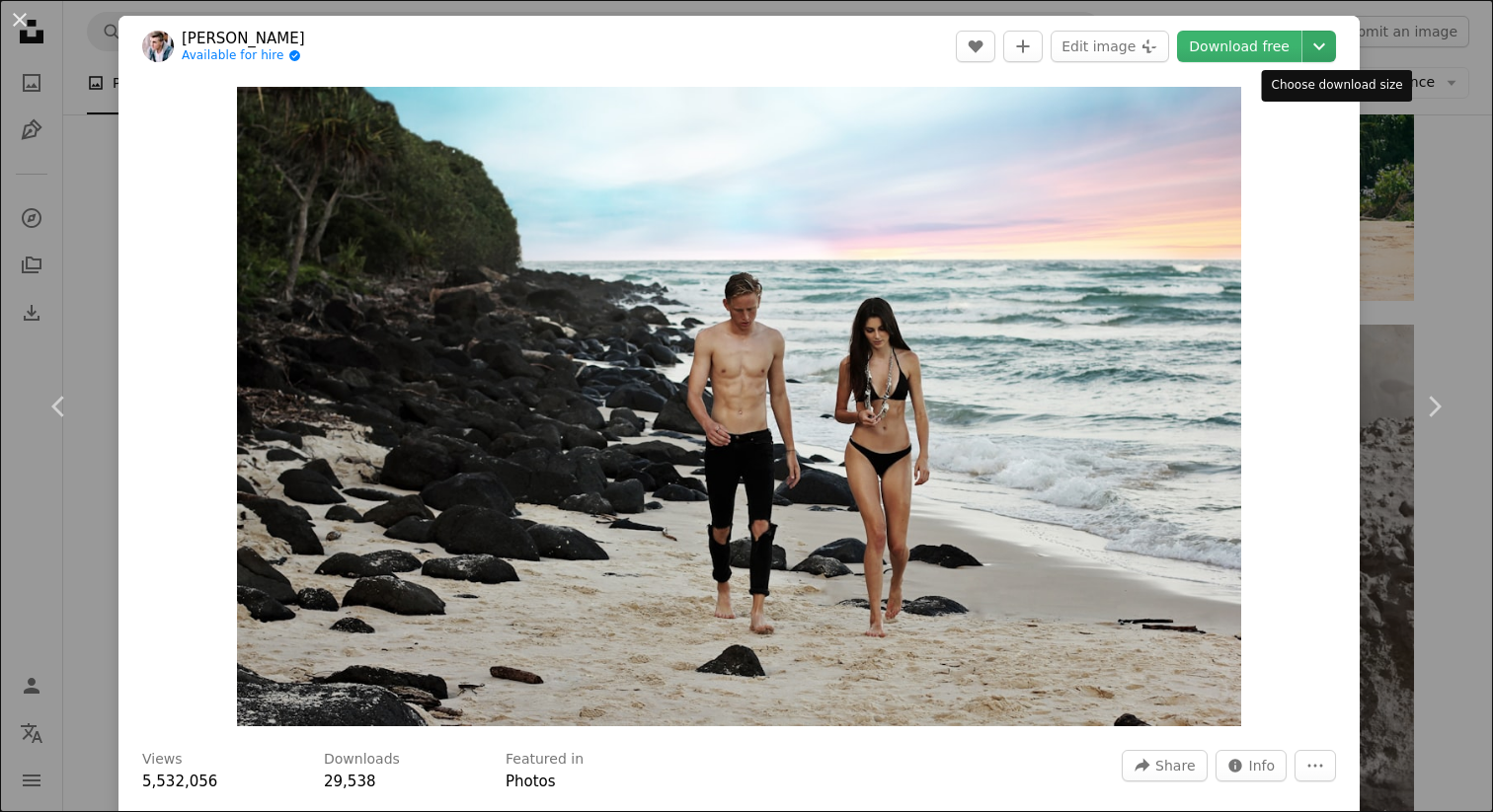
click at [1335, 45] on icon "Chevron down" at bounding box center [1319, 46] width 32 height 24
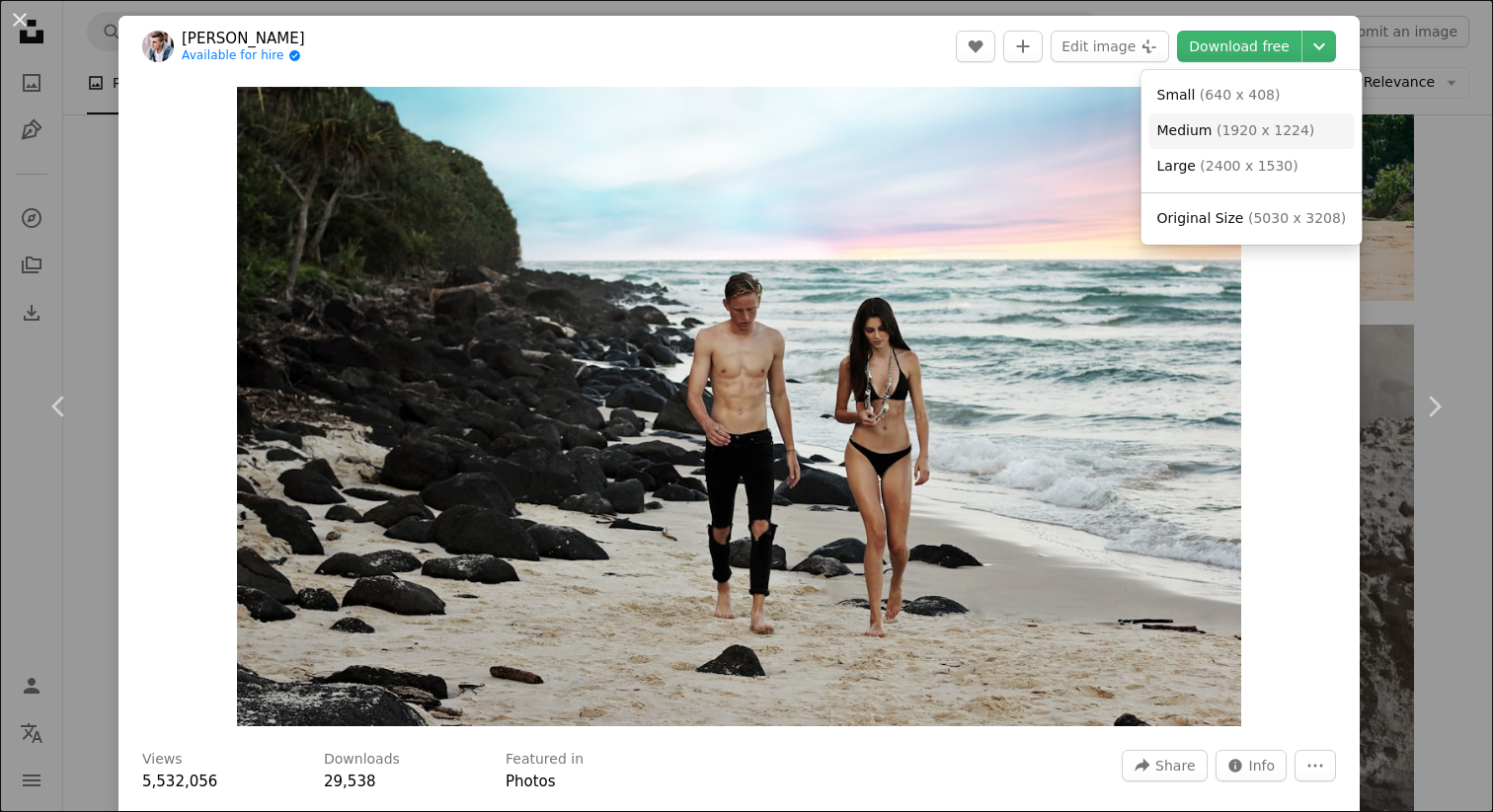
click at [1223, 129] on span "( 1920 x 1224 )" at bounding box center [1265, 130] width 98 height 16
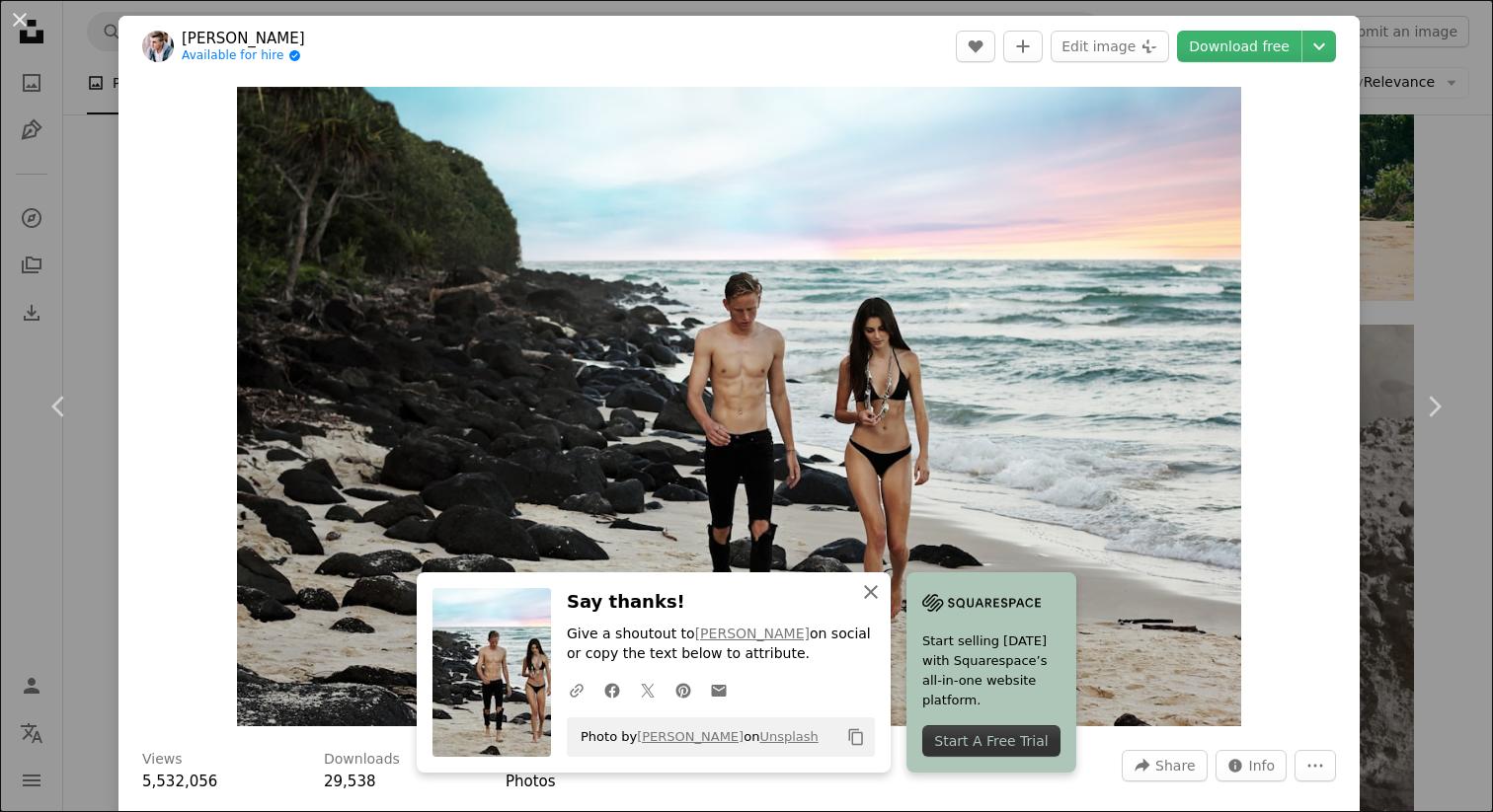
click at [882, 596] on icon "An X shape" at bounding box center [871, 593] width 24 height 24
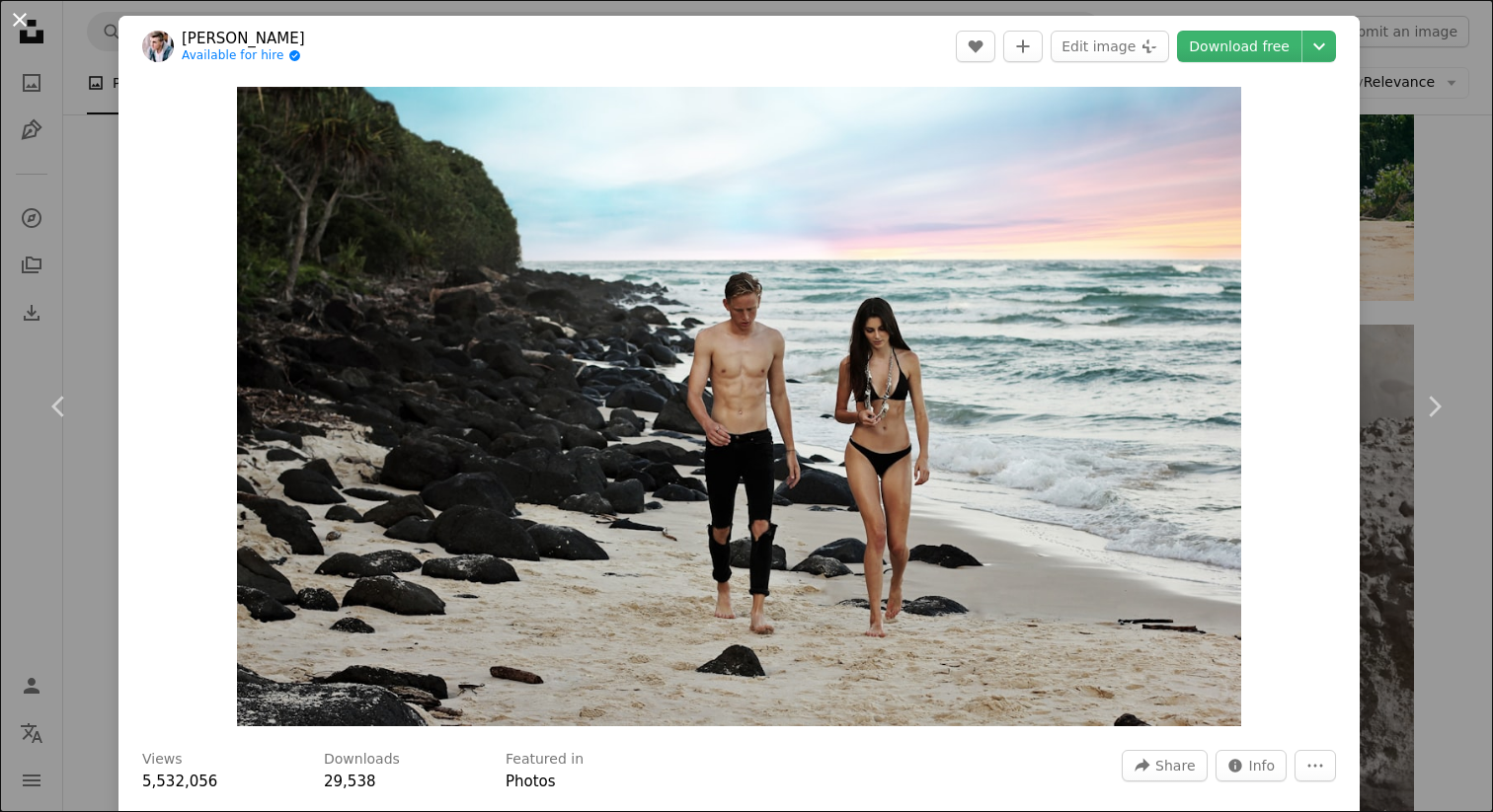
click at [17, 24] on button "An X shape" at bounding box center [20, 20] width 24 height 24
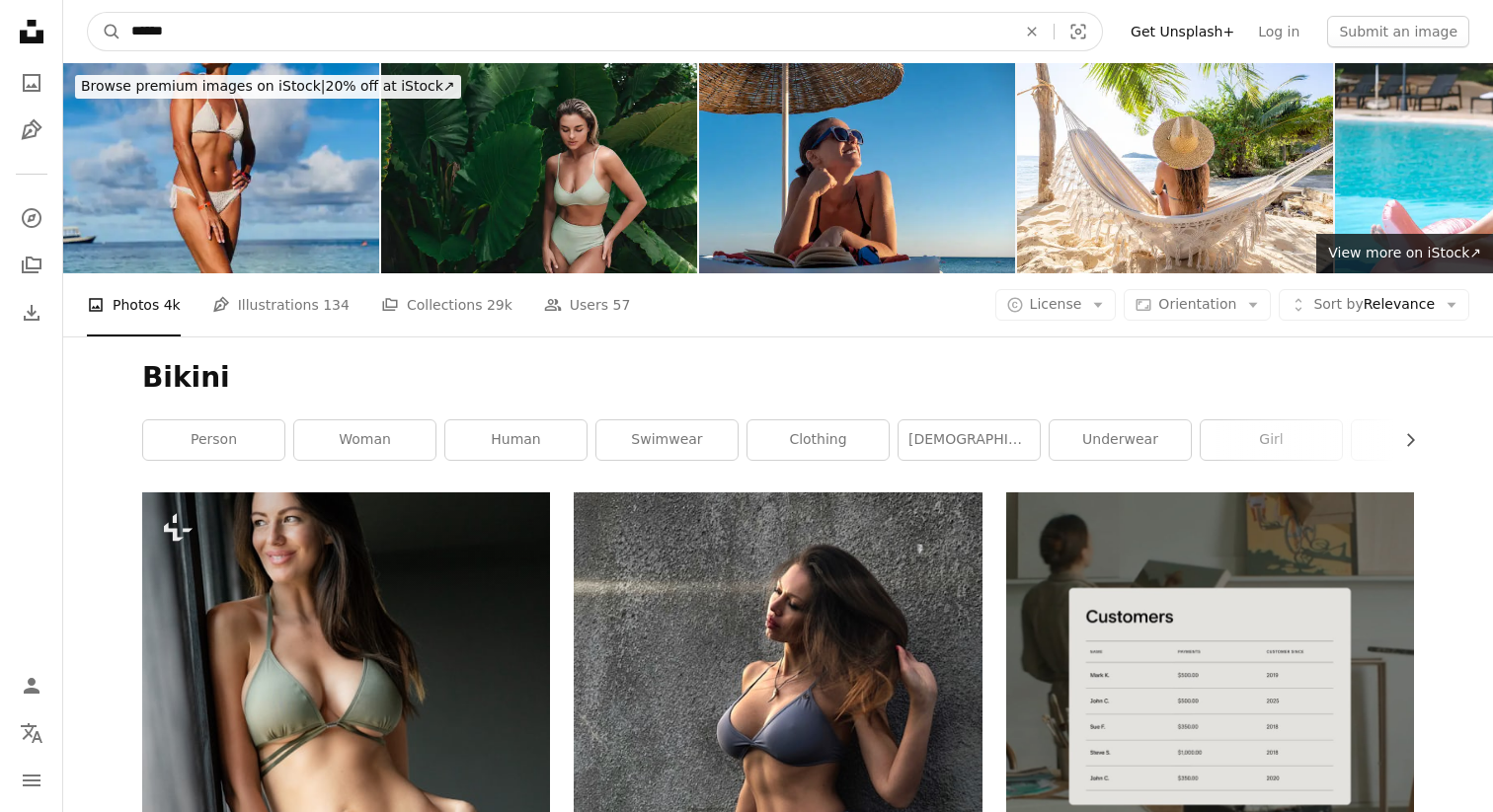
click at [187, 41] on input "******" at bounding box center [565, 32] width 888 height 38
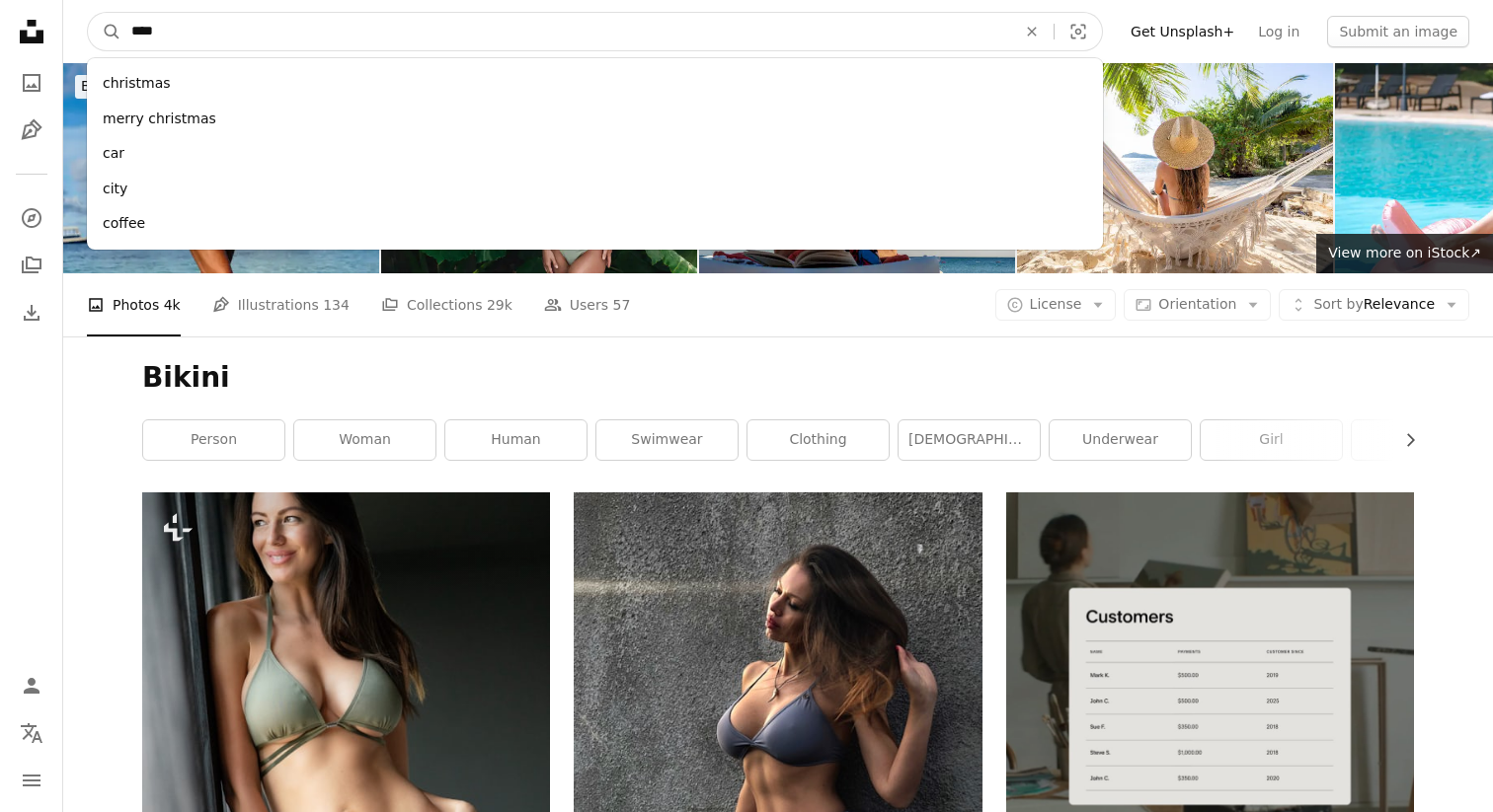
type input "***"
click button "A magnifying glass" at bounding box center [105, 32] width 34 height 38
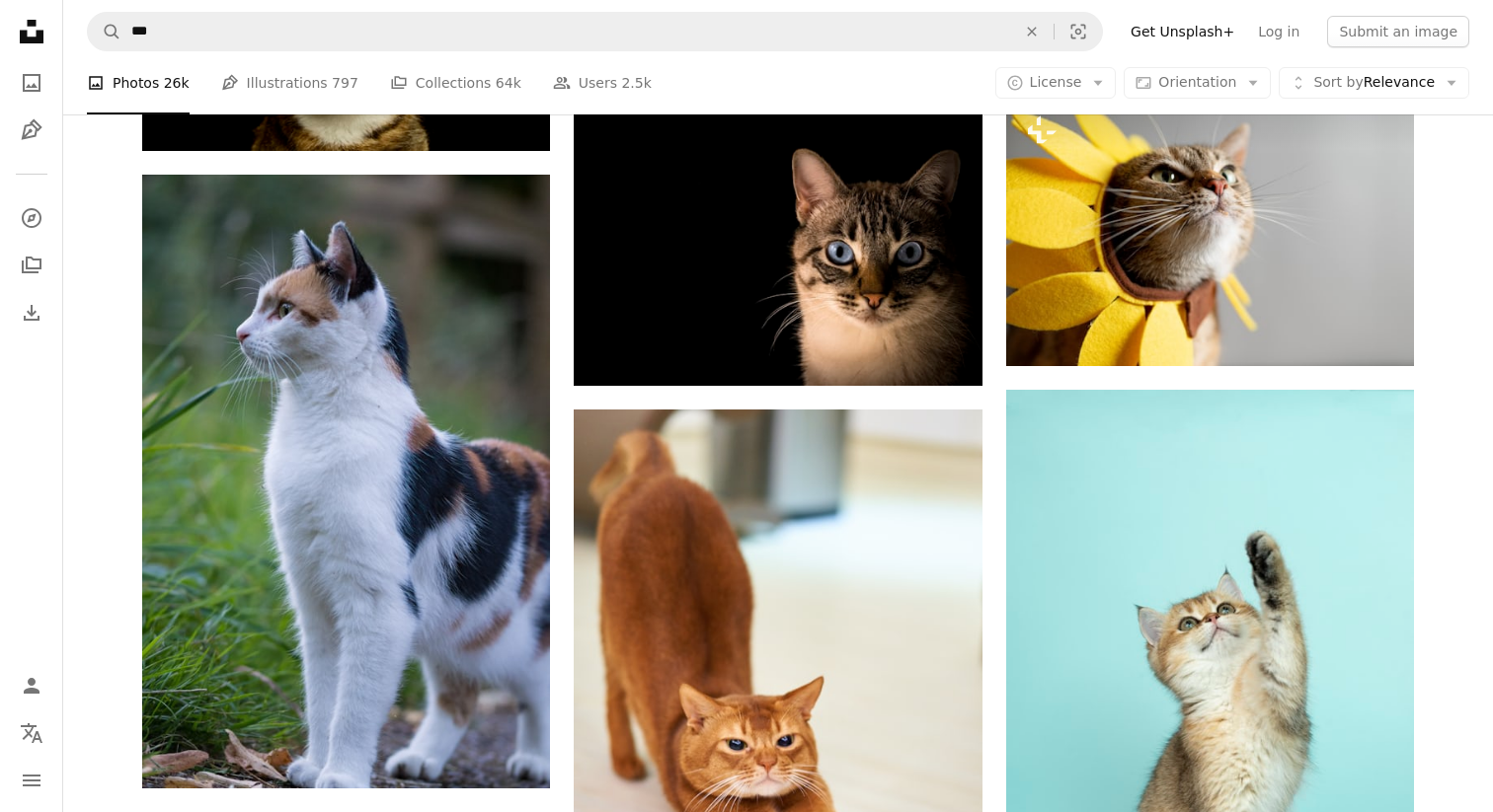
scroll to position [1566, 0]
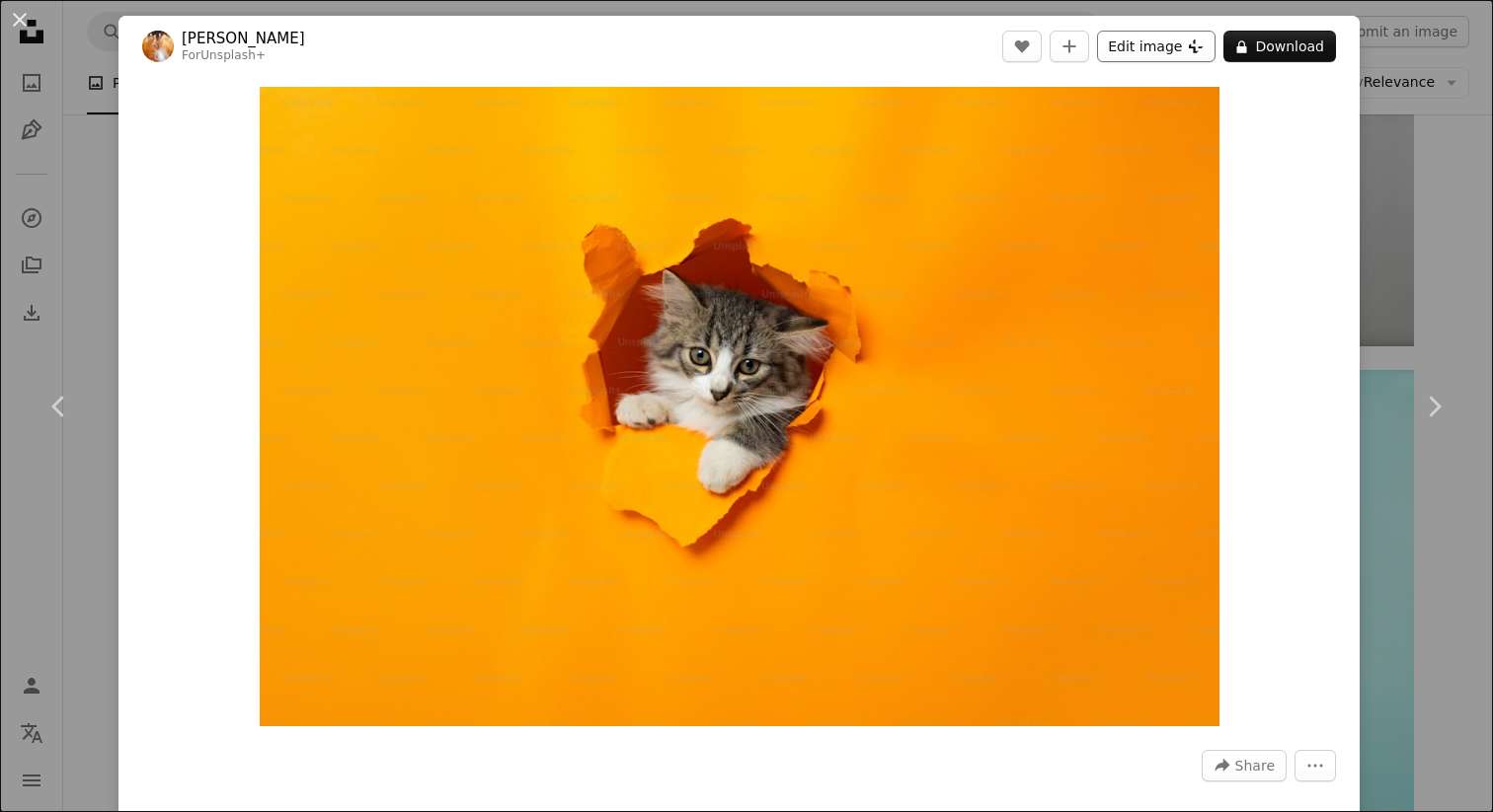
click at [1188, 51] on button "Edit image Plus sign for Unsplash+" at bounding box center [1156, 46] width 119 height 32
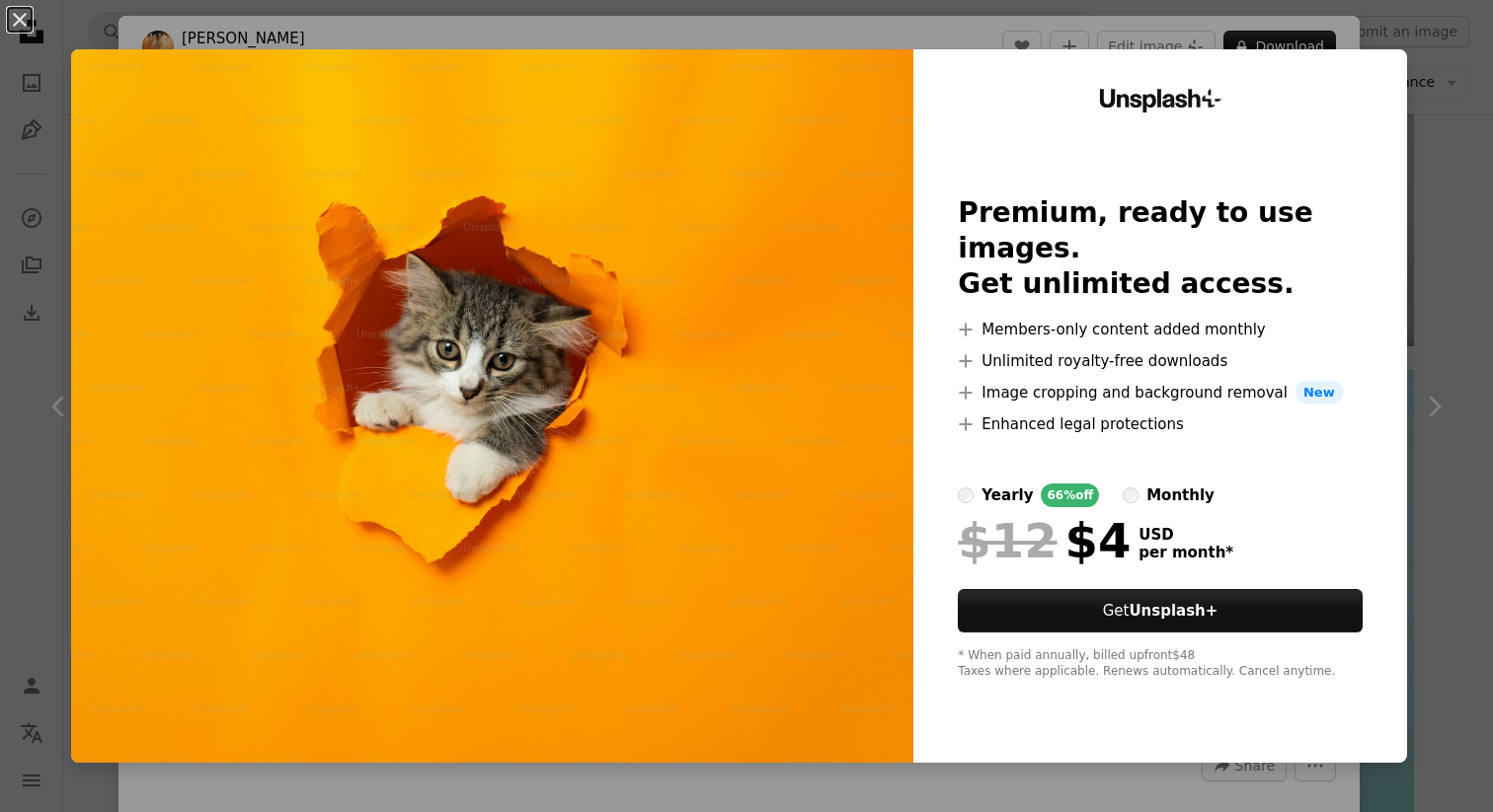
click at [1452, 49] on div "An X shape Unsplash+ Premium, ready to use images. Get unlimited access. A plus…" at bounding box center [746, 406] width 1493 height 812
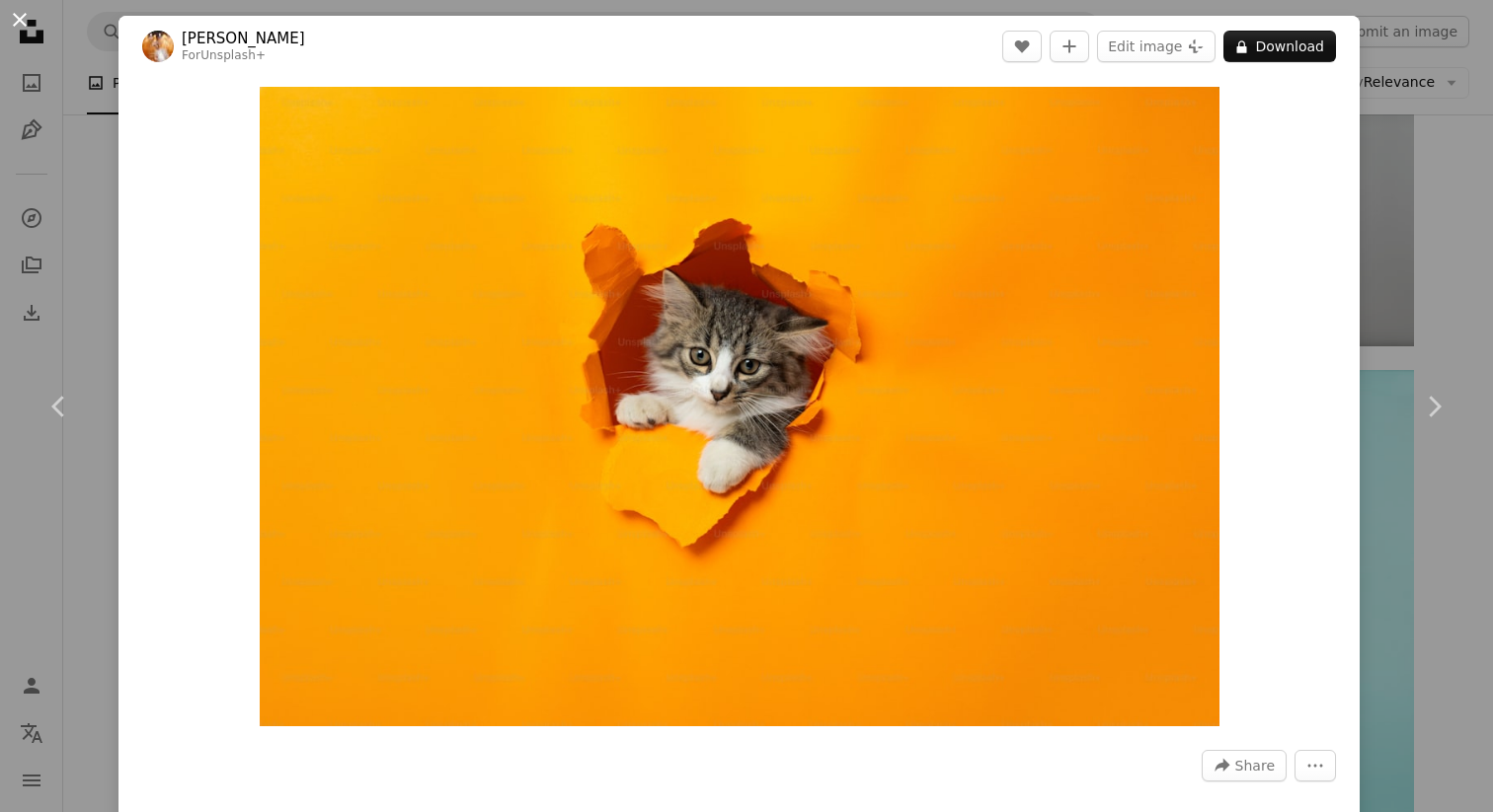
click at [23, 24] on button "An X shape" at bounding box center [20, 20] width 24 height 24
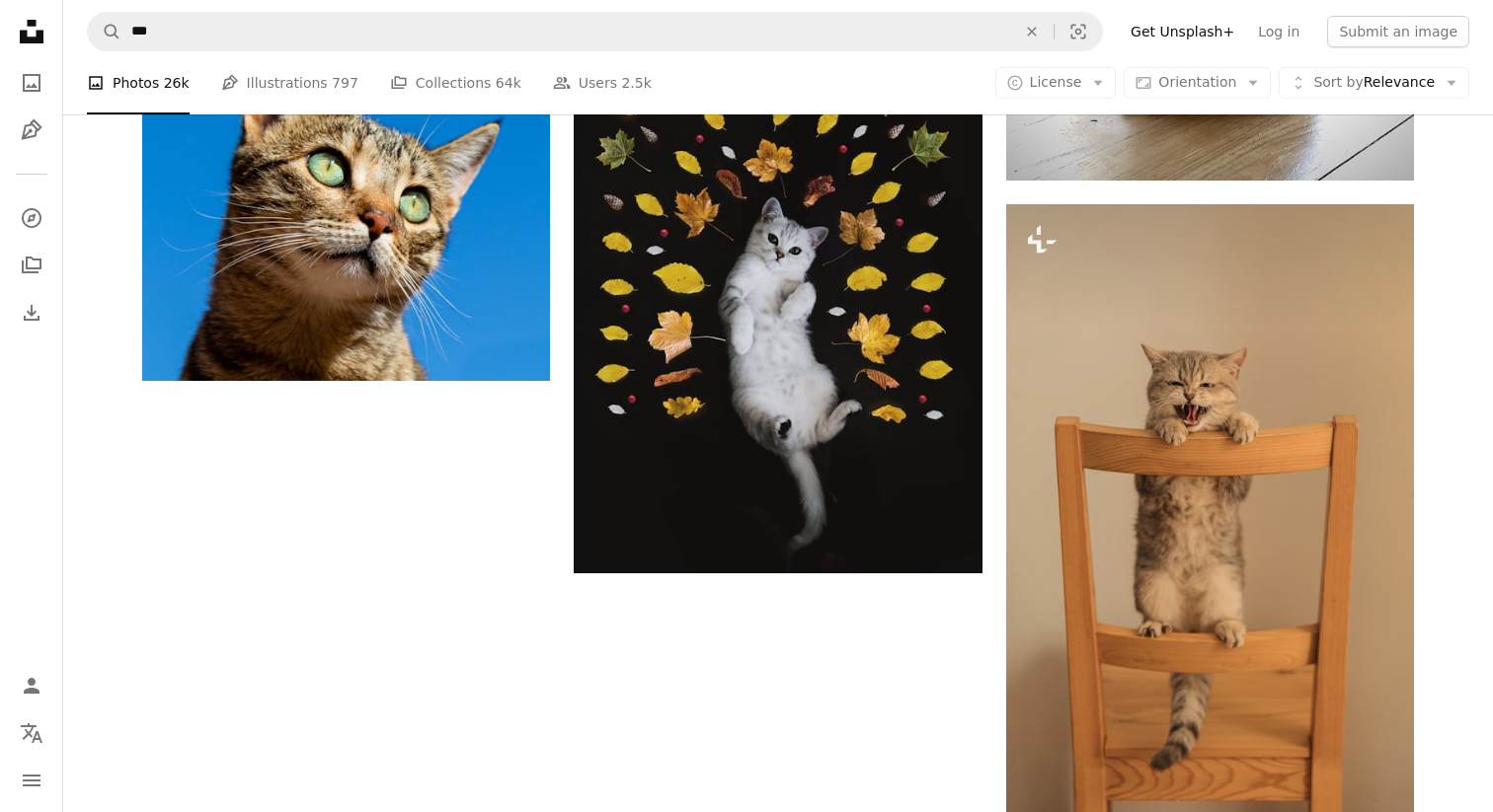
scroll to position [3218, 0]
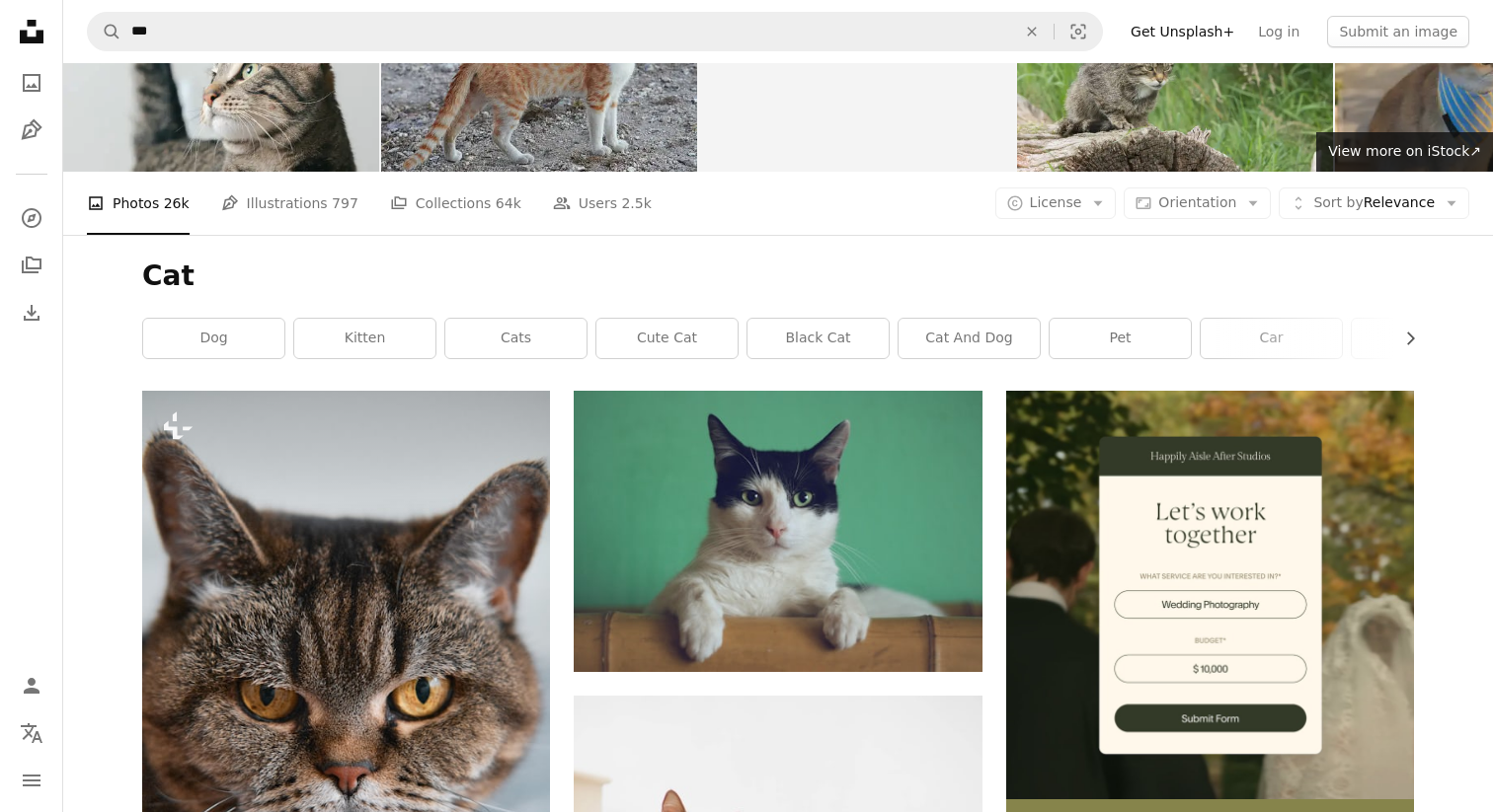
scroll to position [99, 0]
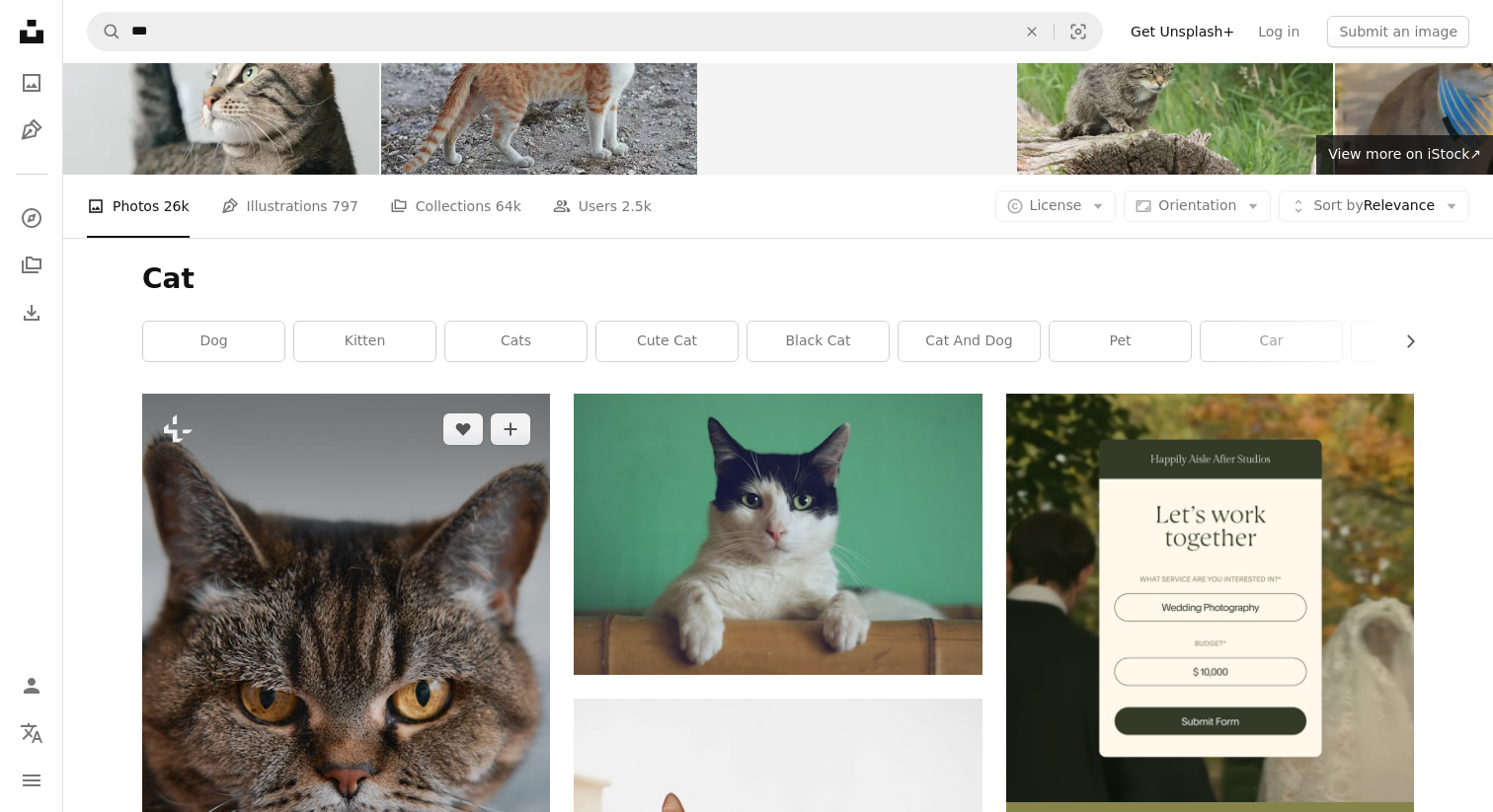
click at [432, 528] on img at bounding box center [346, 700] width 408 height 612
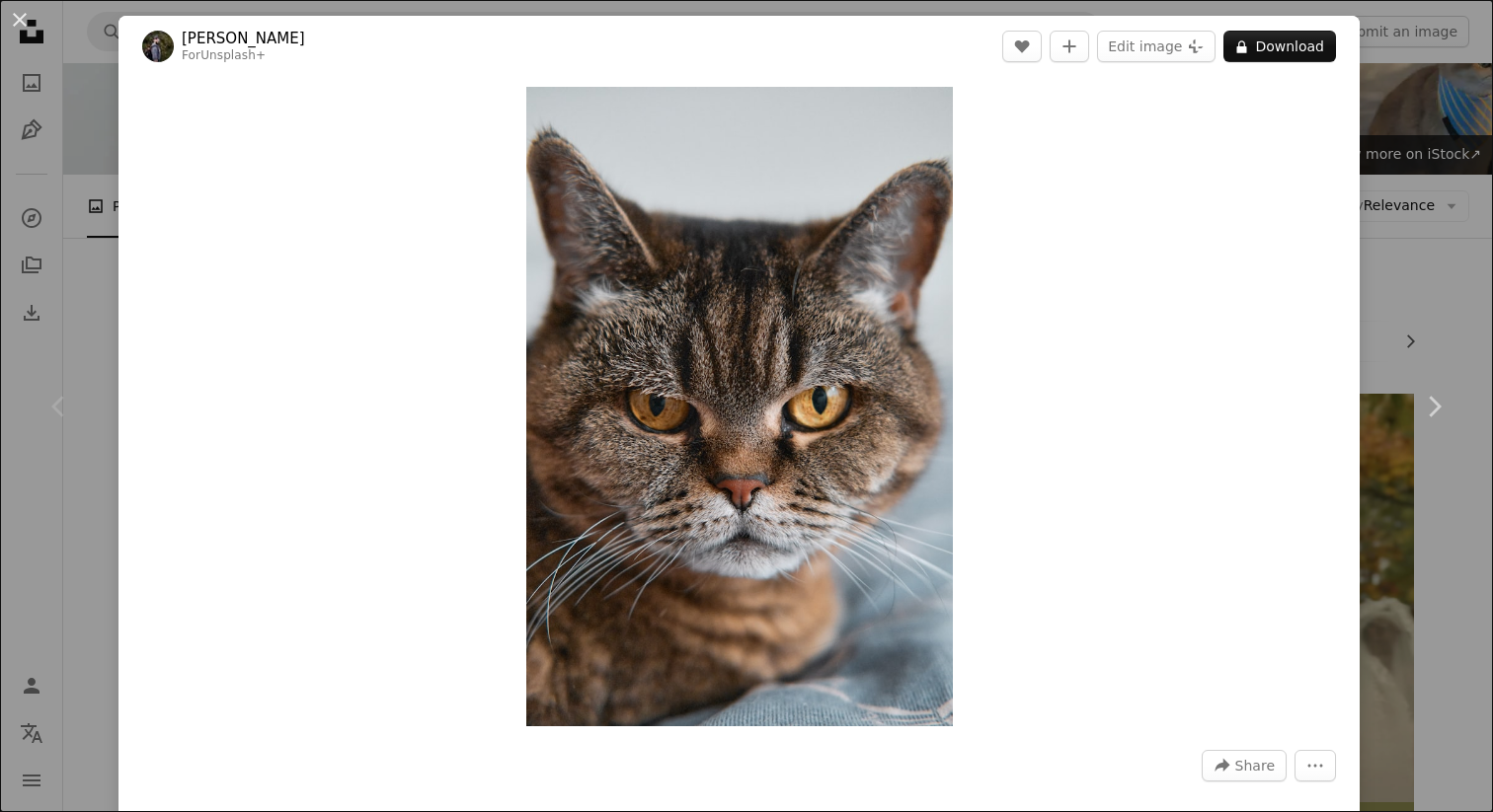
click at [53, 225] on div "An X shape Chevron left Chevron right [PERSON_NAME] For Unsplash+ A heart A plu…" at bounding box center [746, 406] width 1493 height 812
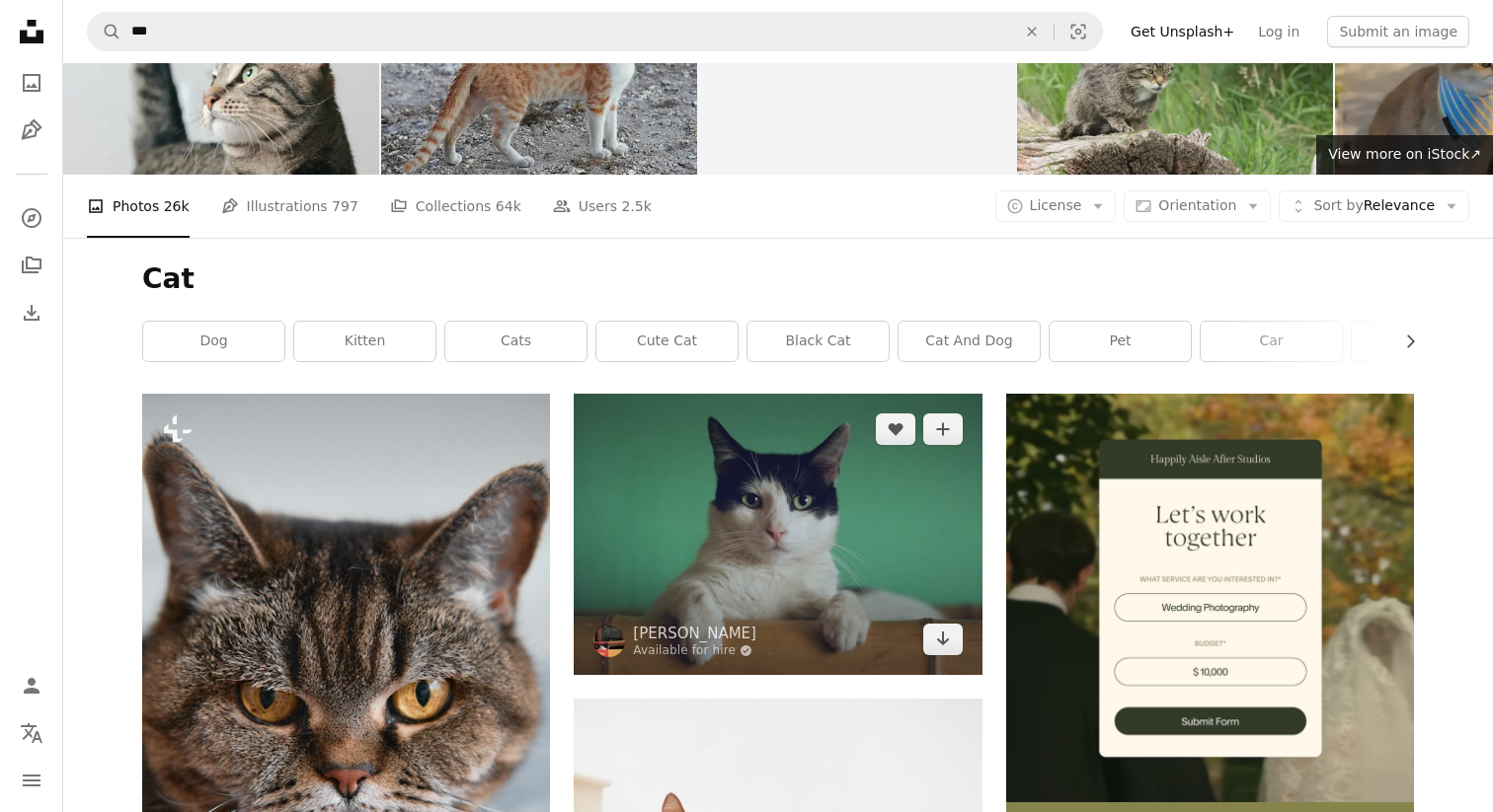
click at [797, 394] on img at bounding box center [778, 534] width 408 height 281
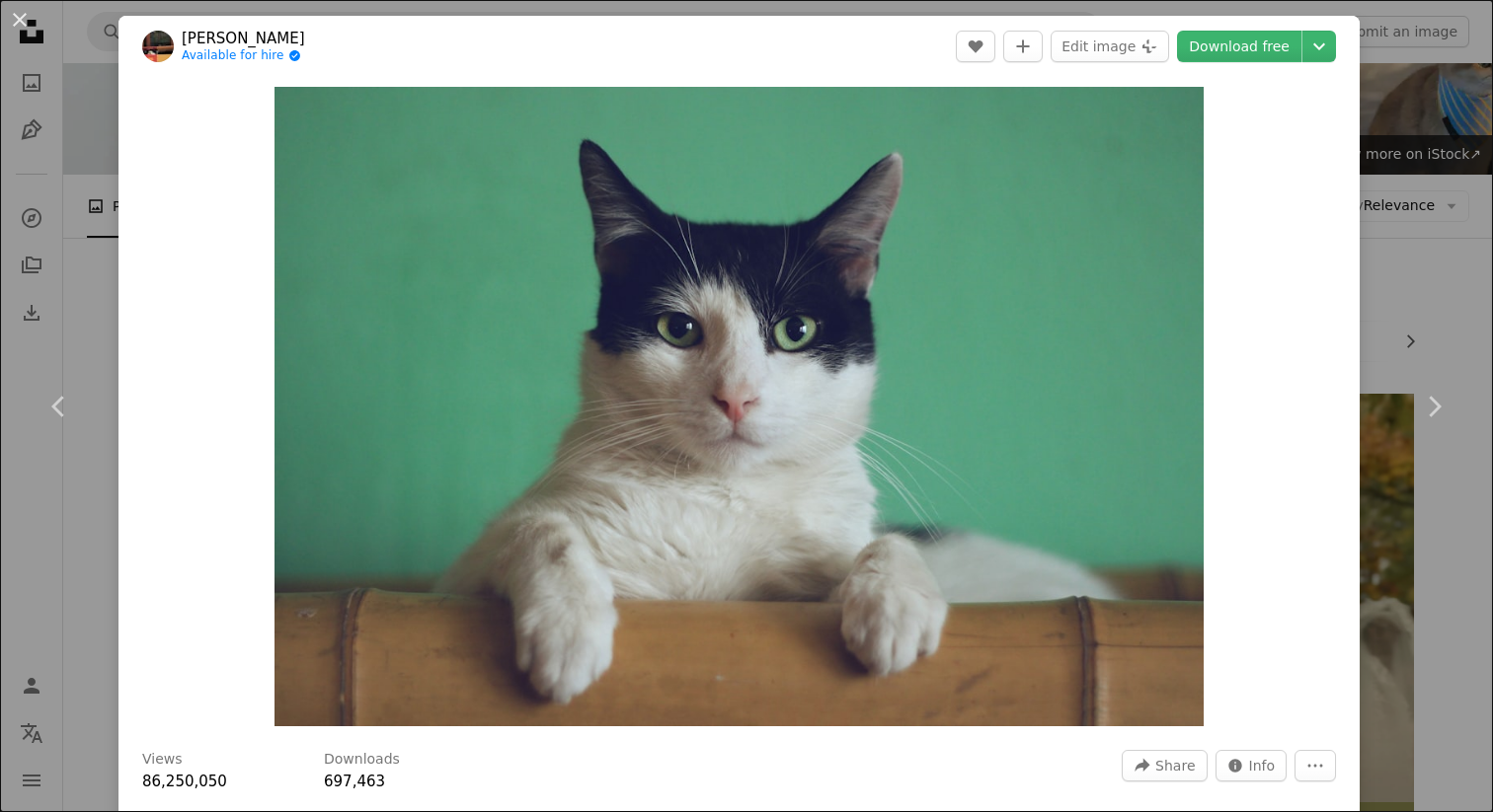
click at [1411, 259] on div "An X shape Chevron left Chevron right Manja Vitolic Available for hire A checkm…" at bounding box center [746, 406] width 1493 height 812
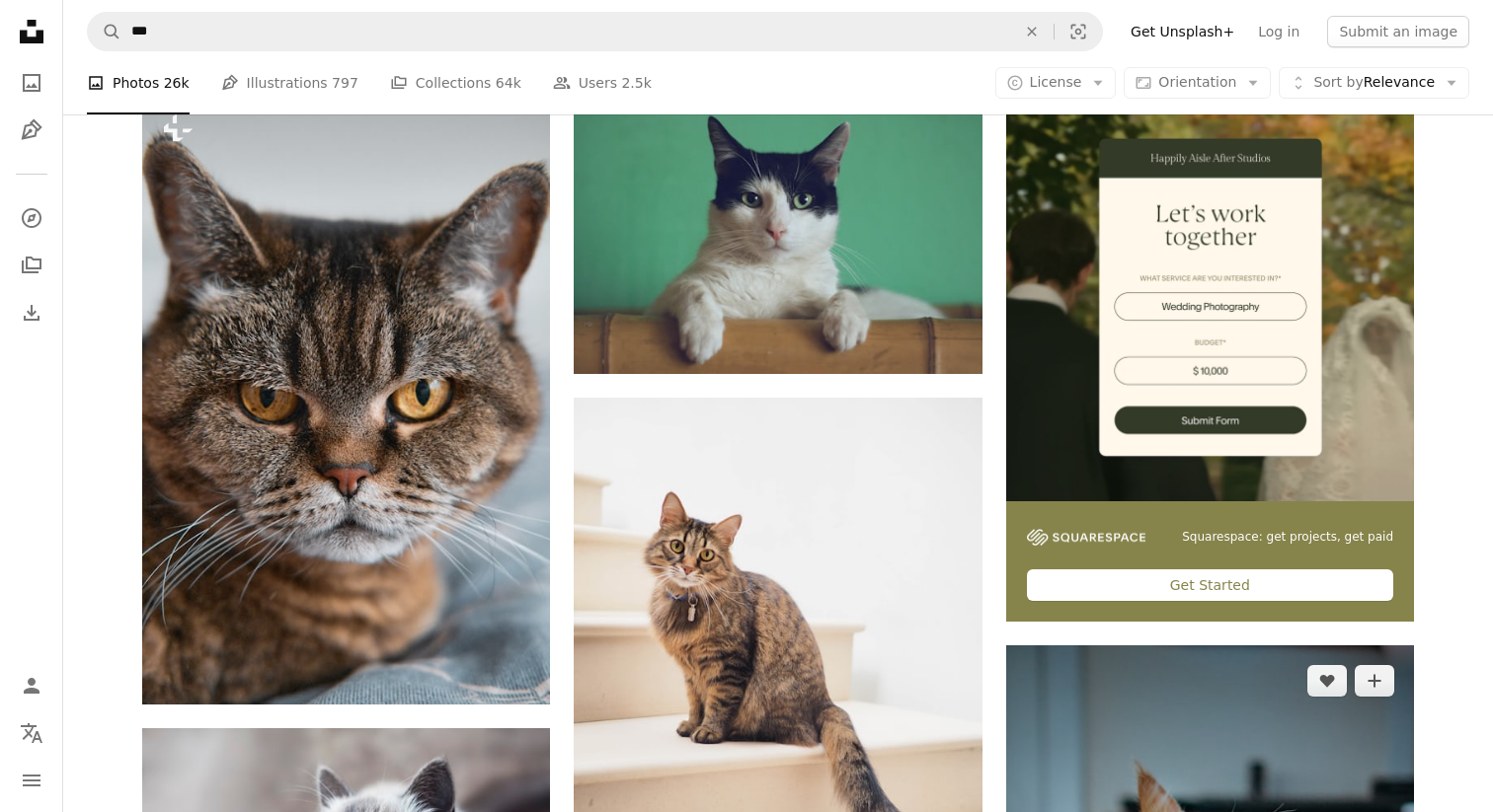
scroll to position [417, 0]
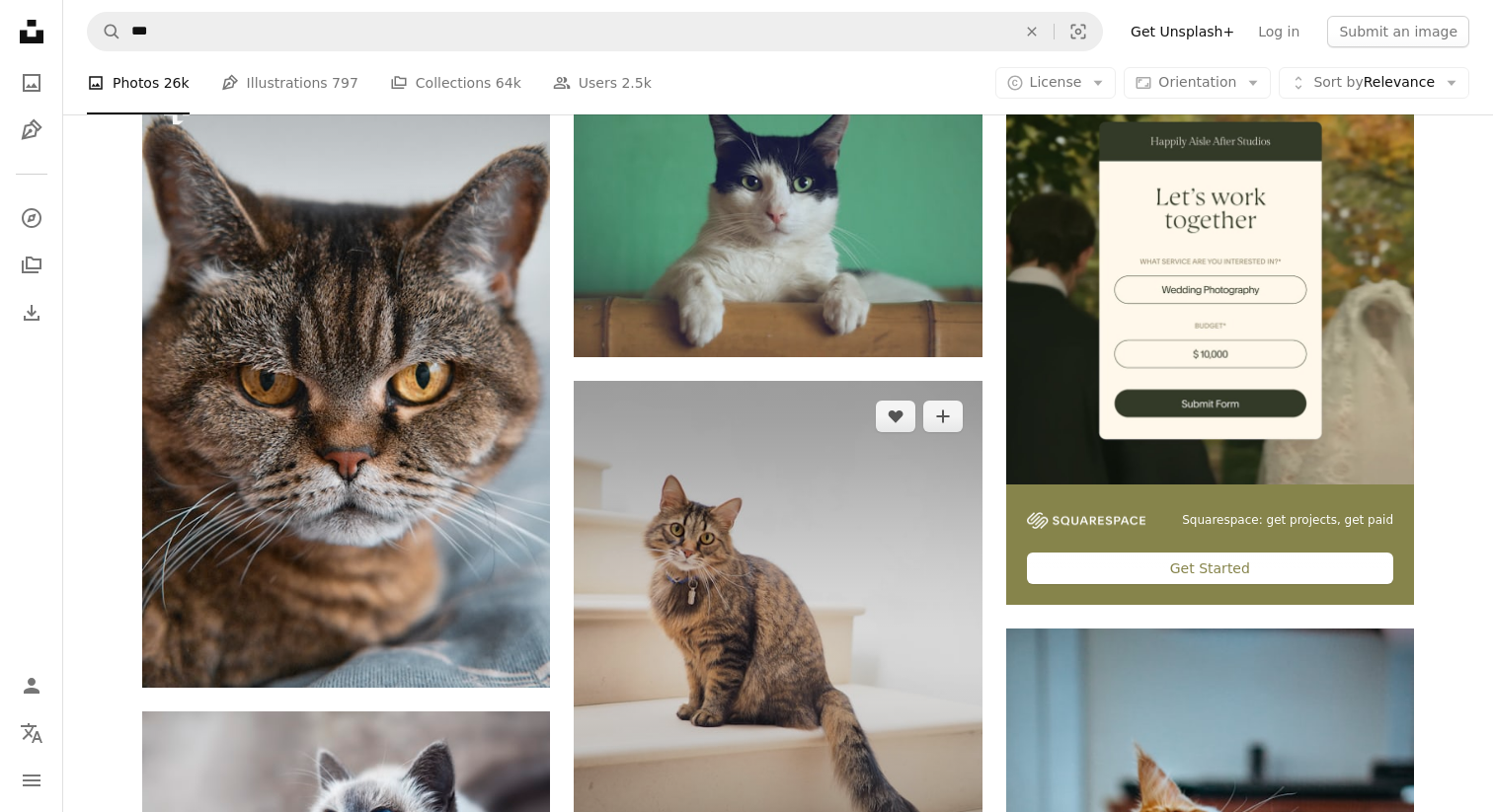
click at [706, 434] on img at bounding box center [778, 653] width 408 height 544
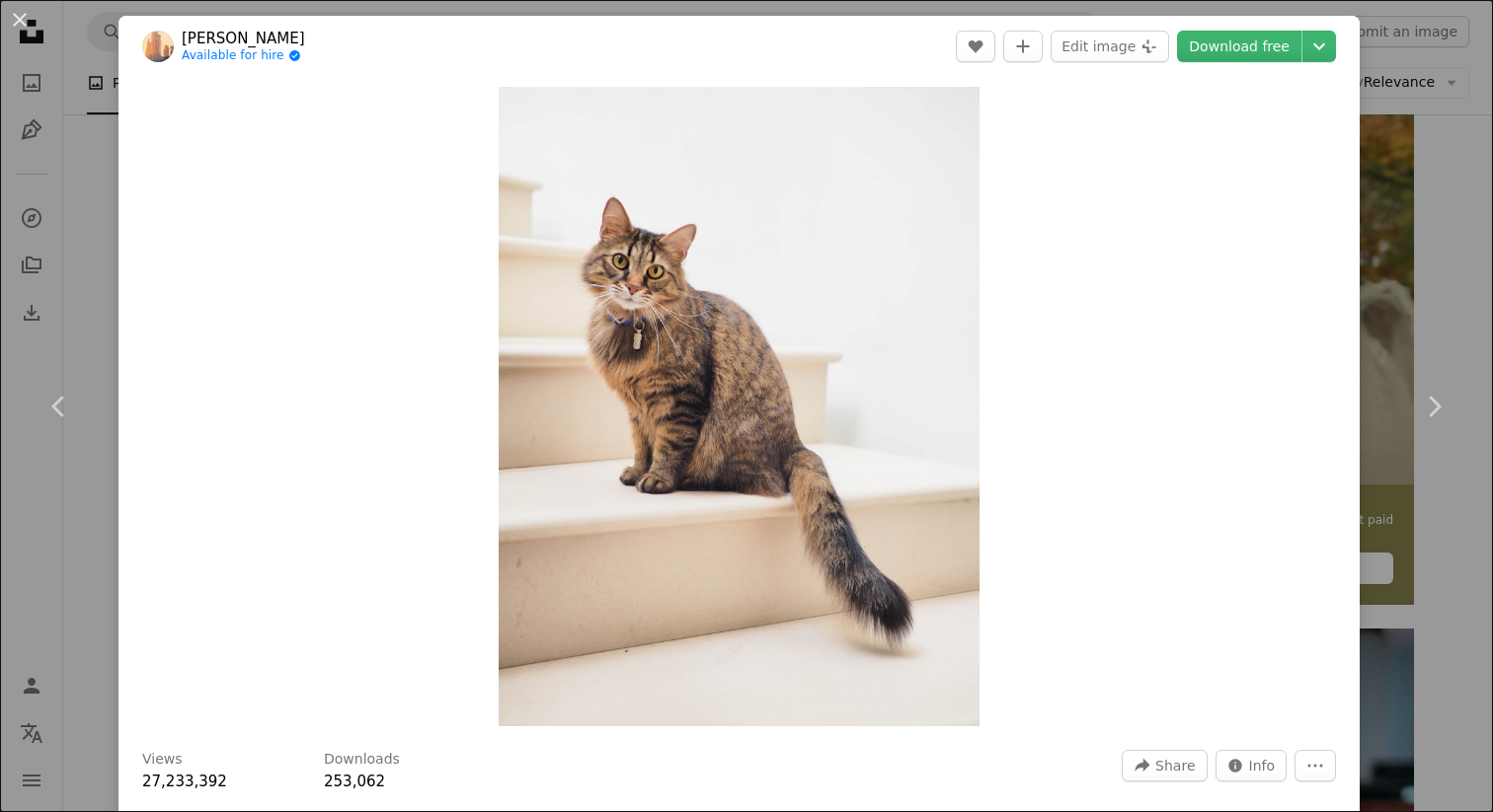
click at [1492, 243] on div "An X shape Chevron left Chevron right [PERSON_NAME] Available for hire A checkm…" at bounding box center [746, 406] width 1493 height 812
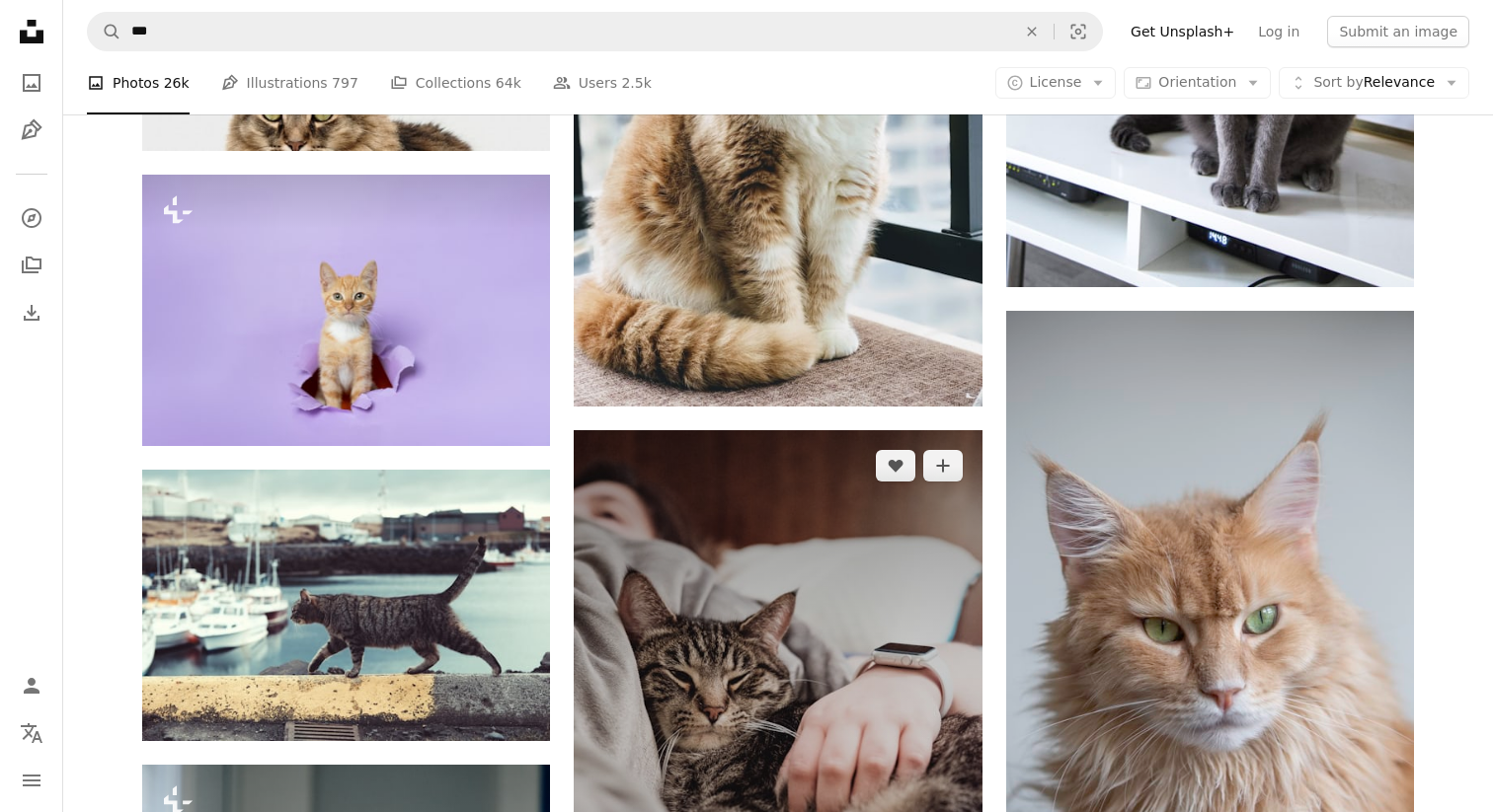
scroll to position [6573, 0]
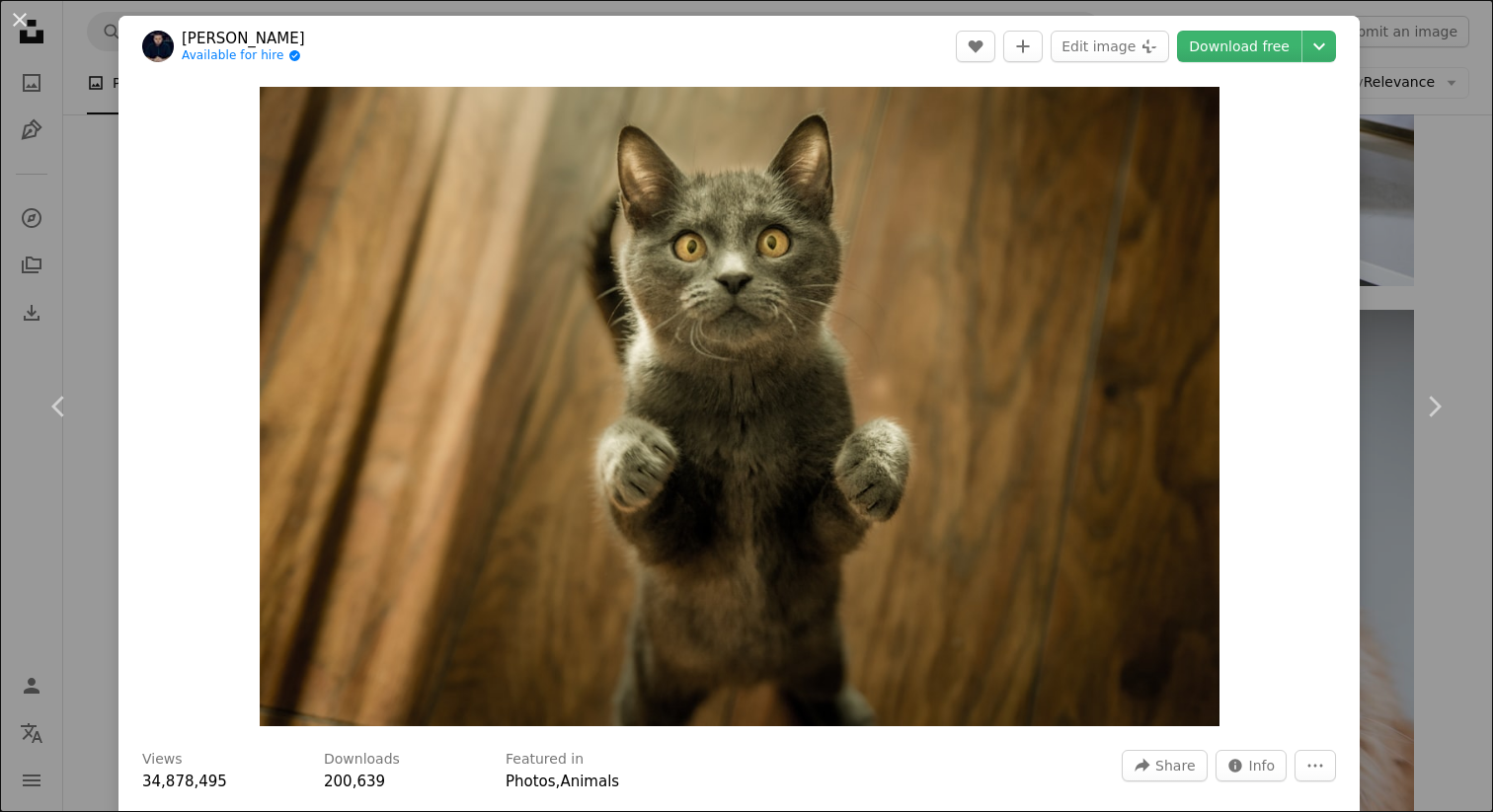
click at [1425, 293] on div "An X shape Chevron left Chevron right [PERSON_NAME] Available for hire A checkm…" at bounding box center [746, 406] width 1493 height 812
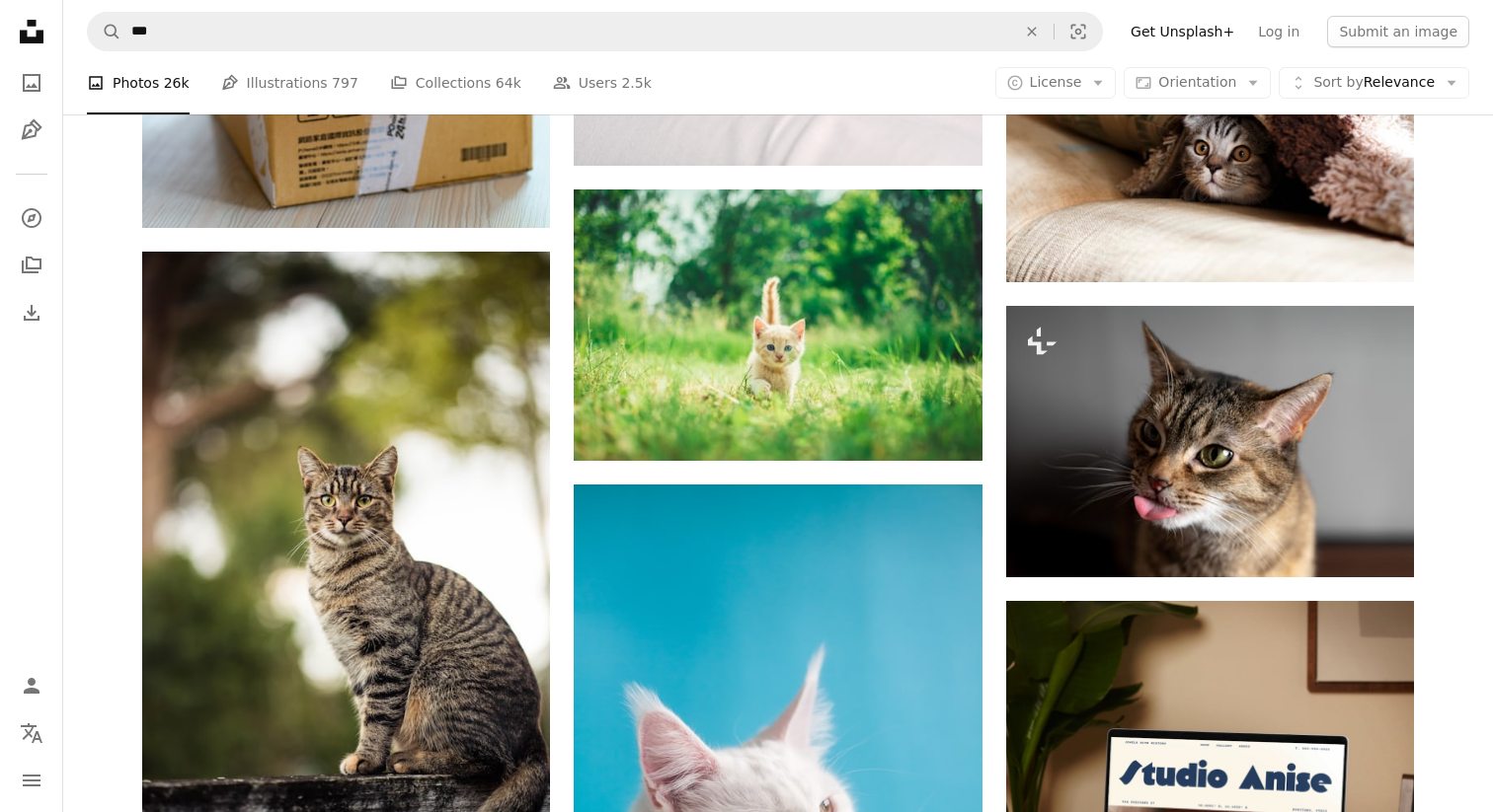
scroll to position [8654, 0]
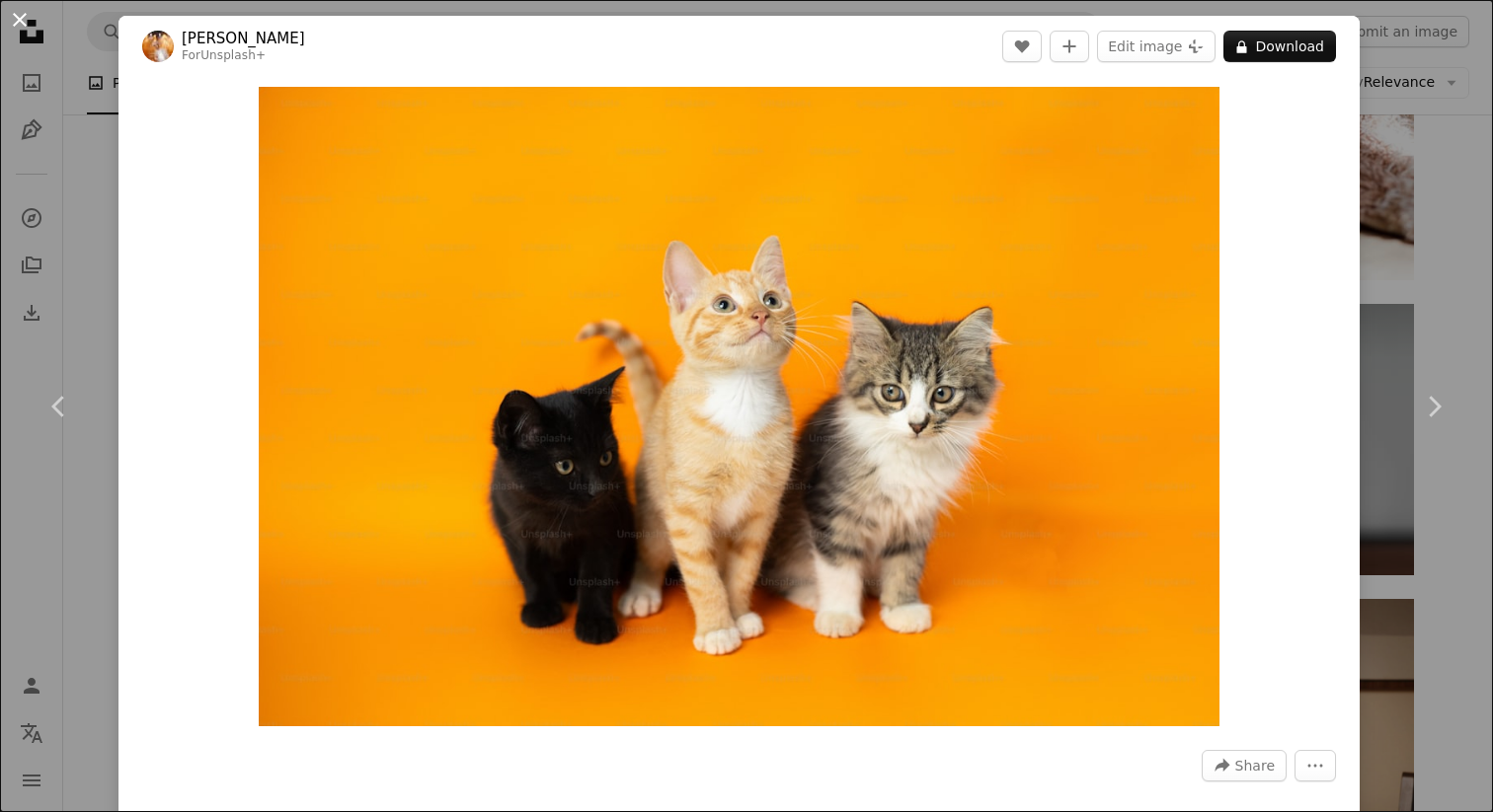
click at [16, 24] on button "An X shape" at bounding box center [20, 20] width 24 height 24
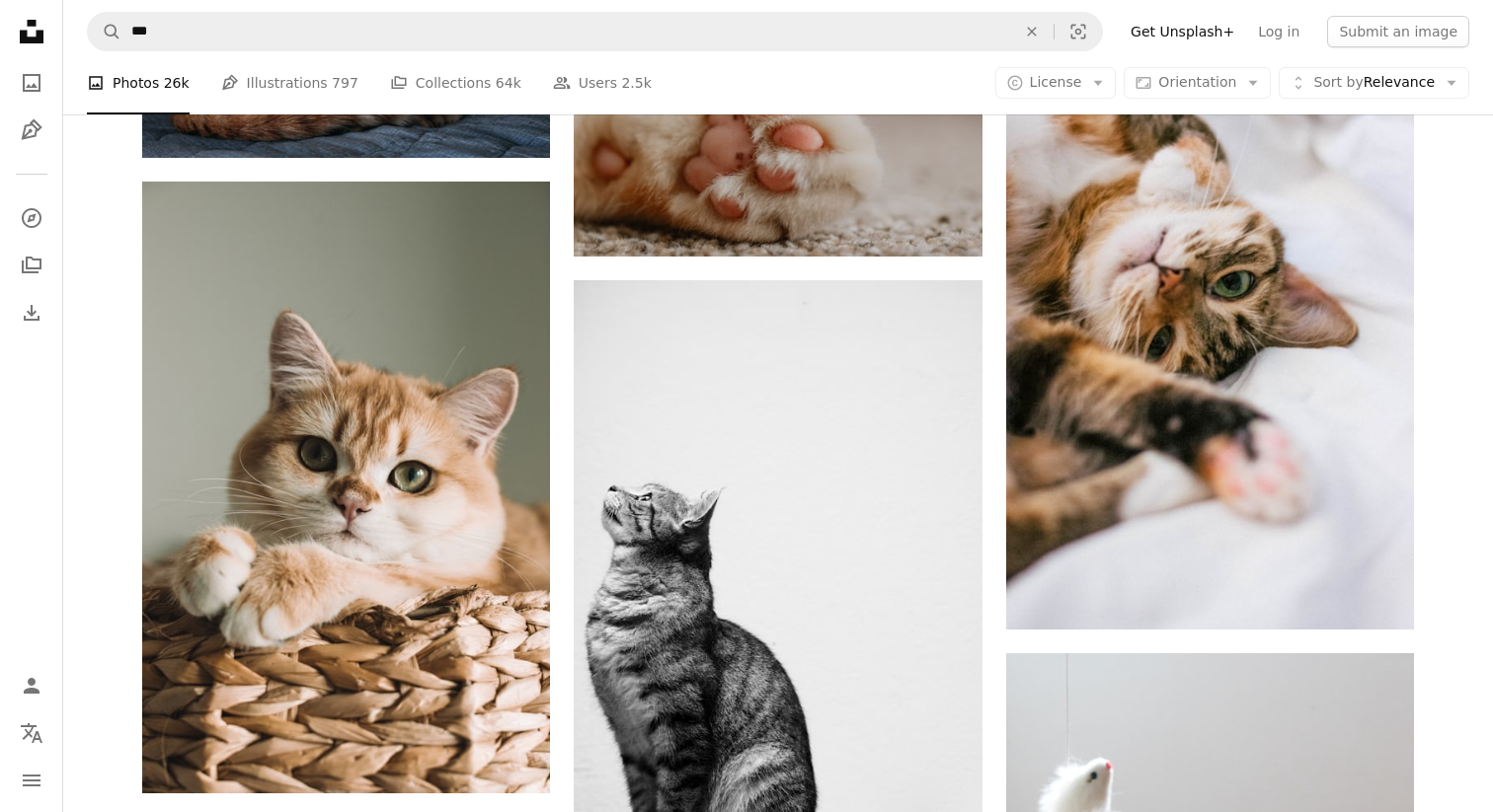
scroll to position [11013, 0]
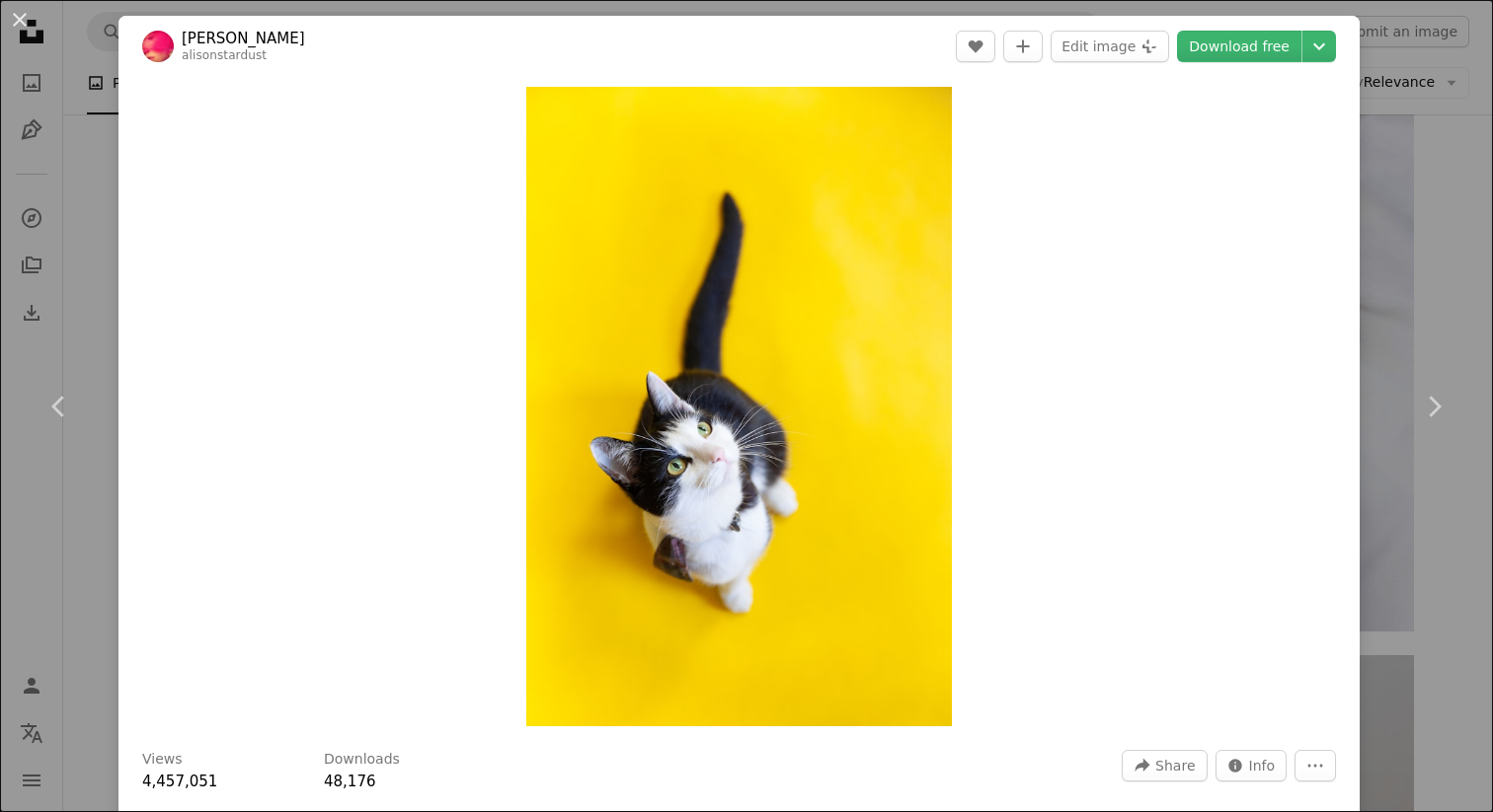
click at [1410, 238] on div "An X shape Chevron left Chevron right [PERSON_NAME] alisonstardust A heart A pl…" at bounding box center [746, 406] width 1493 height 812
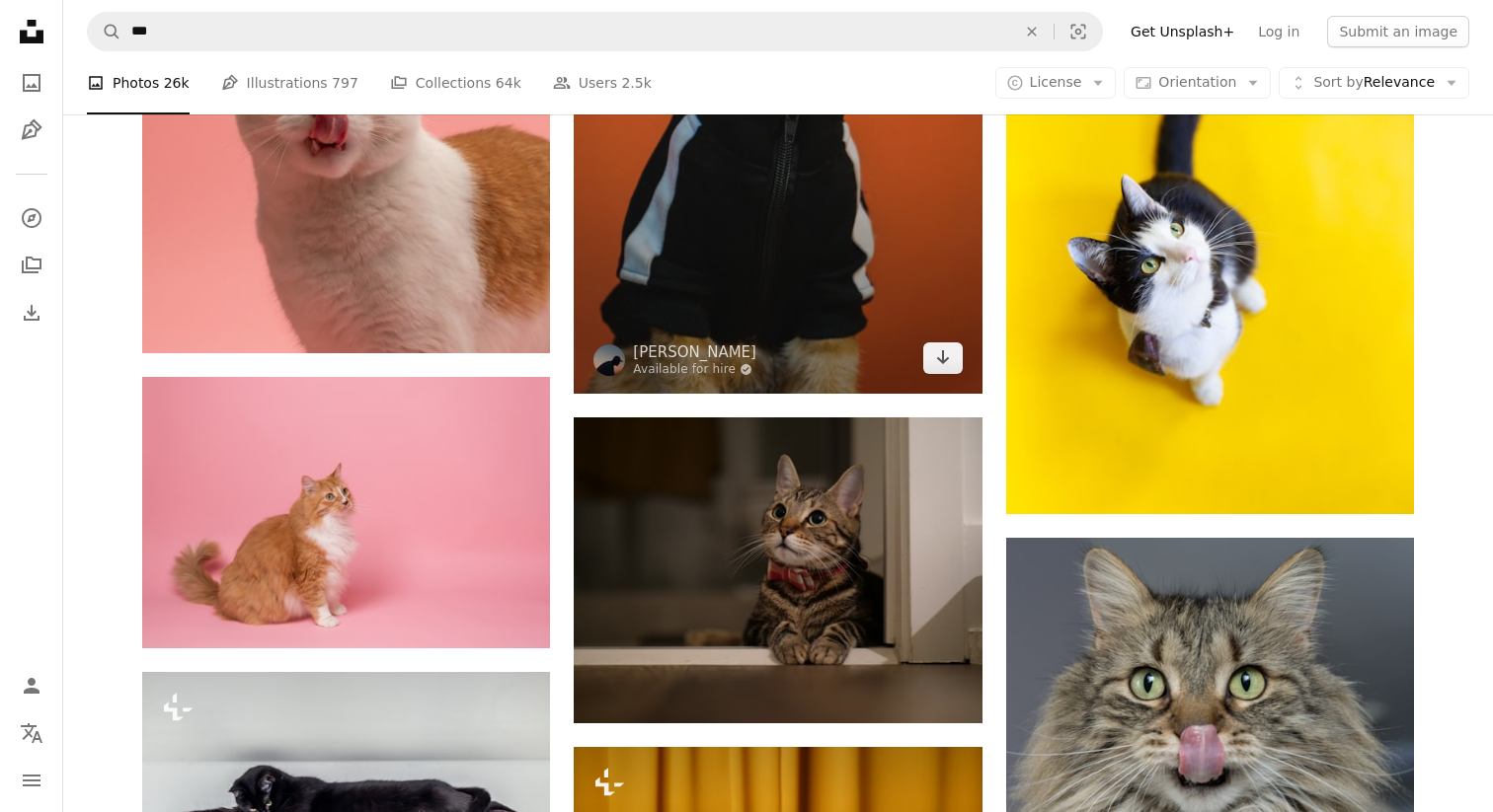
scroll to position [12487, 0]
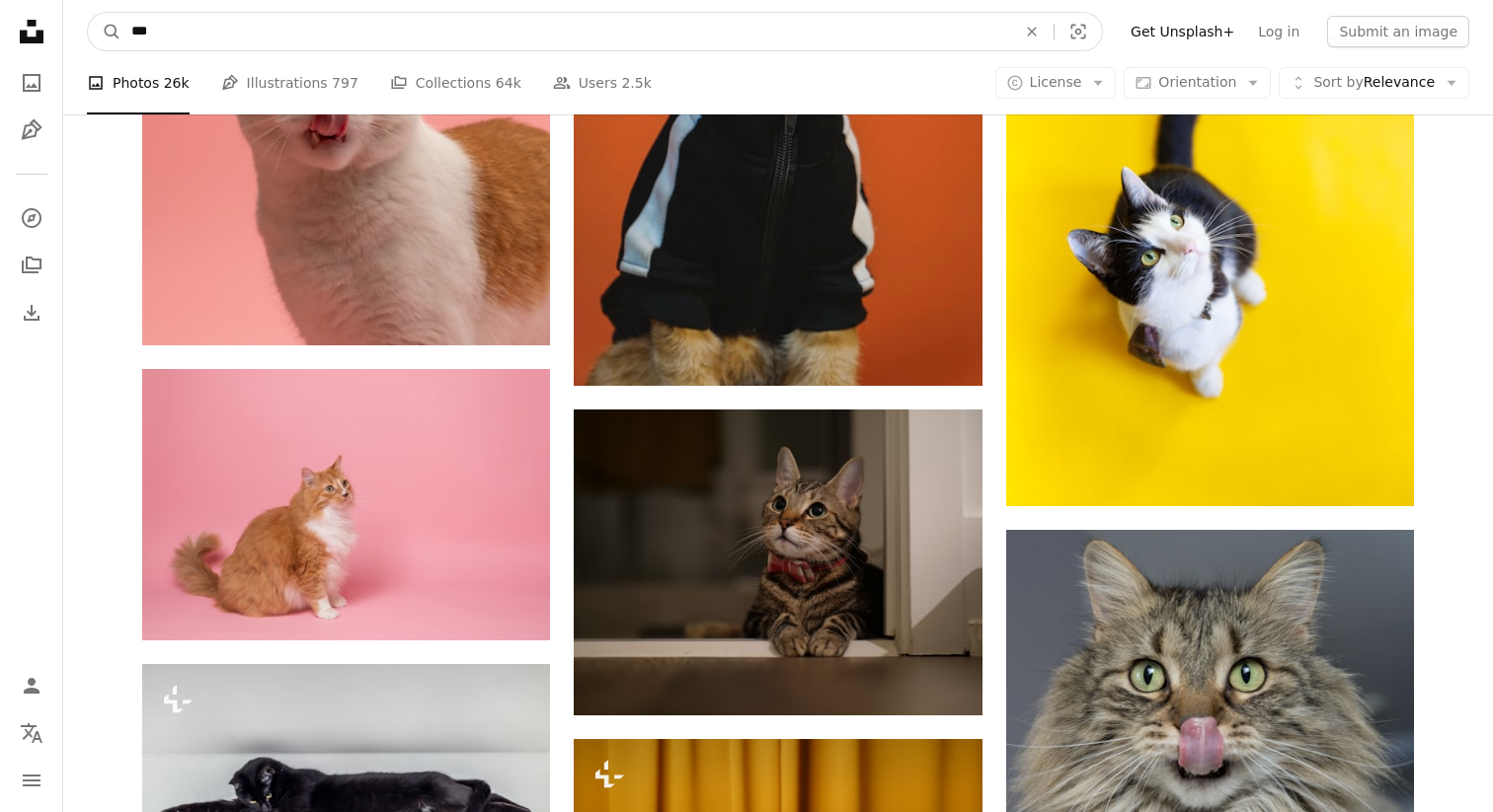
click at [405, 42] on input "***" at bounding box center [565, 32] width 888 height 38
type input "********"
click button "A magnifying glass" at bounding box center [105, 32] width 34 height 38
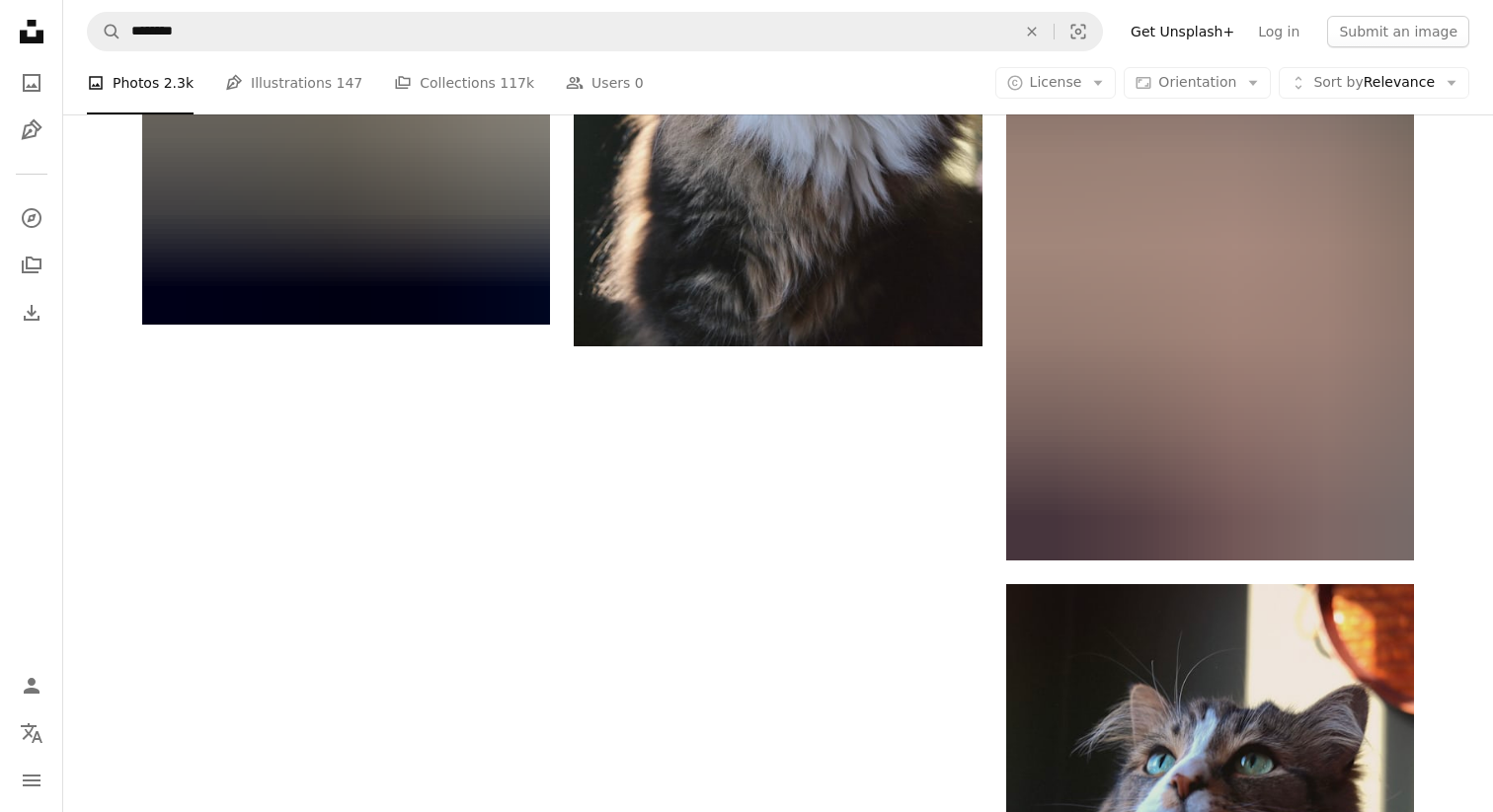
scroll to position [3129, 0]
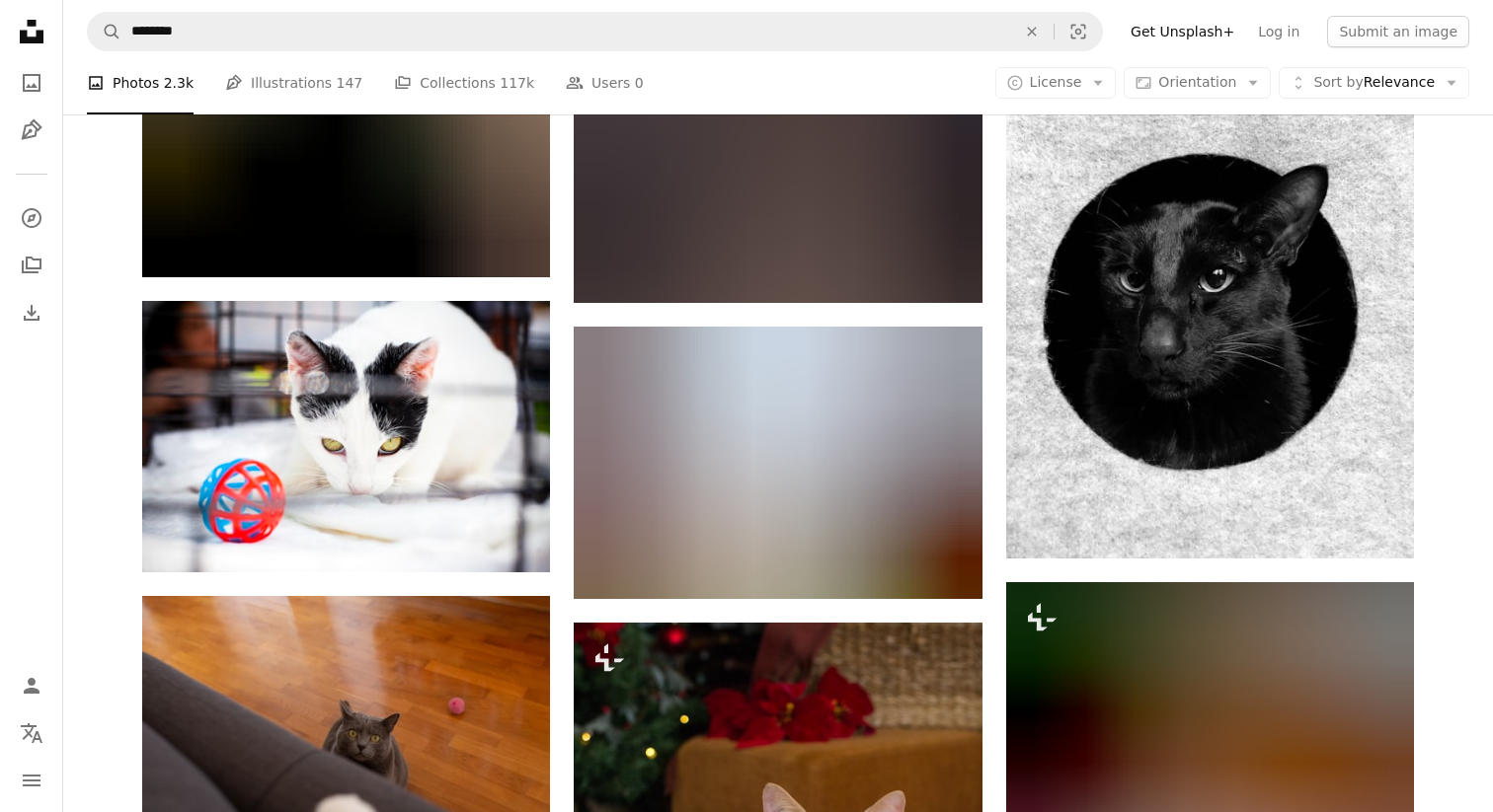
scroll to position [7094, 0]
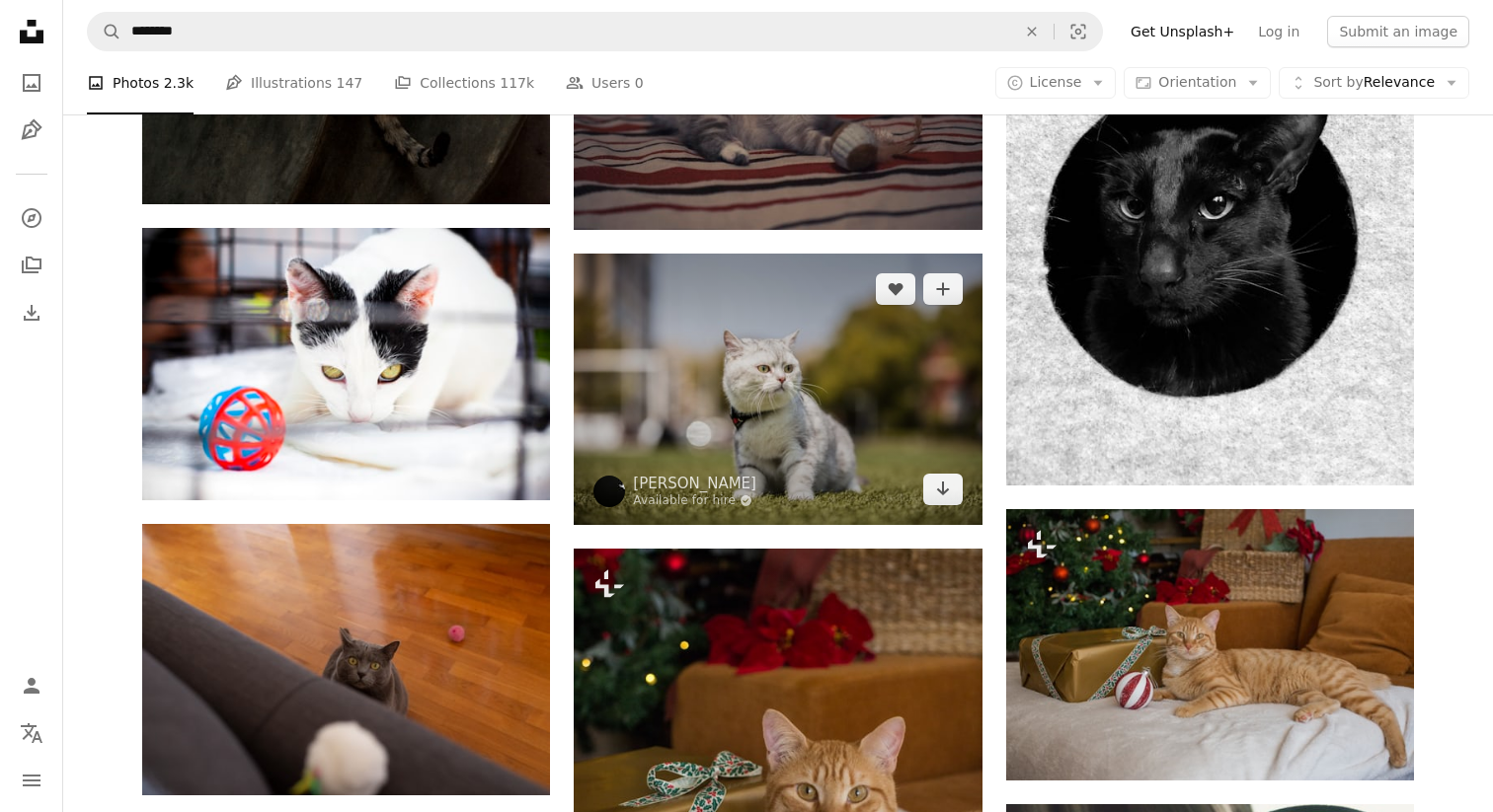
click at [781, 254] on img at bounding box center [778, 389] width 408 height 272
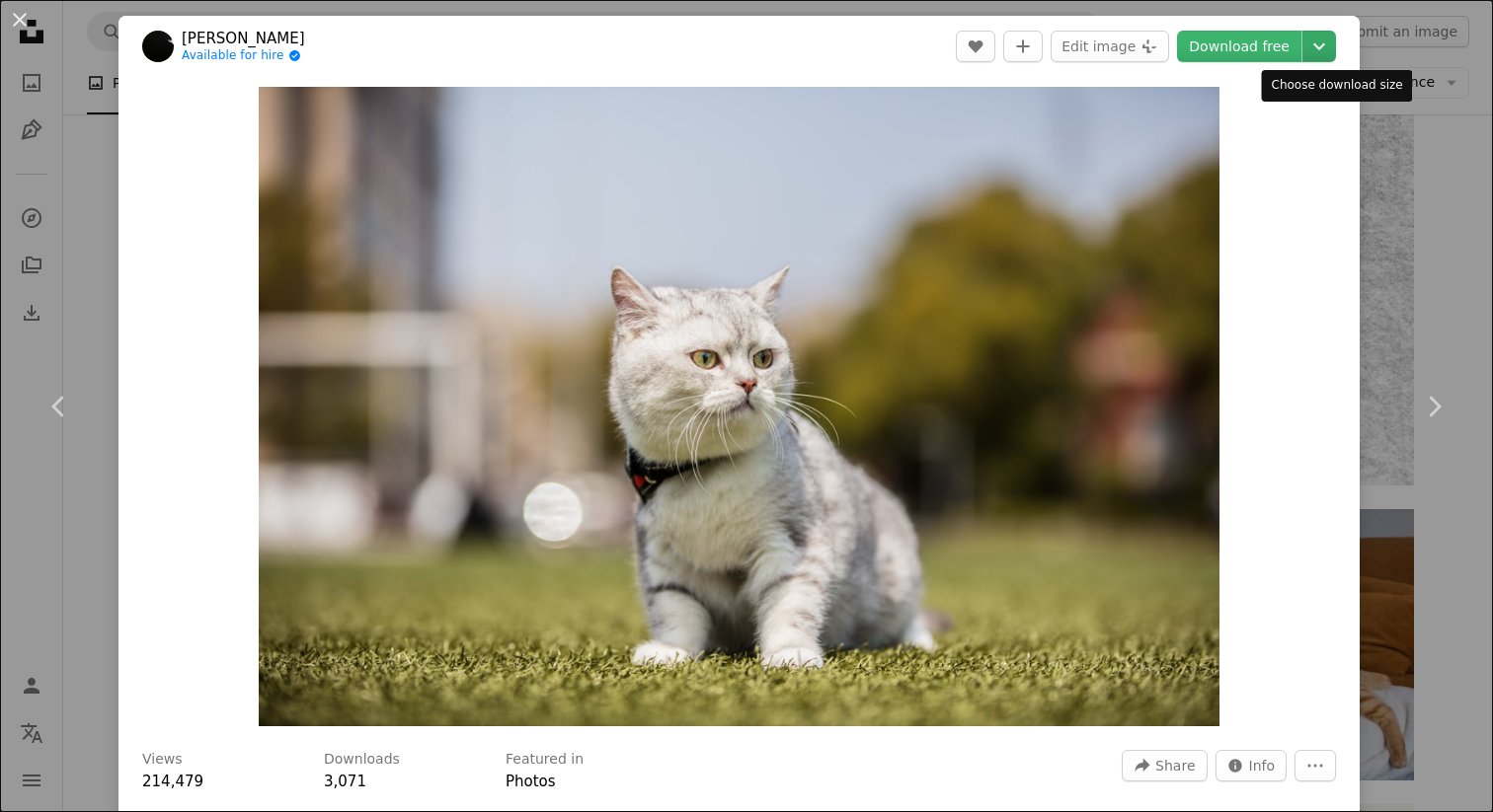
click at [1325, 46] on icon "Choose download size" at bounding box center [1319, 46] width 12 height 7
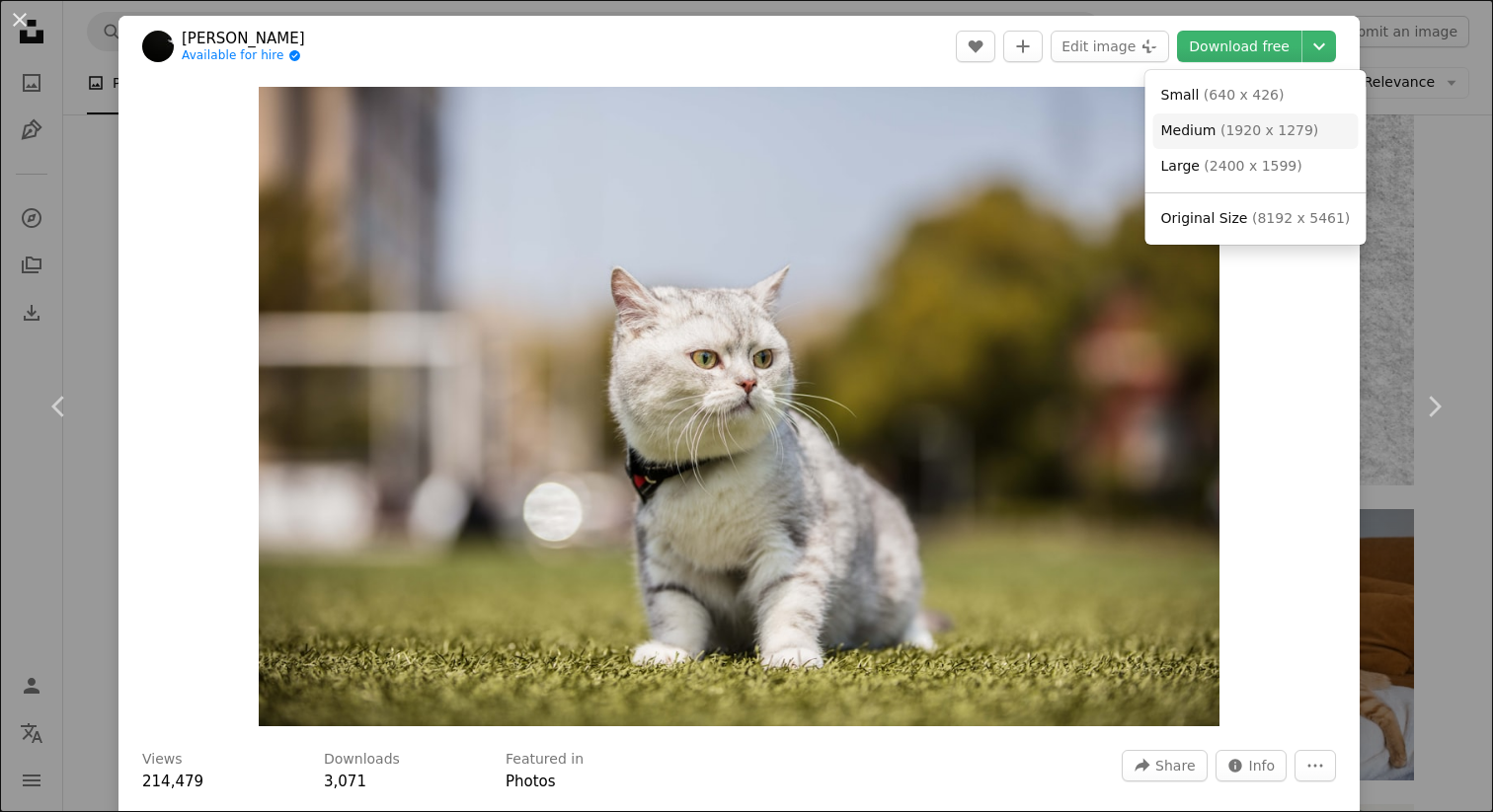
click at [1203, 133] on span "Medium" at bounding box center [1189, 130] width 55 height 16
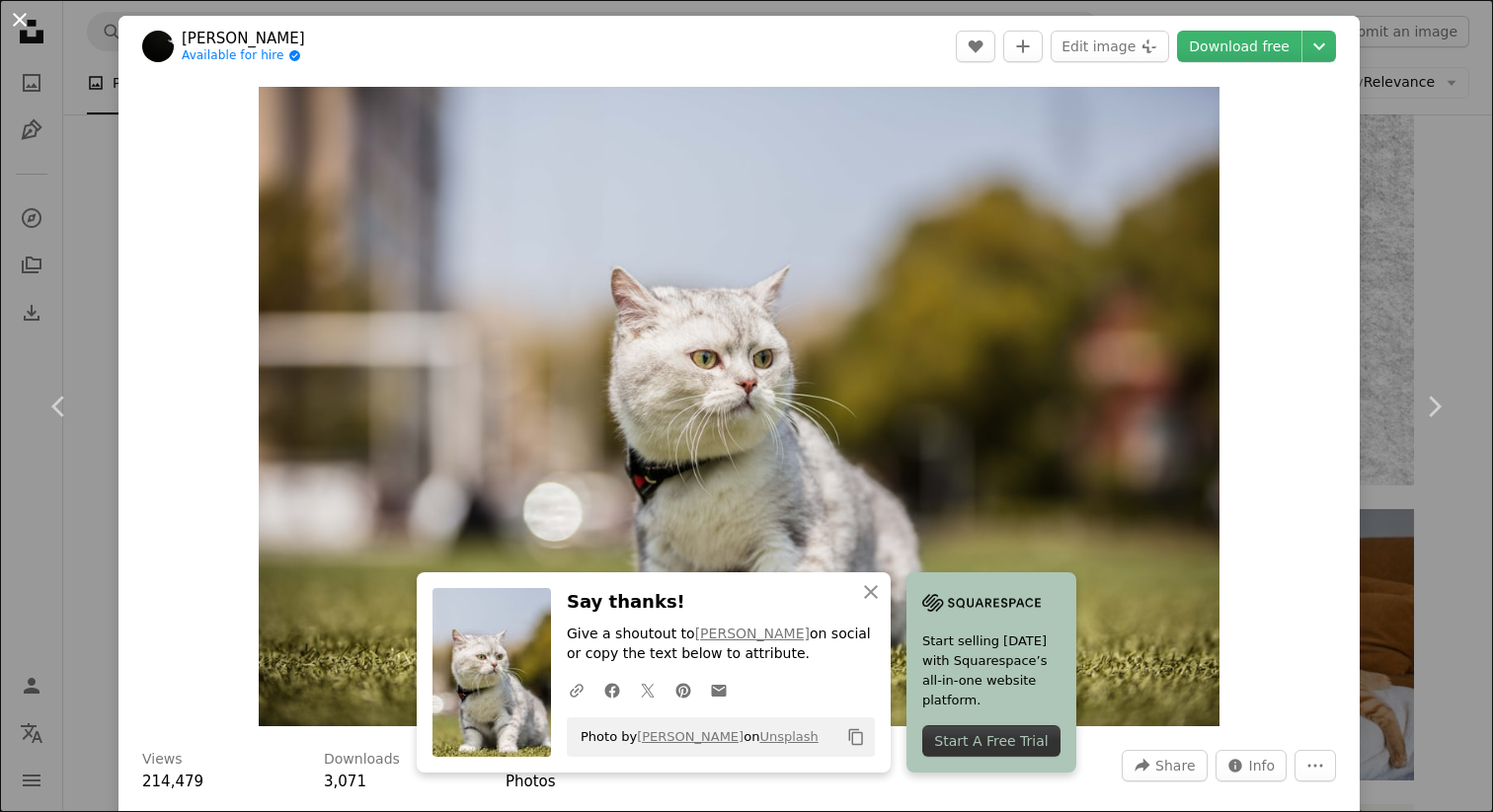
click at [25, 22] on button "An X shape" at bounding box center [20, 20] width 24 height 24
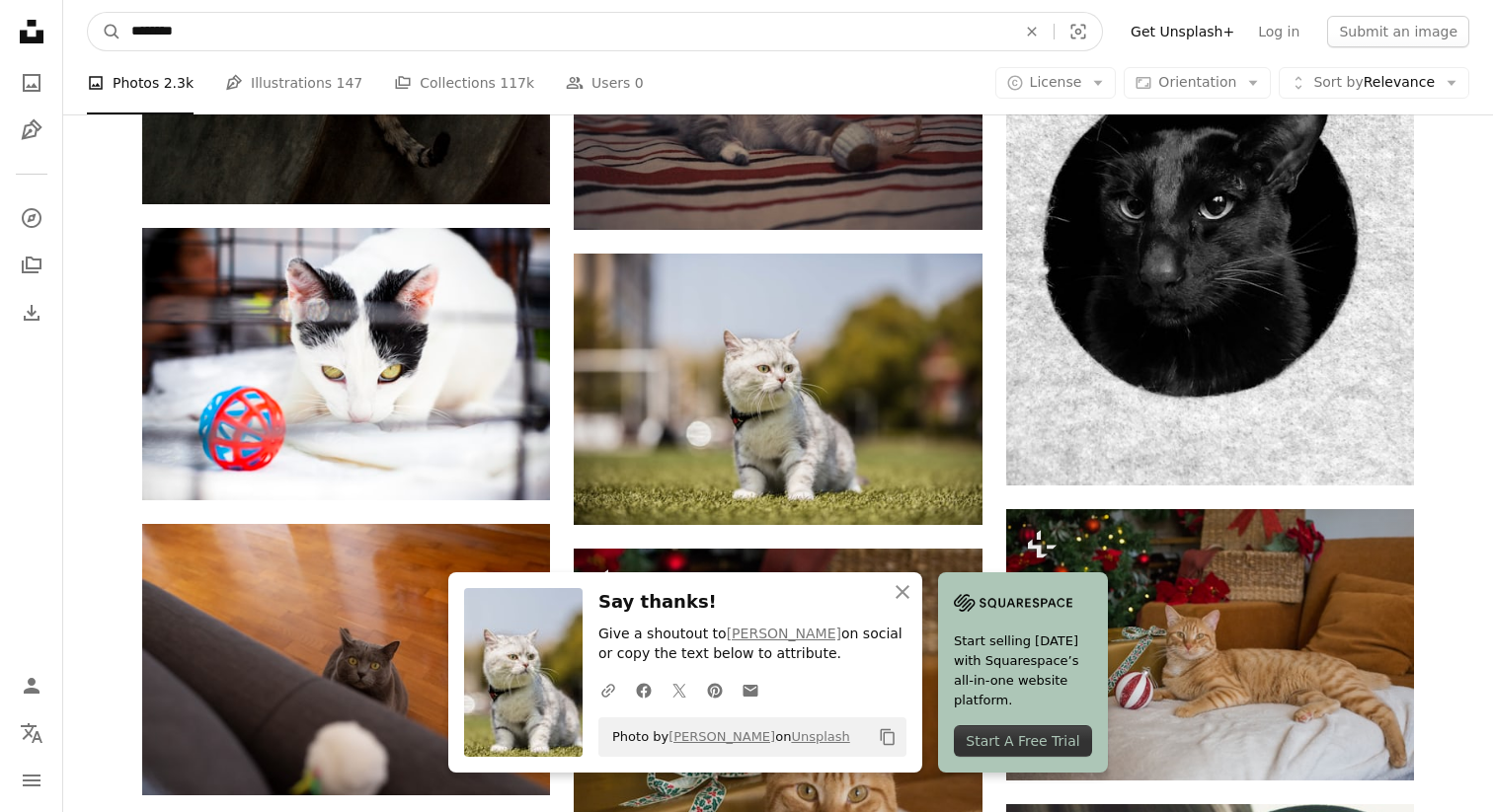
click at [394, 33] on input "********" at bounding box center [565, 32] width 888 height 38
type input "*"
type input "**********"
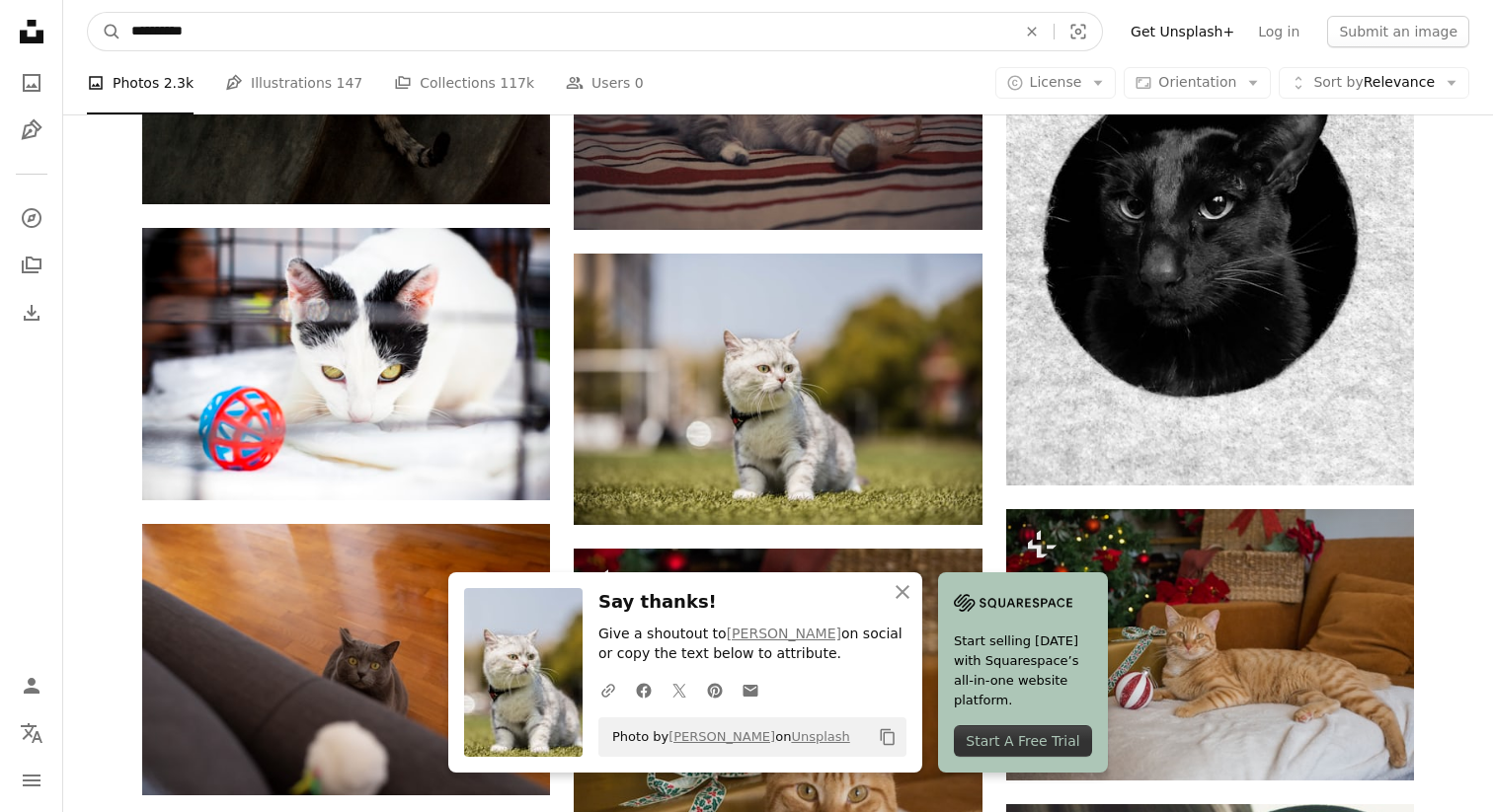
click button "A magnifying glass" at bounding box center [105, 32] width 34 height 38
